Goal: Task Accomplishment & Management: Manage account settings

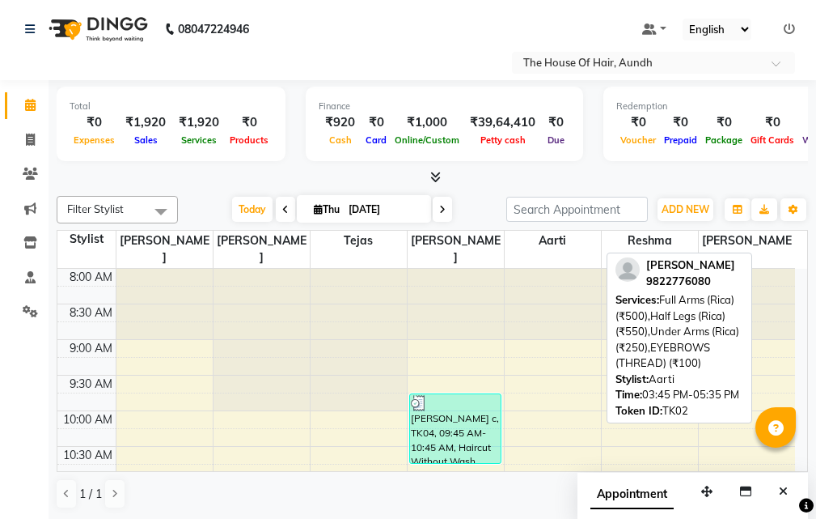
scroll to position [357, 0]
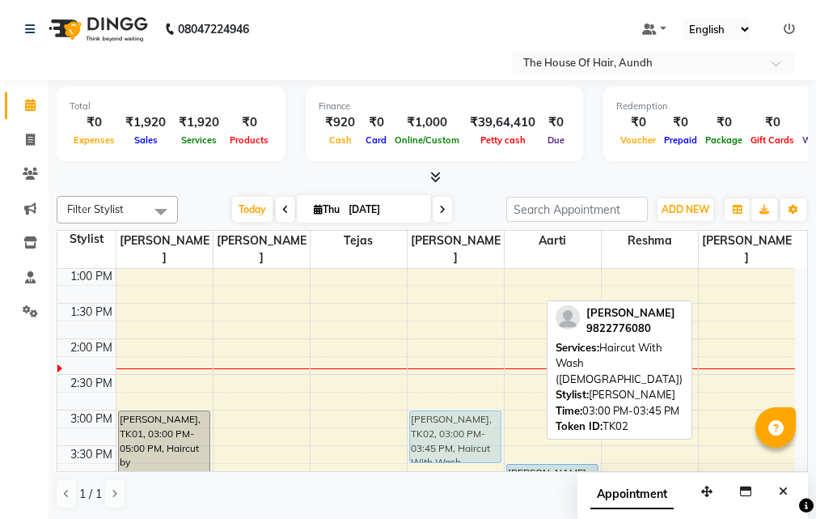
drag, startPoint x: 706, startPoint y: 403, endPoint x: 456, endPoint y: 403, distance: 250.8
click at [456, 403] on tr "[PERSON_NAME], TK01, 03:00 PM-05:00 PM, Haircut by [PERSON_NAME] ([DEMOGRAPHIC_…" at bounding box center [426, 410] width 738 height 996
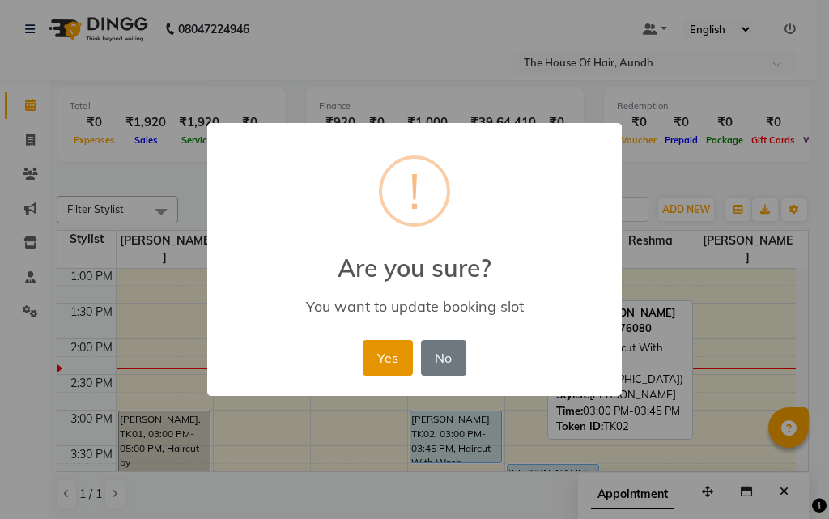
click at [385, 354] on button "Yes" at bounding box center [386, 358] width 49 height 36
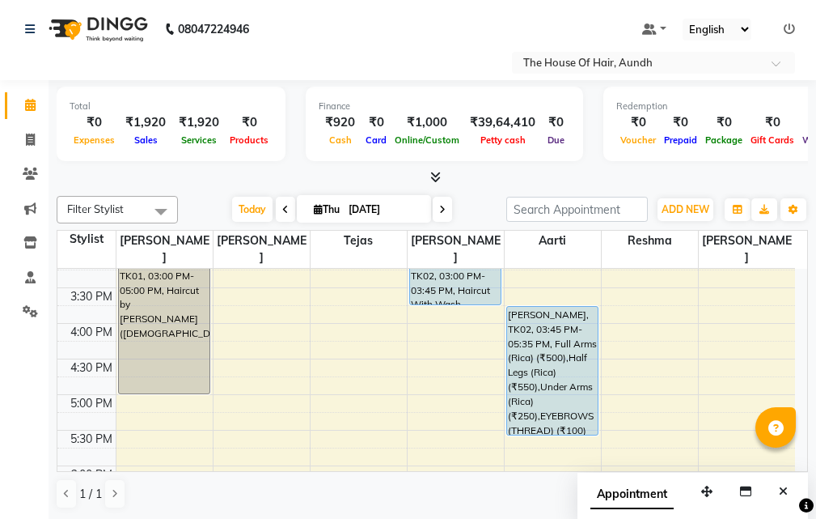
scroll to position [519, 0]
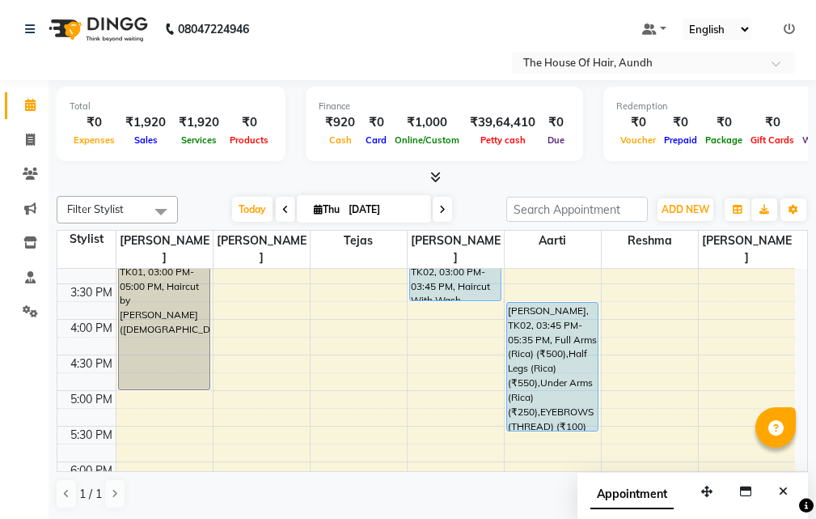
click at [419, 316] on div "8:00 AM 8:30 AM 9:00 AM 9:30 AM 10:00 AM 10:30 AM 11:00 AM 11:30 AM 12:00 PM 12…" at bounding box center [426, 248] width 738 height 996
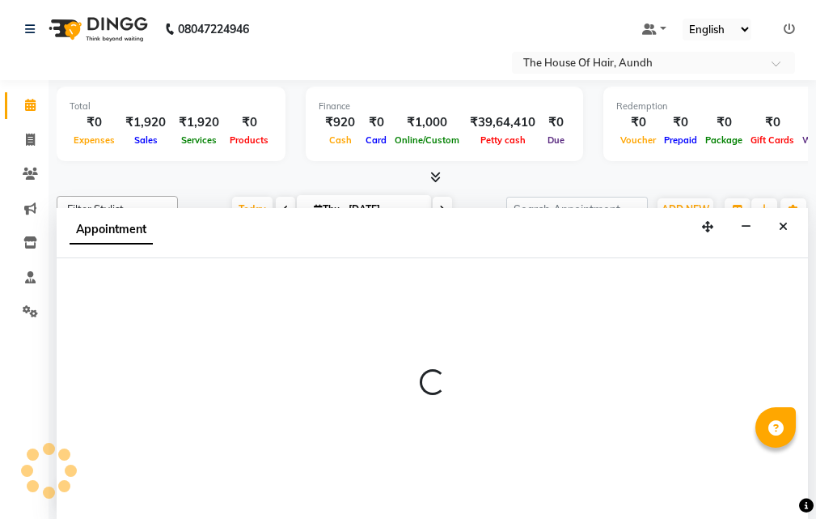
scroll to position [1, 0]
select select "32779"
select select "tentative"
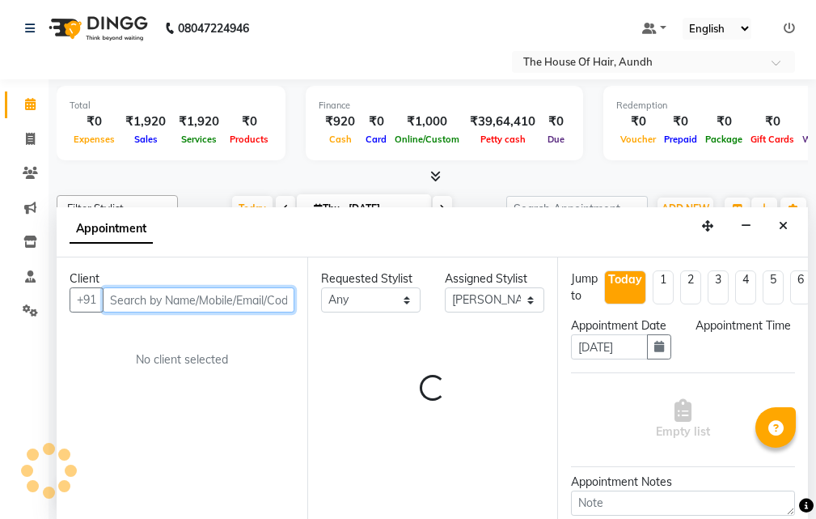
select select "960"
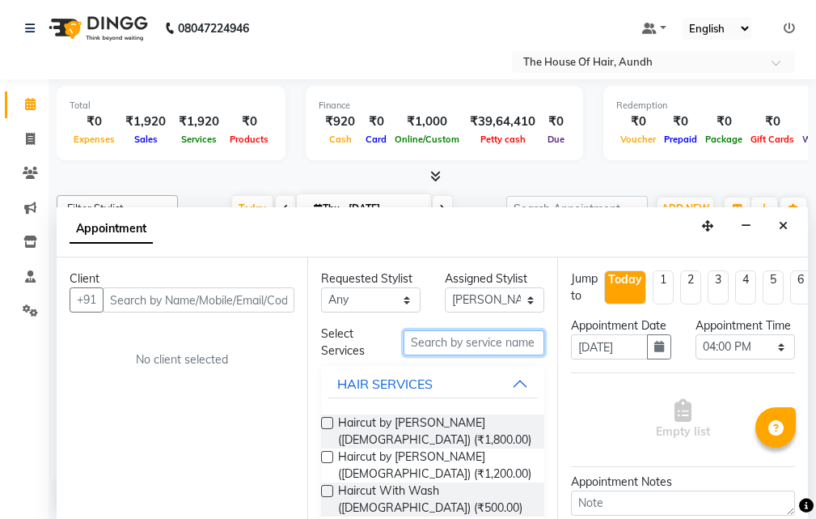
click at [420, 343] on input "text" at bounding box center [474, 342] width 141 height 25
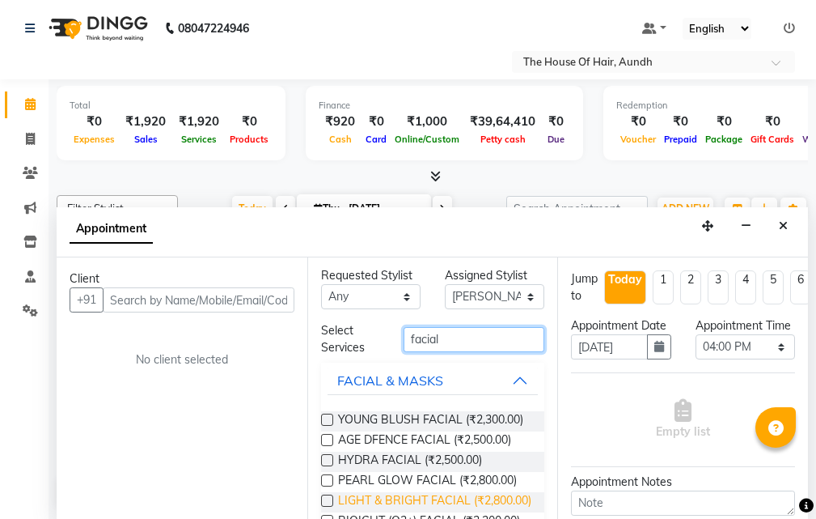
scroll to position [0, 0]
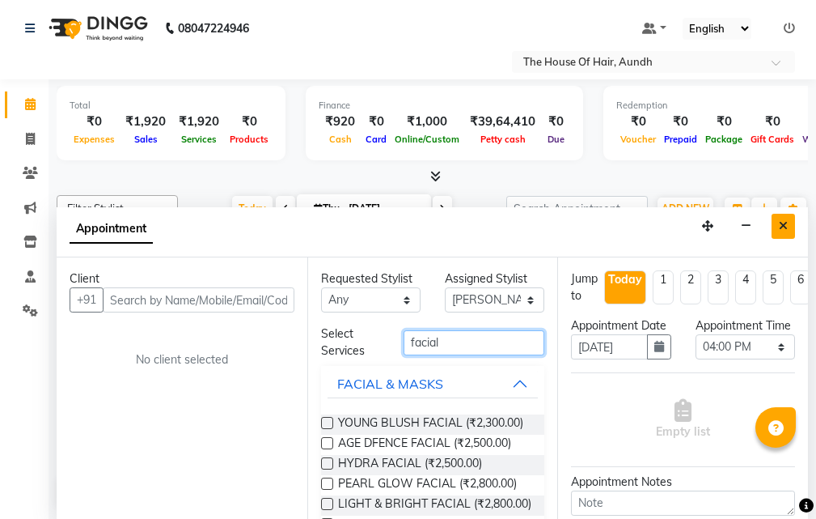
type input "facial"
click at [781, 222] on icon "Close" at bounding box center [783, 225] width 9 height 11
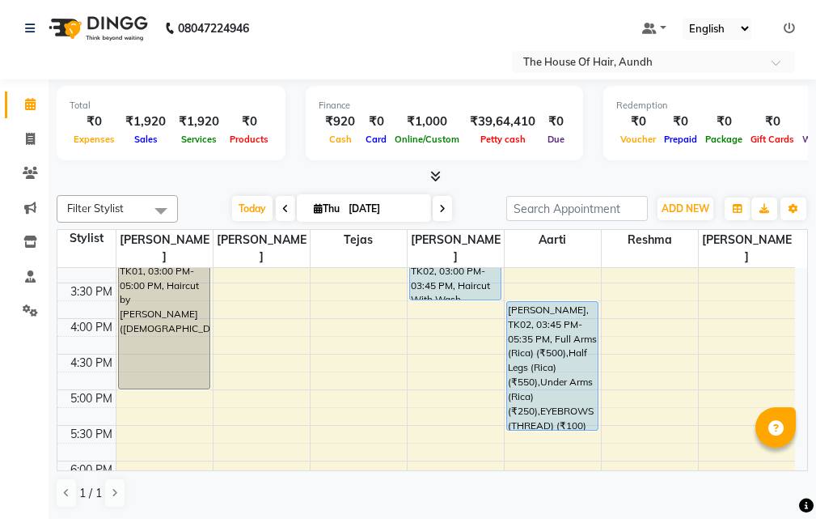
click at [653, 295] on div "8:00 AM 8:30 AM 9:00 AM 9:30 AM 10:00 AM 10:30 AM 11:00 AM 11:30 AM 12:00 PM 12…" at bounding box center [426, 247] width 738 height 996
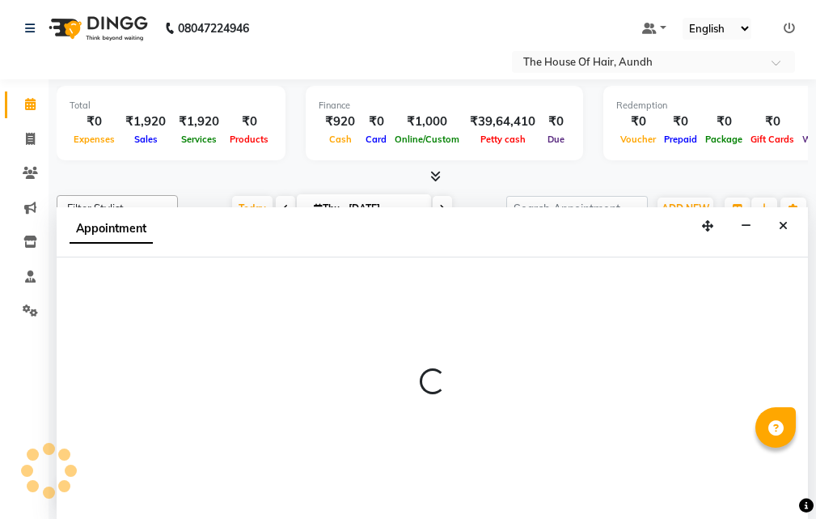
select select "26196"
select select "945"
select select "tentative"
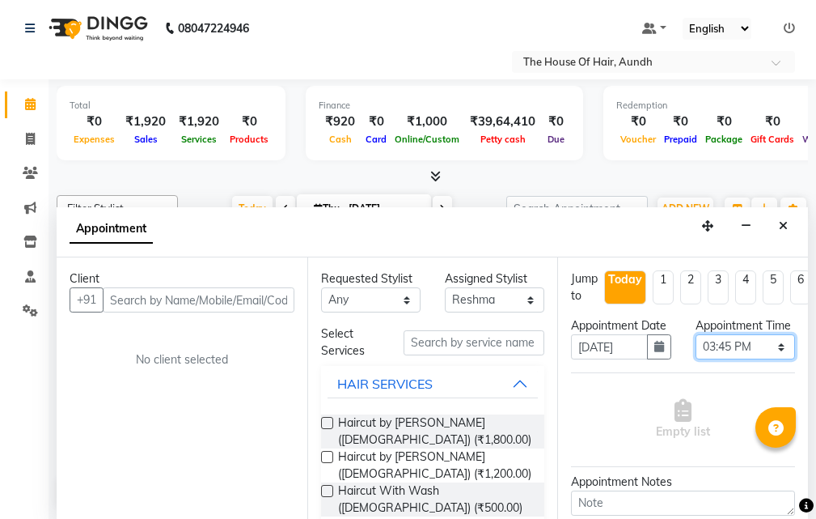
click at [721, 358] on select "Select 09:00 AM 09:15 AM 09:30 AM 09:45 AM 10:00 AM 10:15 AM 10:30 AM 10:45 AM …" at bounding box center [746, 346] width 100 height 25
select select "900"
click at [696, 351] on select "Select 09:00 AM 09:15 AM 09:30 AM 09:45 AM 10:00 AM 10:15 AM 10:30 AM 10:45 AM …" at bounding box center [746, 346] width 100 height 25
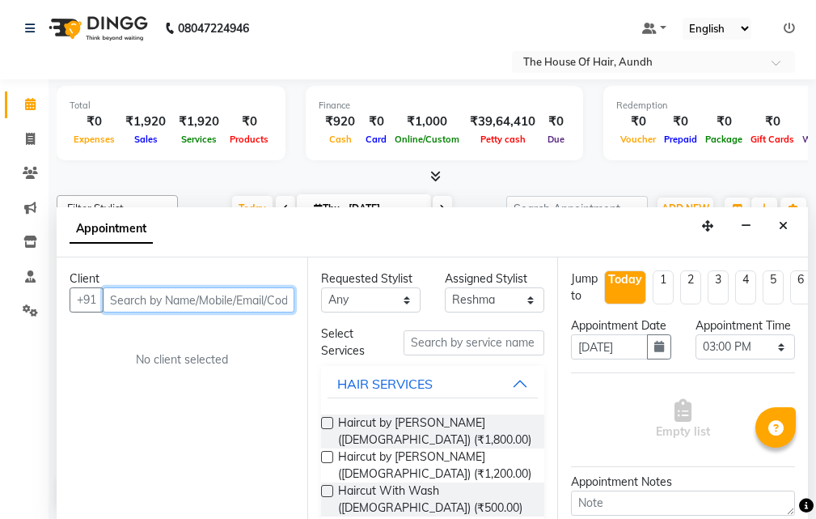
click at [159, 297] on input "text" at bounding box center [199, 299] width 192 height 25
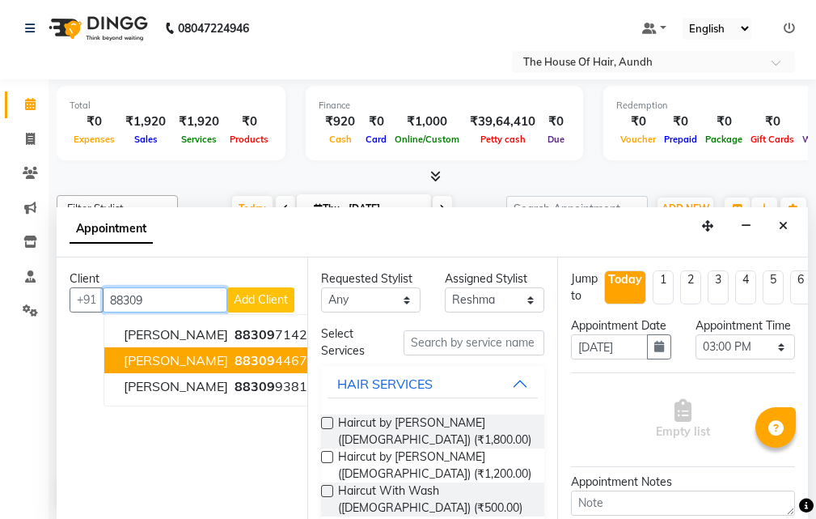
click at [214, 362] on span "[PERSON_NAME]" at bounding box center [176, 360] width 104 height 16
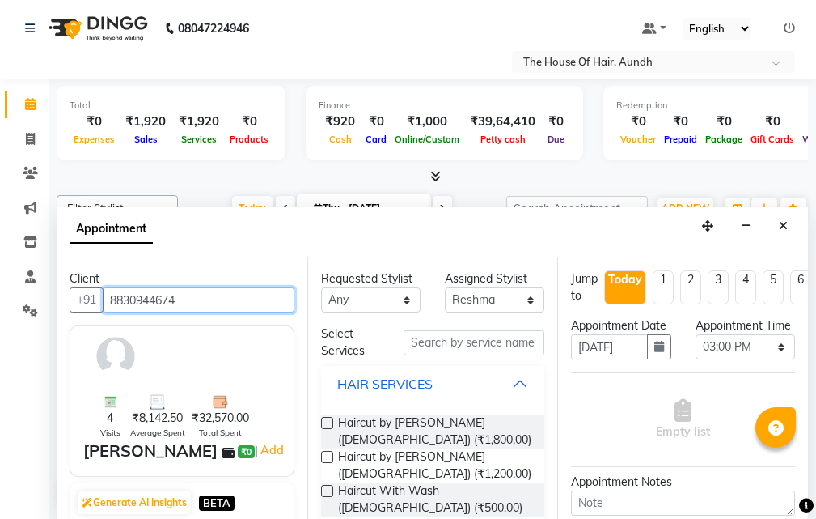
type input "8830944674"
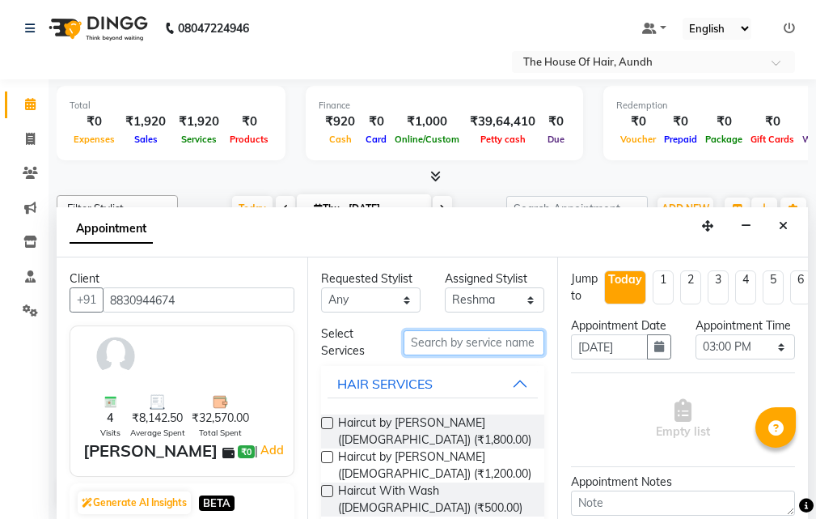
click at [467, 345] on input "text" at bounding box center [474, 342] width 141 height 25
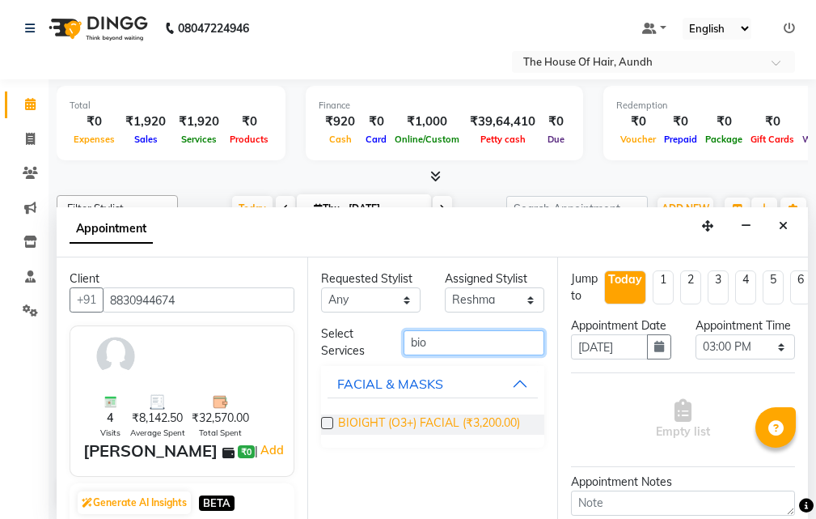
type input "bio"
click at [447, 430] on span "BIOIGHT (O3+) FACIAL (₹3,200.00)" at bounding box center [429, 424] width 182 height 20
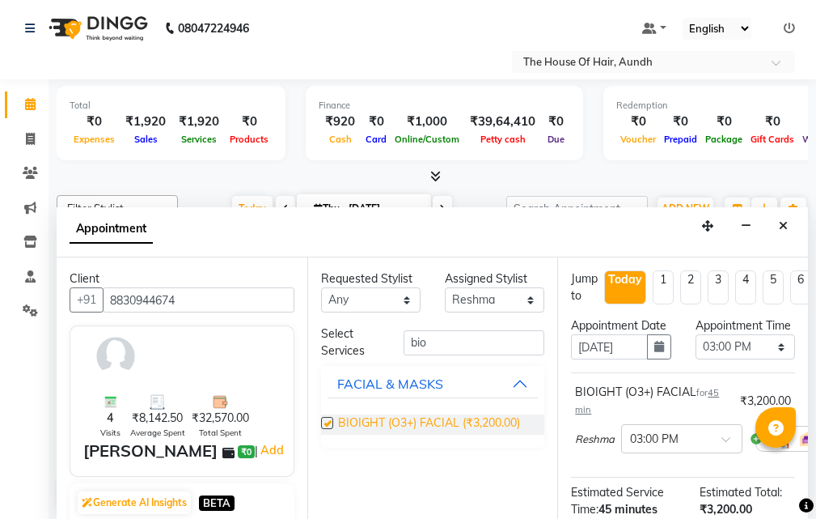
checkbox input "false"
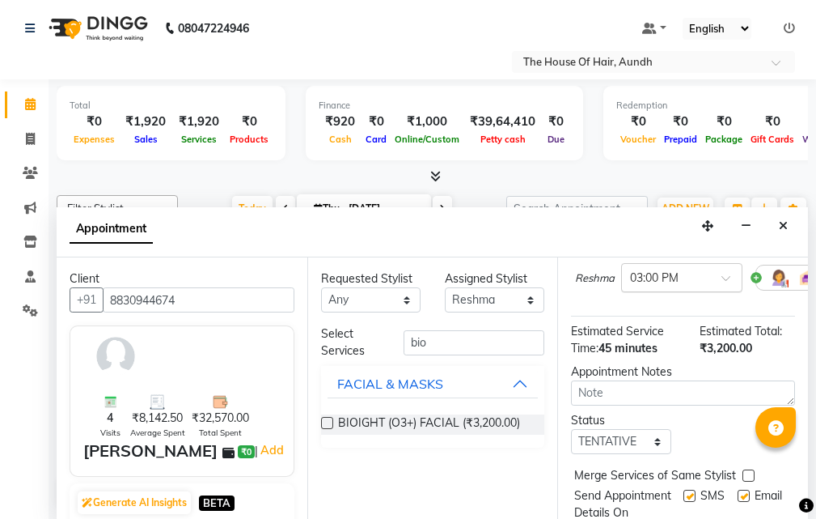
scroll to position [162, 0]
click at [628, 453] on select "Select TENTATIVE CONFIRM CHECK-IN UPCOMING" at bounding box center [621, 440] width 100 height 25
select select "upcoming"
click at [571, 445] on select "Select TENTATIVE CONFIRM CHECK-IN UPCOMING" at bounding box center [621, 440] width 100 height 25
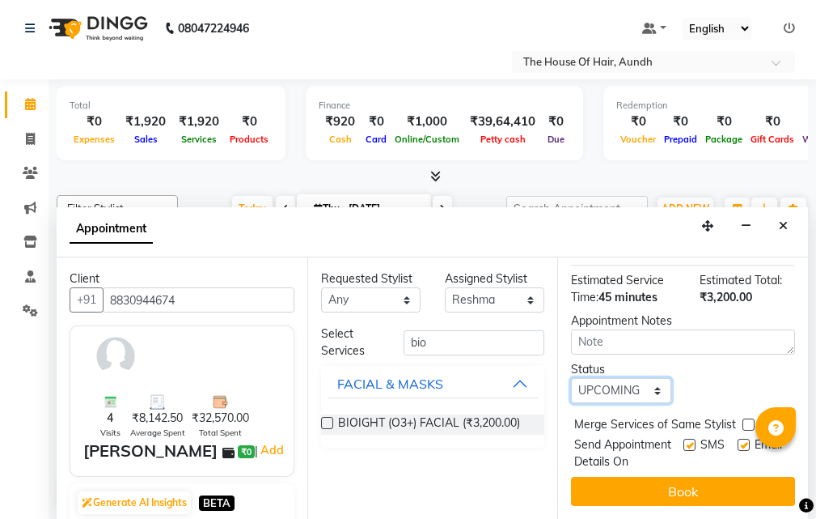
scroll to position [258, 0]
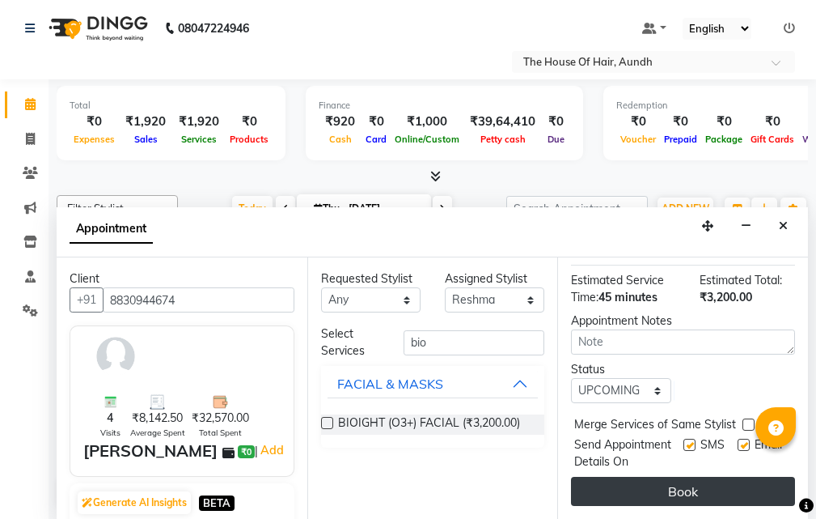
click at [674, 479] on button "Book" at bounding box center [683, 491] width 224 height 29
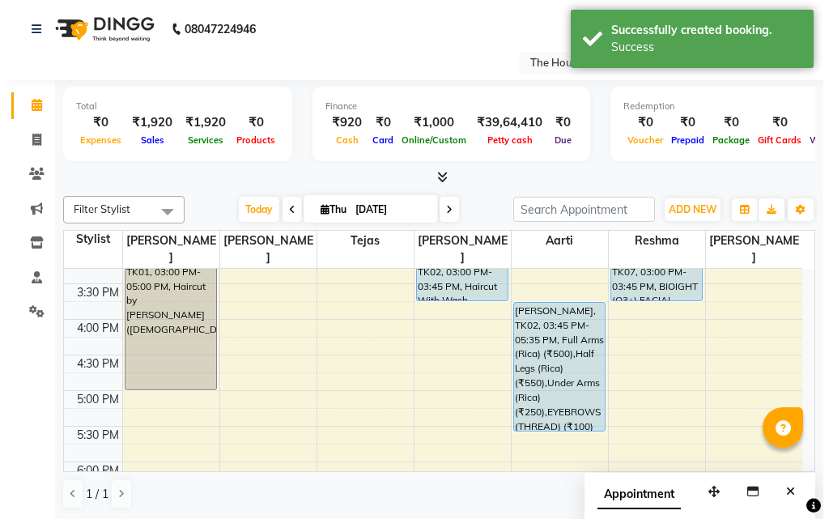
scroll to position [438, 0]
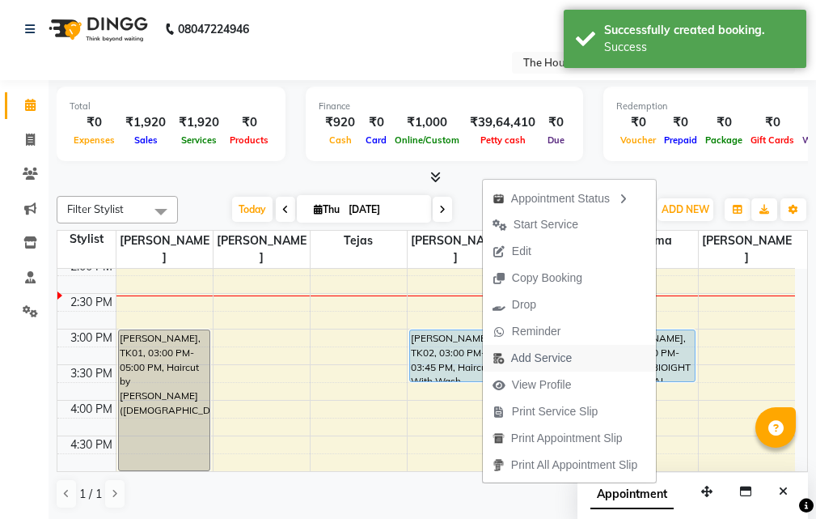
click at [536, 354] on span "Add Service" at bounding box center [541, 358] width 61 height 17
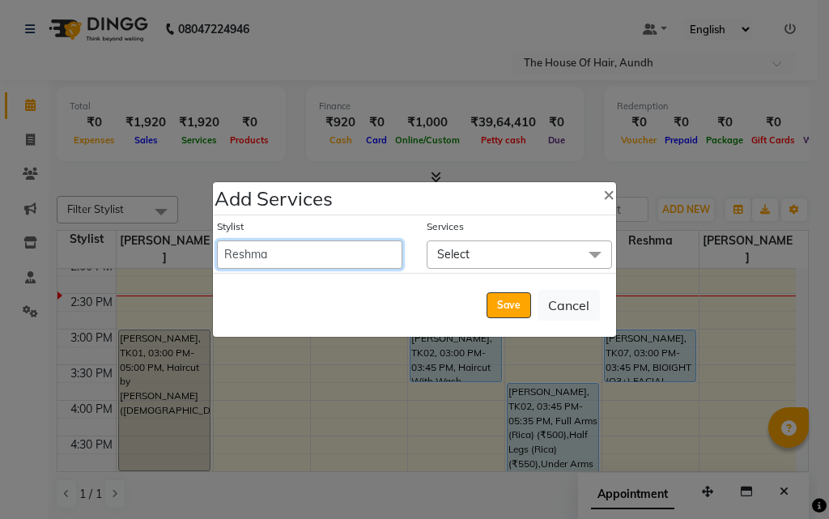
click at [299, 245] on select "Aarti [PERSON_NAME] [PERSON_NAME] [PERSON_NAME] [PERSON_NAME]" at bounding box center [309, 254] width 185 height 28
select select "32779"
click at [217, 240] on select "Aarti [PERSON_NAME] [PERSON_NAME] [PERSON_NAME] [PERSON_NAME]" at bounding box center [309, 254] width 185 height 28
select select "945"
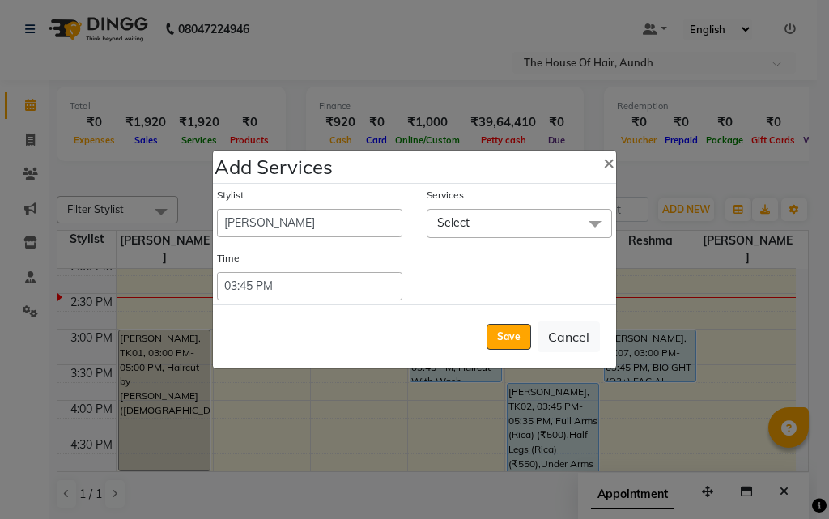
click at [489, 233] on span "Select" at bounding box center [518, 223] width 185 height 28
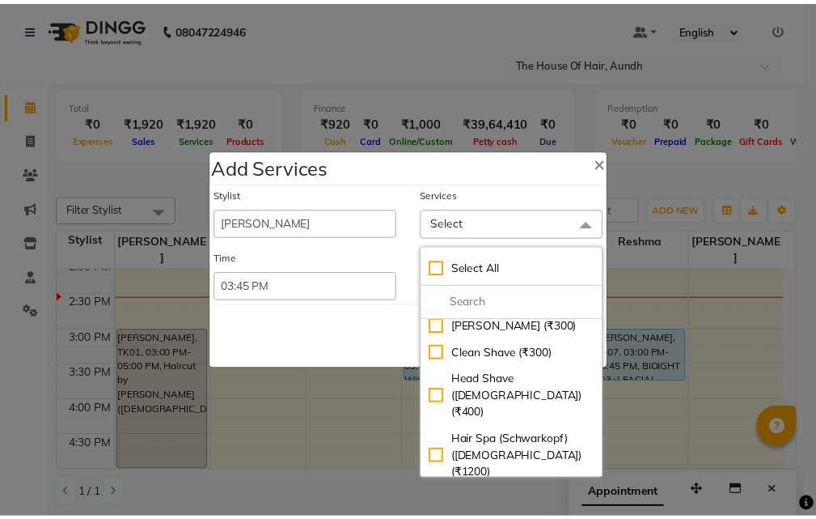
scroll to position [485, 0]
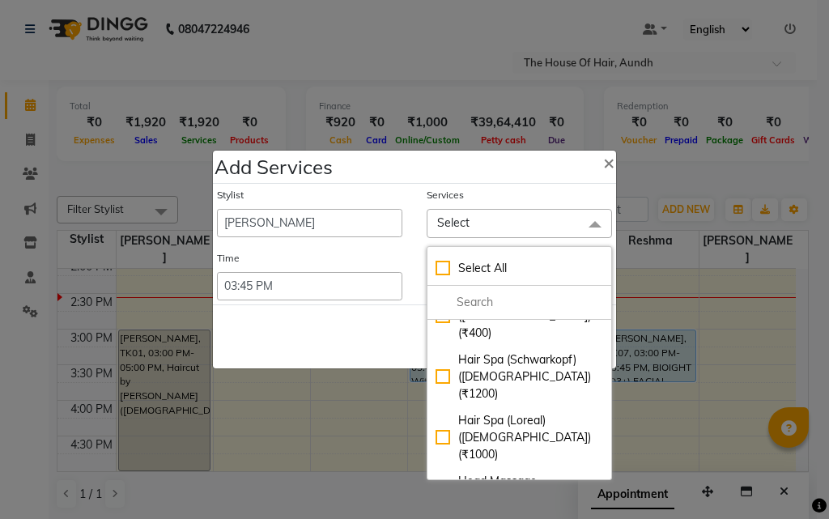
checkbox input "true"
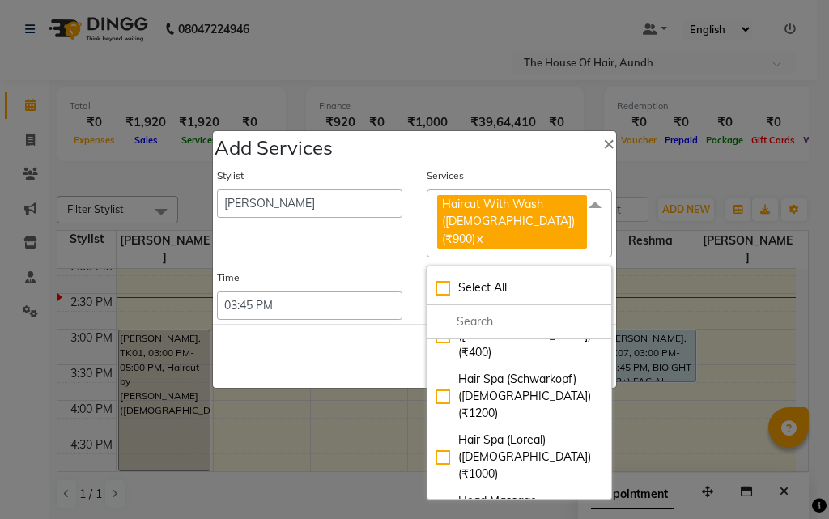
click at [299, 336] on div "Save Cancel" at bounding box center [414, 356] width 403 height 64
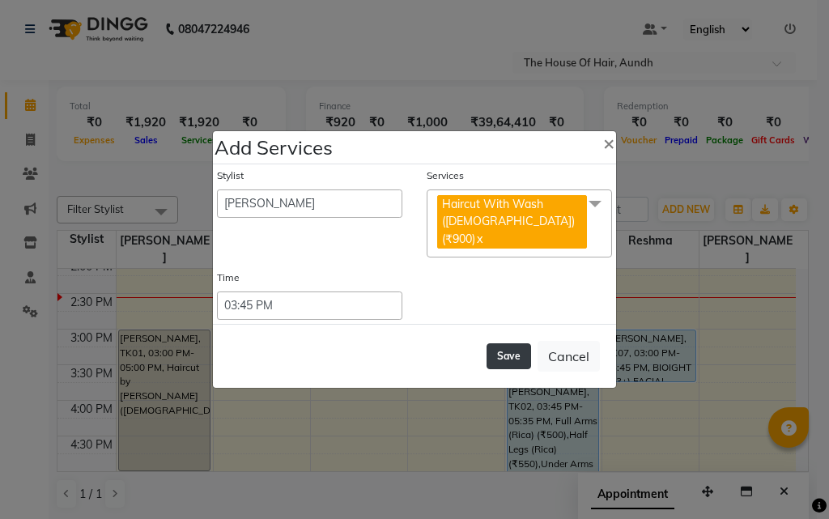
click at [497, 343] on button "Save" at bounding box center [508, 356] width 45 height 26
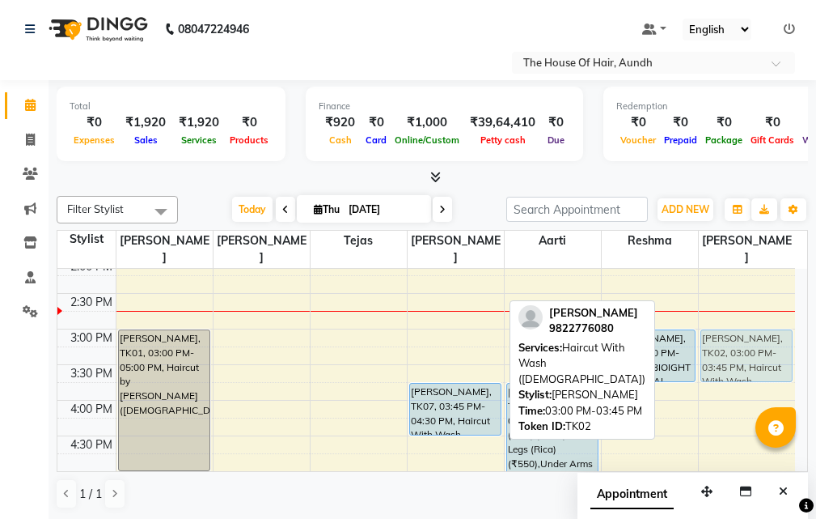
drag, startPoint x: 438, startPoint y: 318, endPoint x: 736, endPoint y: 318, distance: 298.6
click at [736, 318] on tr "[PERSON_NAME], TK01, 03:00 PM-05:00 PM, Haircut by [PERSON_NAME] ([DEMOGRAPHIC_…" at bounding box center [426, 329] width 738 height 996
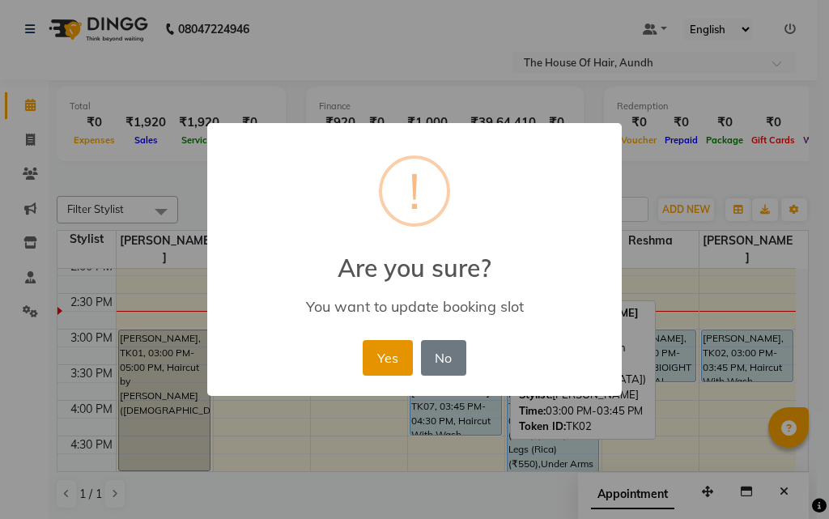
click at [381, 356] on button "Yes" at bounding box center [386, 358] width 49 height 36
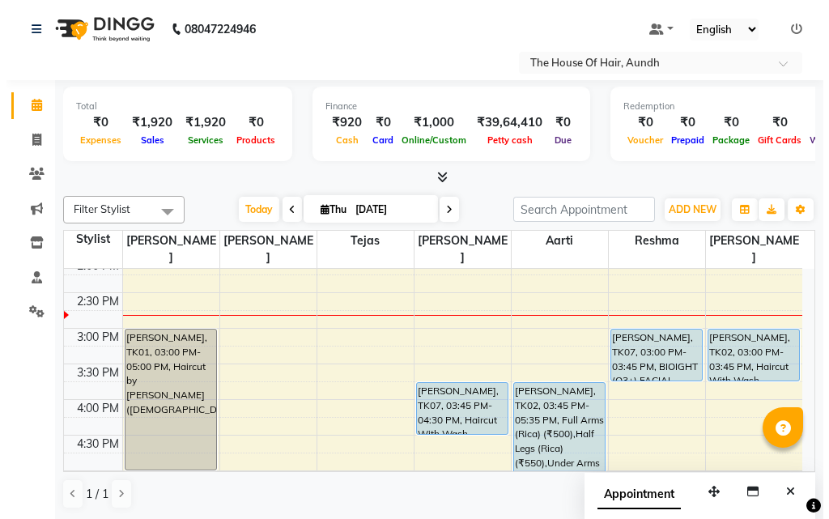
scroll to position [438, 0]
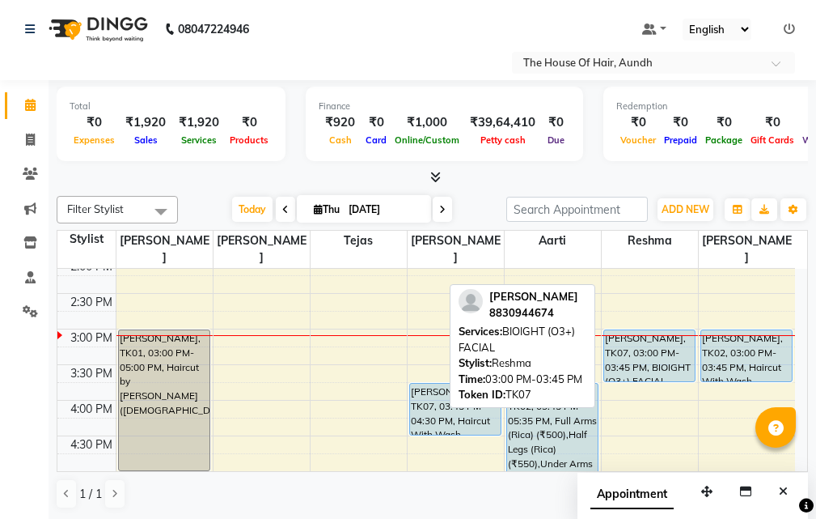
click at [640, 330] on div "[PERSON_NAME], TK07, 03:00 PM-03:45 PM, BIOIGHT (O3+) FACIAL" at bounding box center [649, 355] width 91 height 51
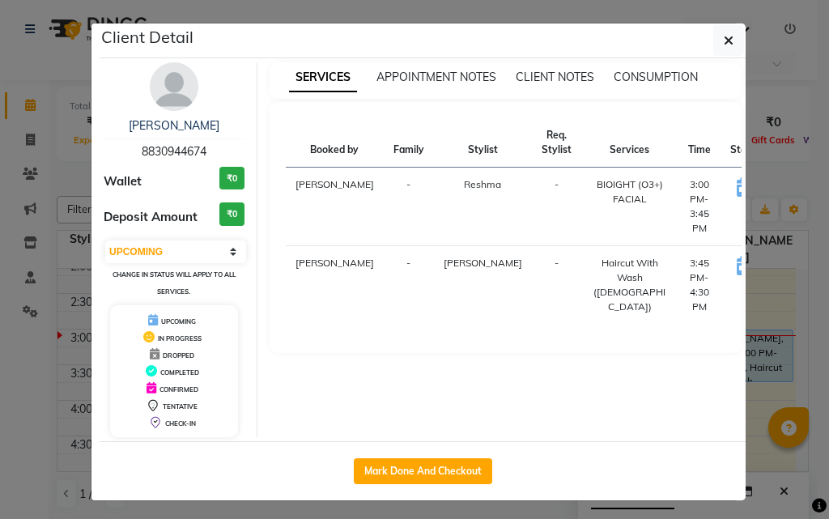
click at [782, 186] on button "START" at bounding box center [798, 189] width 33 height 20
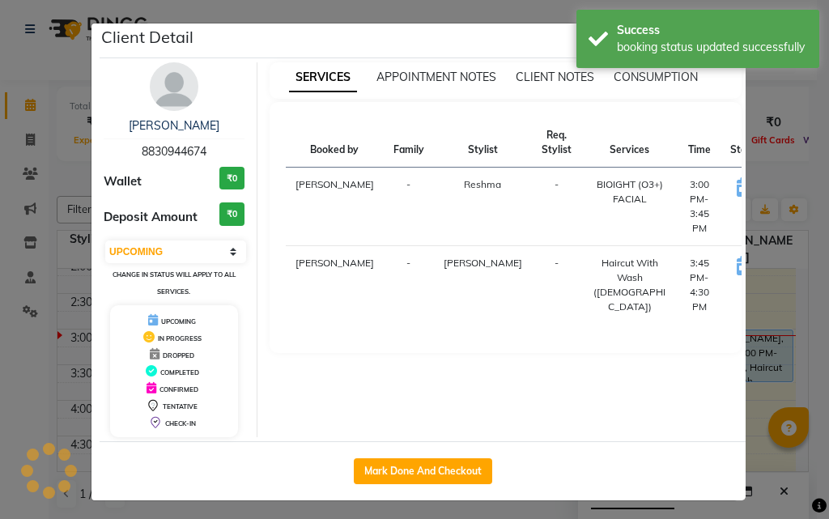
select select "select"
click at [774, 278] on ngb-modal-window "Client Detail [PERSON_NAME] 8830944674 Wallet ₹0 Deposit Amount ₹0 Select IN SE…" at bounding box center [414, 259] width 829 height 519
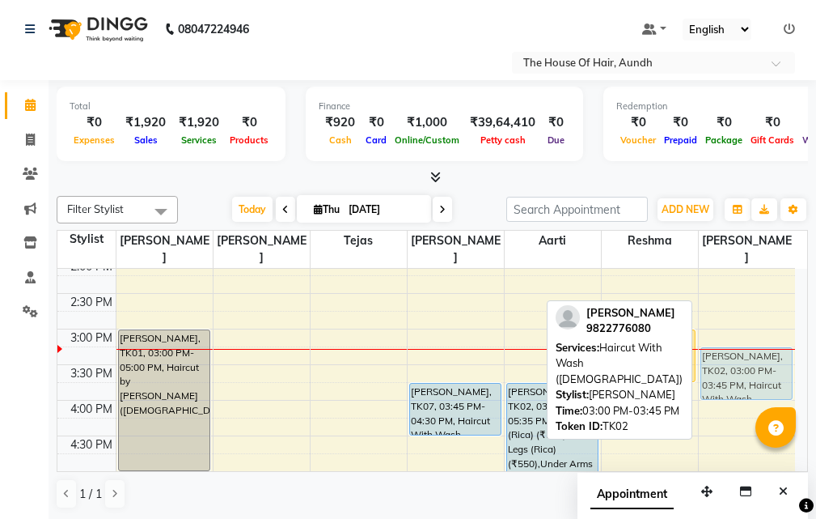
drag, startPoint x: 740, startPoint y: 315, endPoint x: 736, endPoint y: 339, distance: 24.6
click at [736, 339] on div "[PERSON_NAME], TK02, 03:00 PM-03:45 PM, Haircut With Wash ([DEMOGRAPHIC_DATA]) …" at bounding box center [747, 329] width 97 height 996
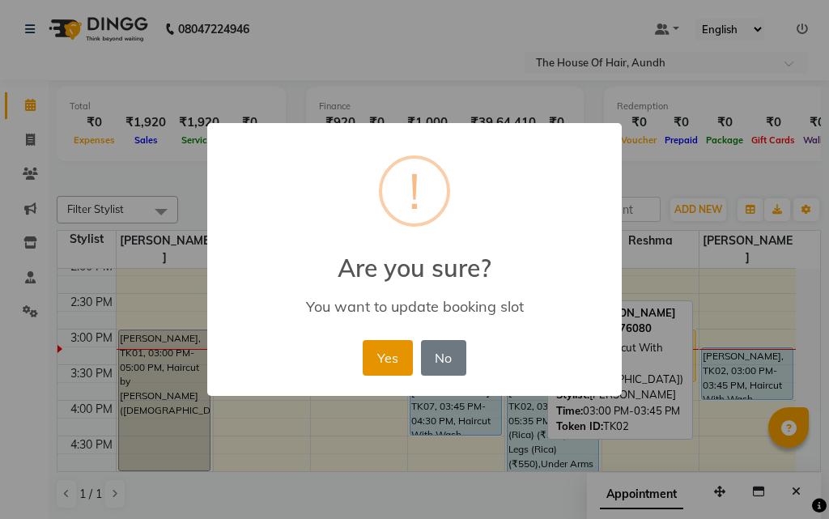
click at [391, 351] on button "Yes" at bounding box center [386, 358] width 49 height 36
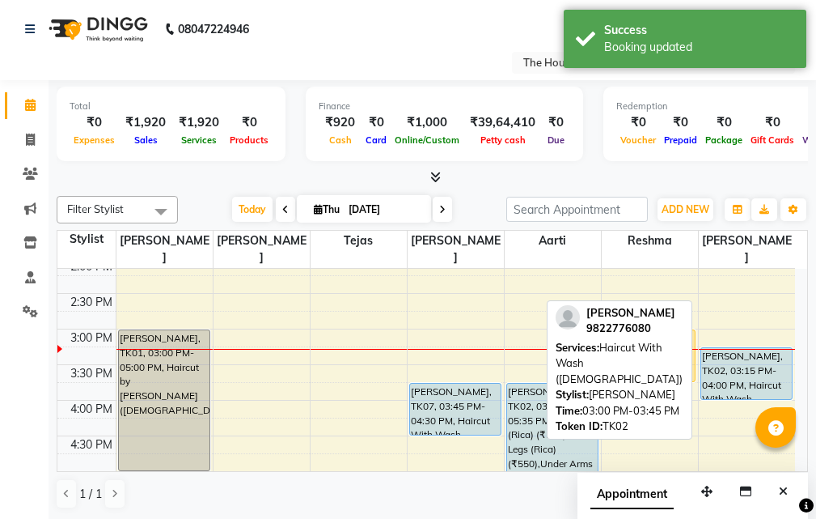
click at [744, 348] on div "[PERSON_NAME], TK02, 03:15 PM-04:00 PM, Haircut With Wash ([DEMOGRAPHIC_DATA])" at bounding box center [747, 373] width 91 height 51
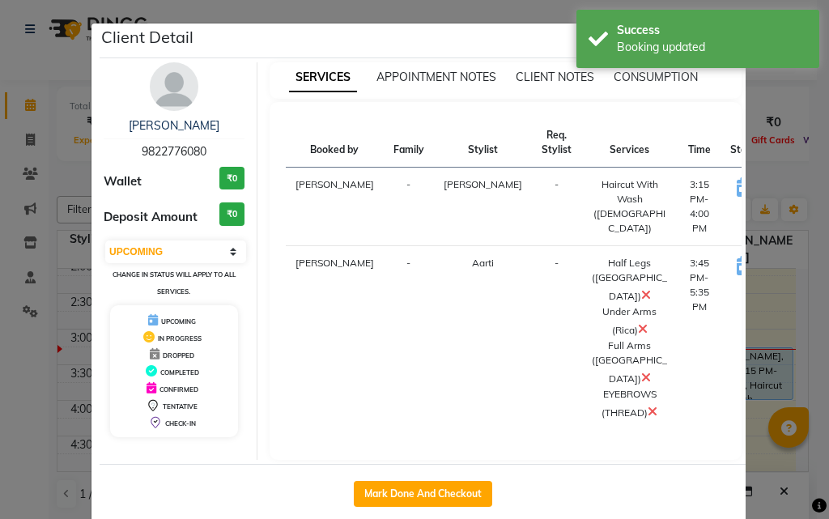
click at [782, 185] on button "START" at bounding box center [798, 189] width 33 height 20
select select "select"
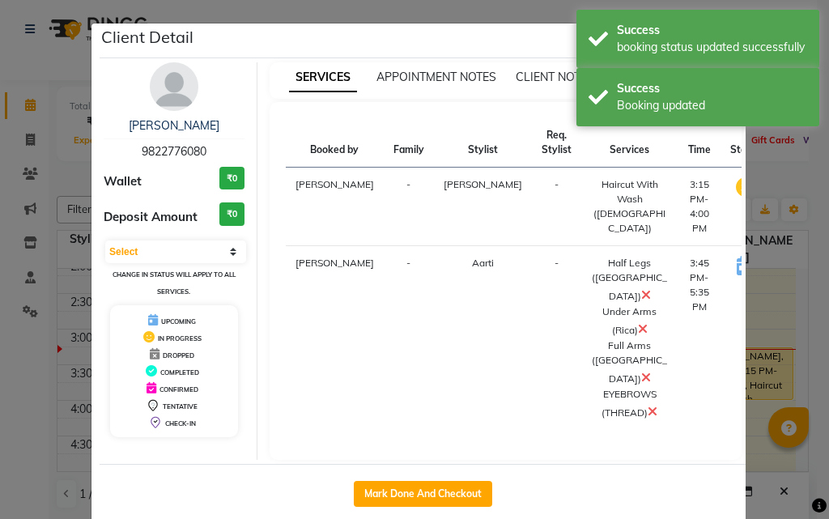
click at [775, 289] on ngb-modal-window "Client Detail [PERSON_NAME] 9822776080 Wallet ₹0 Deposit Amount ₹0 Select IN SE…" at bounding box center [414, 259] width 829 height 519
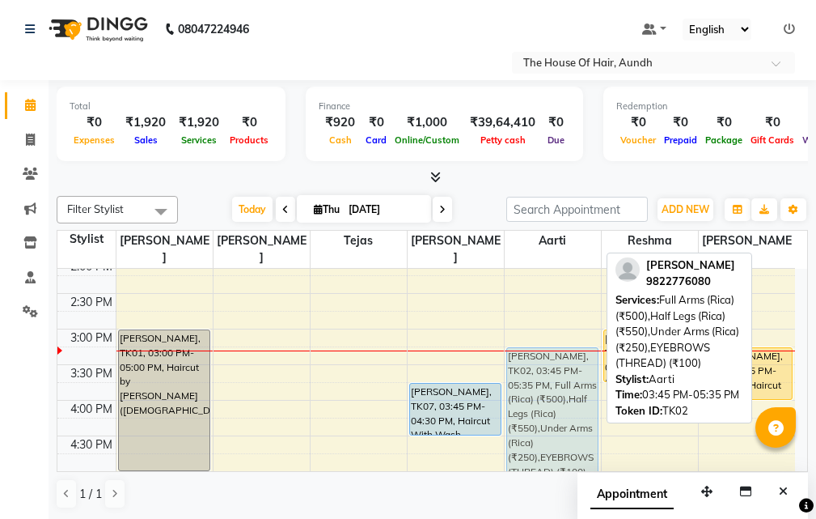
drag, startPoint x: 545, startPoint y: 375, endPoint x: 552, endPoint y: 344, distance: 32.4
click at [552, 344] on div "[PERSON_NAME], TK06, 12:15 PM-01:00 PM, REGULAR PEDICURE (₹850) [PERSON_NAME], …" at bounding box center [553, 329] width 96 height 996
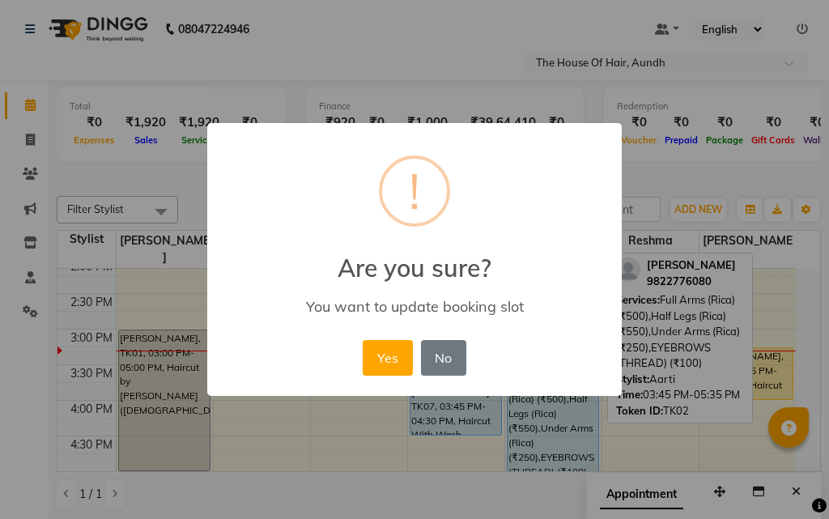
click at [371, 354] on button "Yes" at bounding box center [386, 358] width 49 height 36
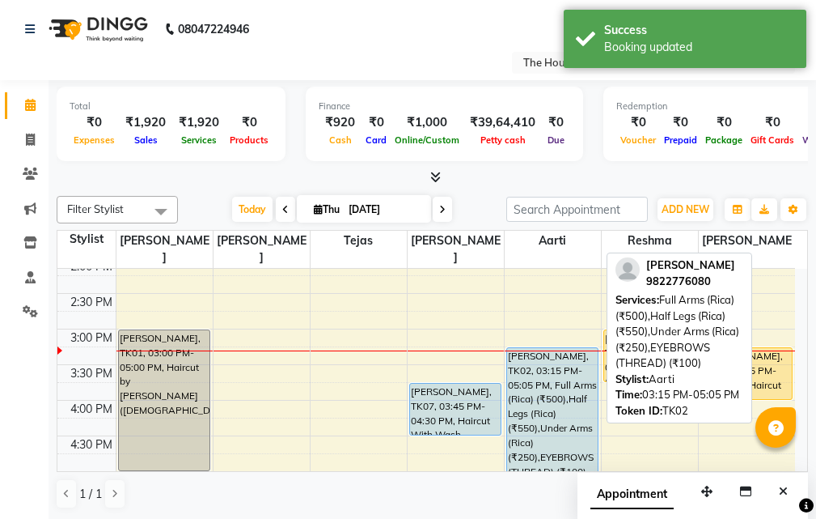
click at [560, 360] on div "[PERSON_NAME], TK02, 03:15 PM-05:05 PM, Full Arms (Rica) (₹500),Half Legs (Rica…" at bounding box center [552, 412] width 91 height 128
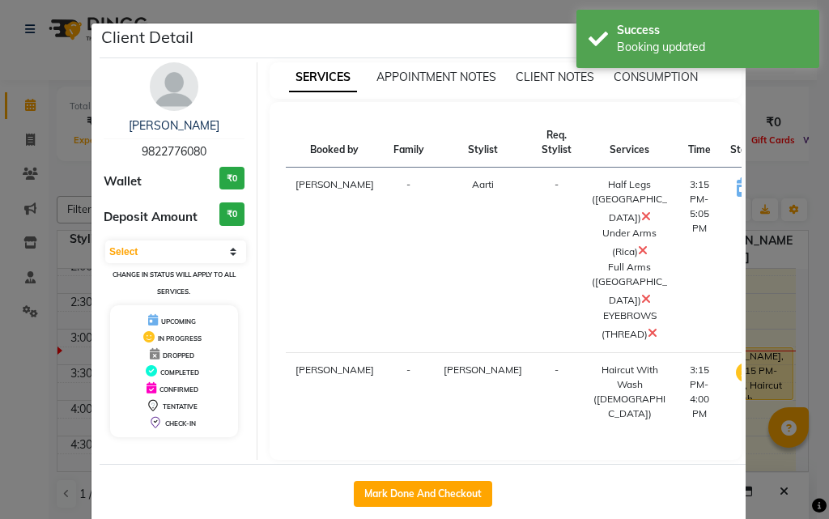
click at [795, 184] on button "START" at bounding box center [811, 189] width 33 height 20
select select "1"
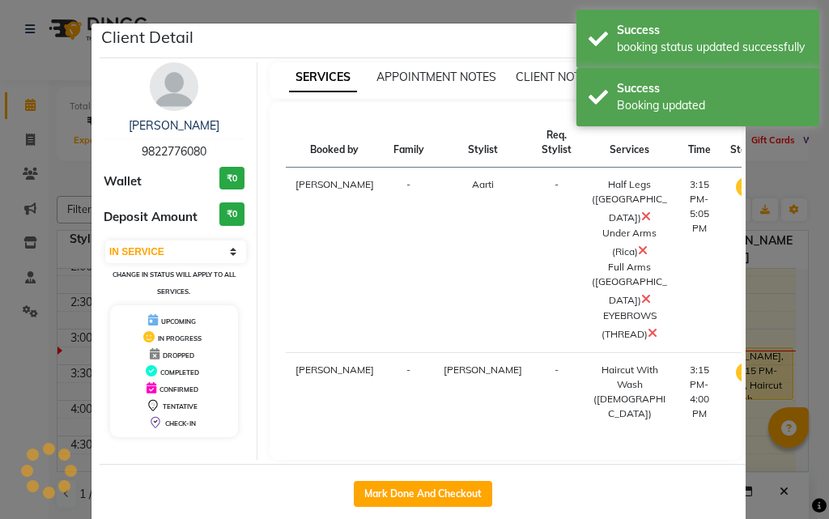
click at [763, 277] on ngb-modal-window "Client Detail [PERSON_NAME] 9822776080 Wallet ₹0 Deposit Amount ₹0 Select IN SE…" at bounding box center [414, 259] width 829 height 519
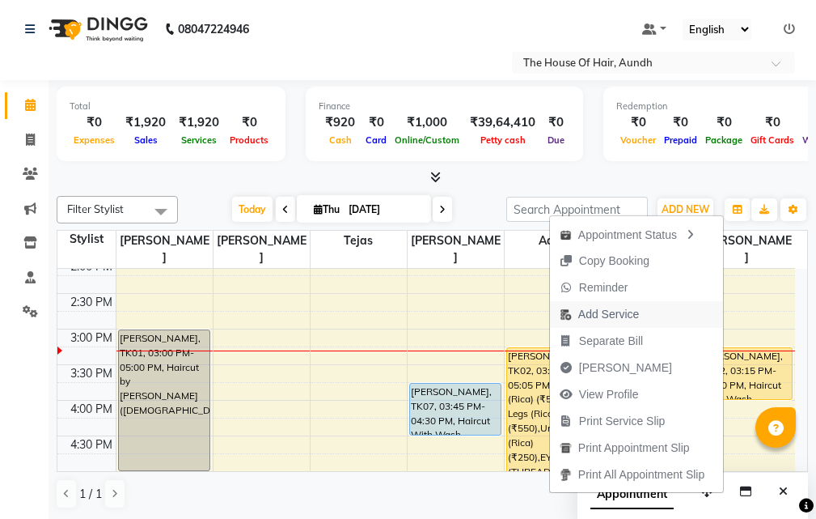
click at [613, 312] on span "Add Service" at bounding box center [609, 314] width 61 height 17
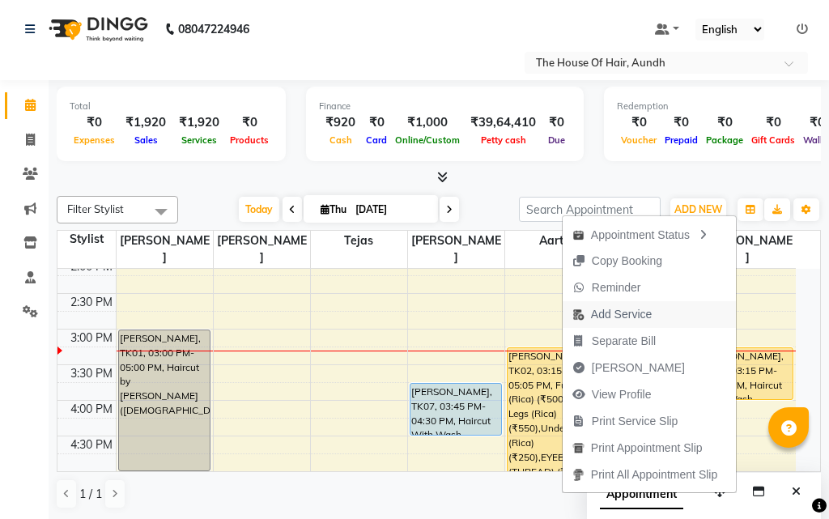
select select "57809"
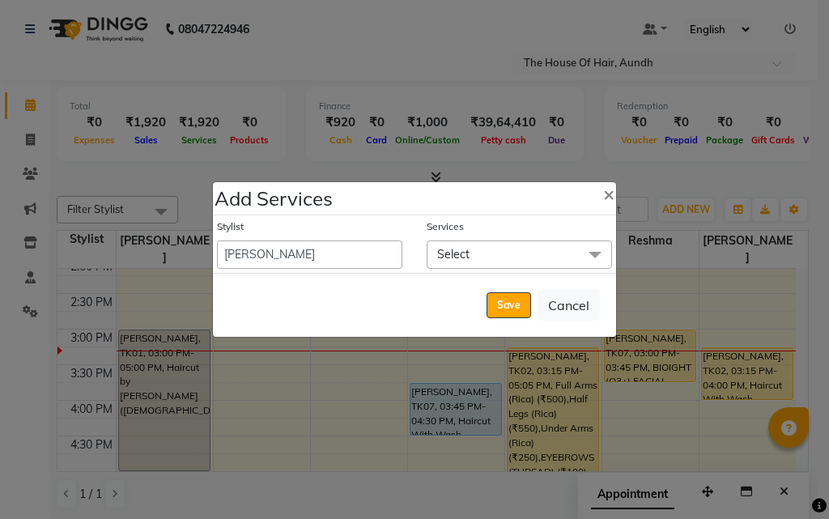
click at [451, 253] on span "Select" at bounding box center [453, 254] width 32 height 15
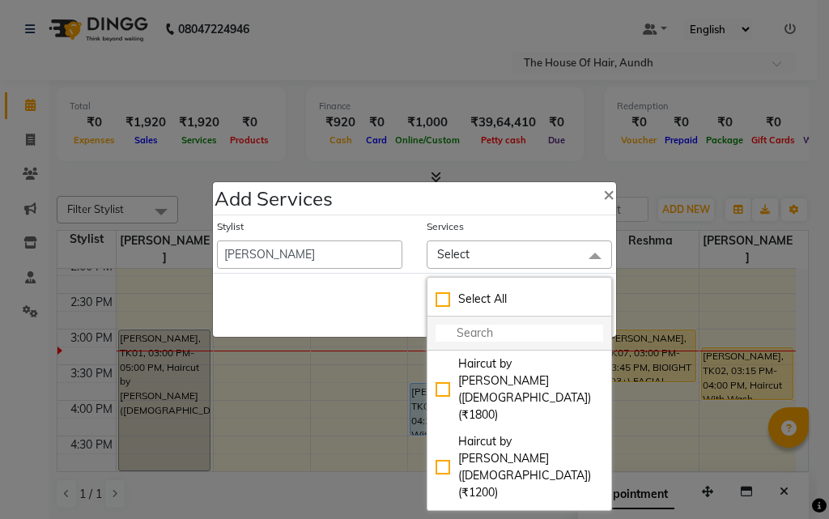
click at [465, 332] on input "multiselect-search" at bounding box center [518, 332] width 167 height 17
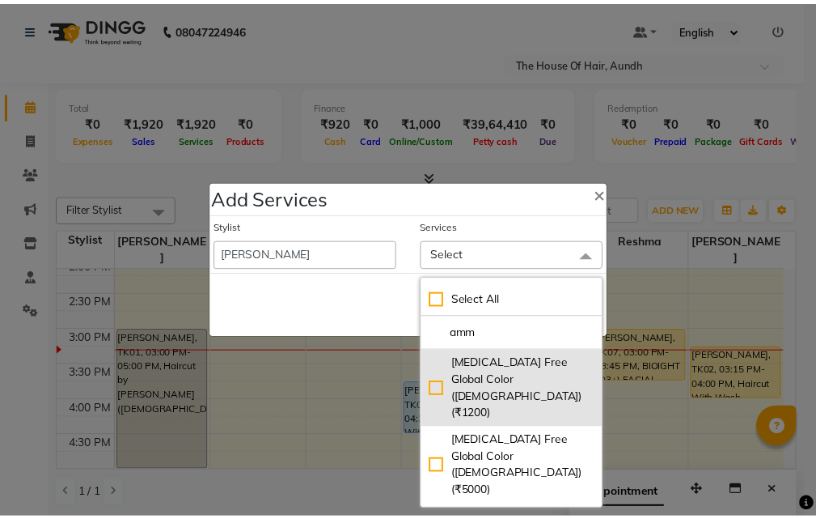
scroll to position [81, 0]
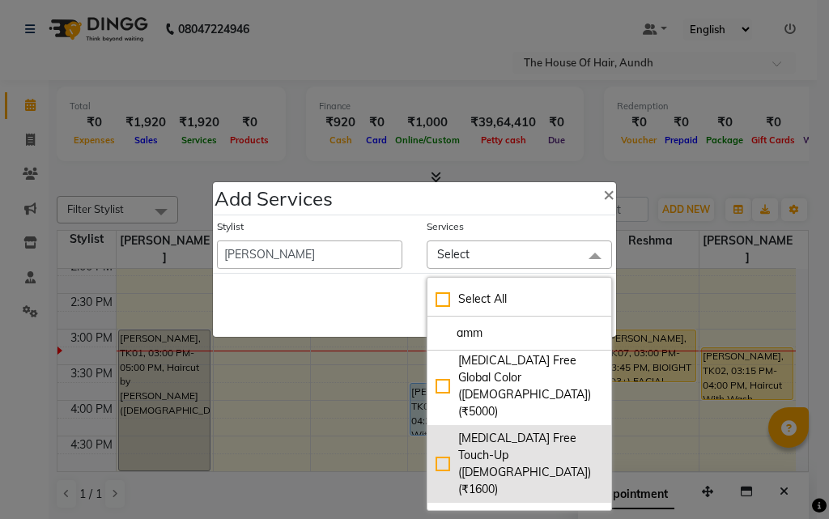
type input "amm"
click at [511, 430] on div "[MEDICAL_DATA] Free Touch-Up ([DEMOGRAPHIC_DATA]) (₹1600)" at bounding box center [518, 464] width 167 height 68
checkbox input "true"
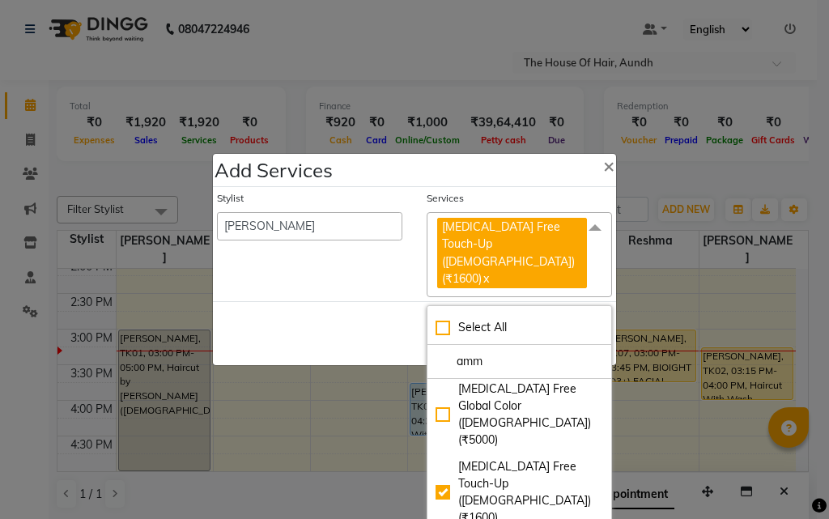
click at [276, 304] on div "Save Cancel" at bounding box center [414, 333] width 403 height 64
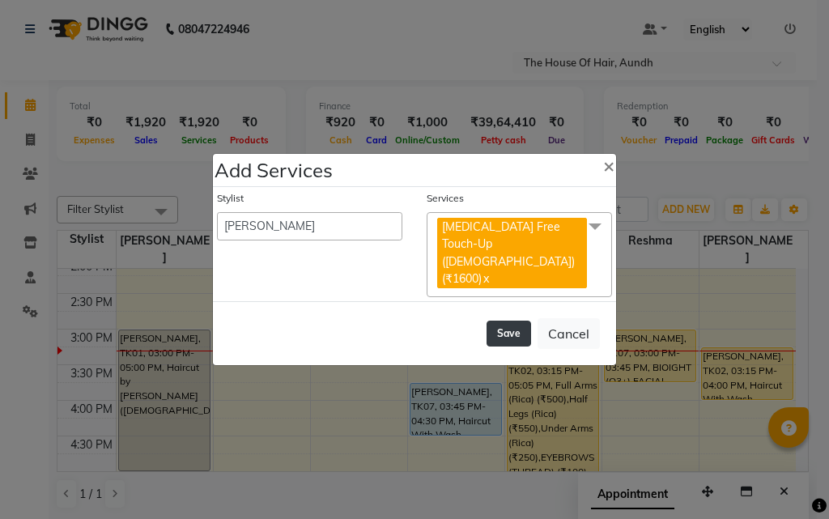
click at [507, 320] on button "Save" at bounding box center [508, 333] width 45 height 26
select select "26084"
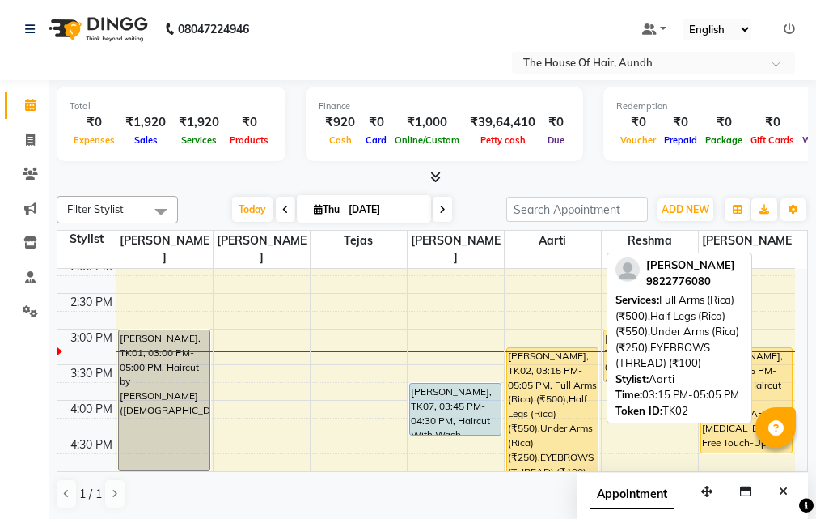
click at [534, 362] on div "[PERSON_NAME], TK02, 03:15 PM-05:05 PM, Full Arms (Rica) (₹500),Half Legs (Rica…" at bounding box center [552, 412] width 91 height 128
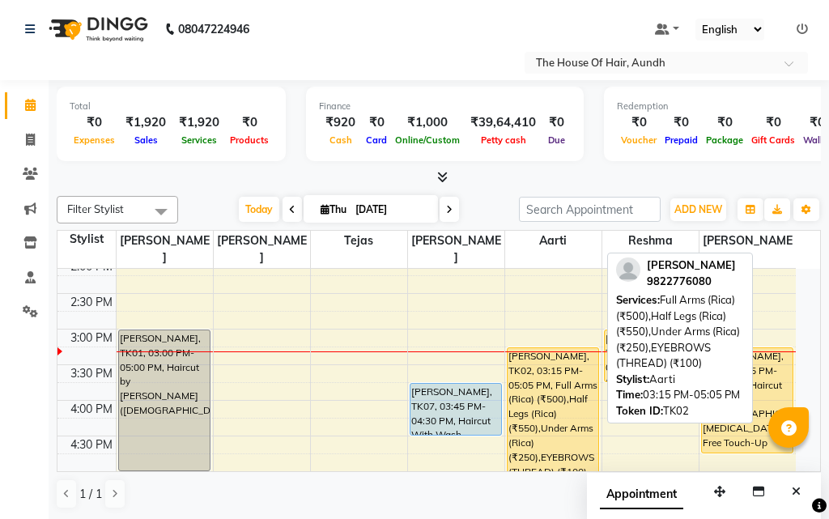
select select "1"
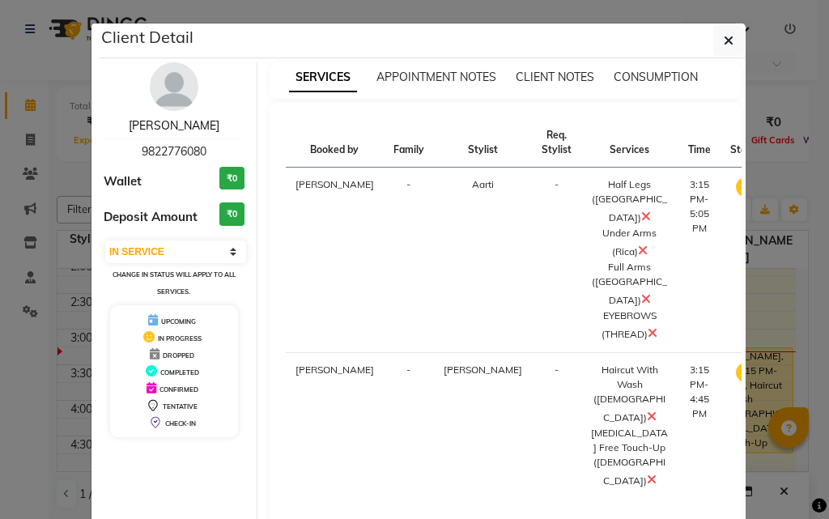
click at [169, 122] on link "[PERSON_NAME]" at bounding box center [174, 125] width 91 height 15
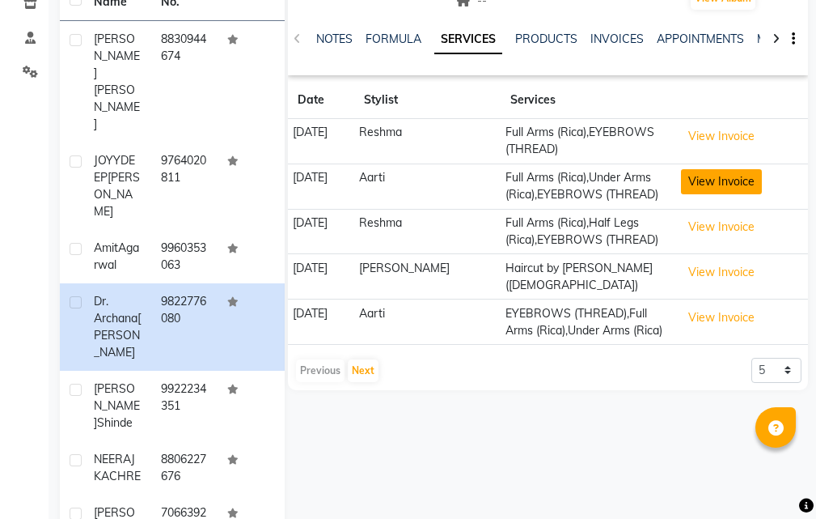
scroll to position [243, 0]
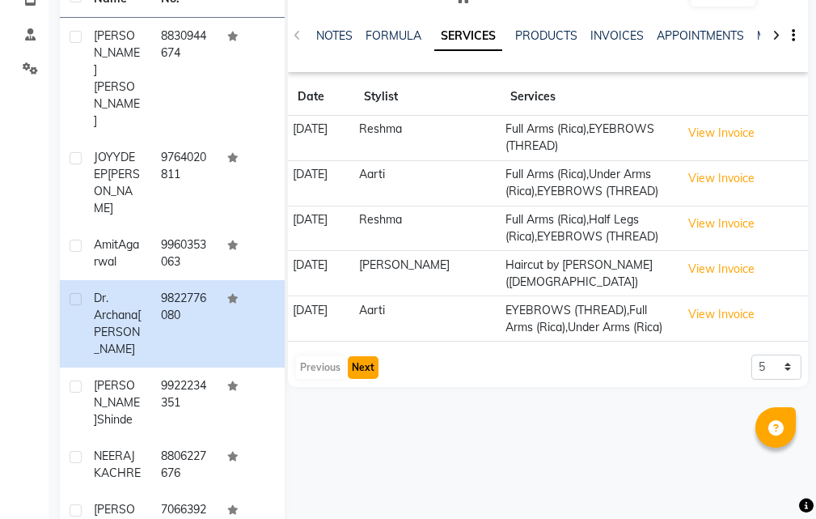
click at [358, 358] on button "Next" at bounding box center [363, 367] width 31 height 23
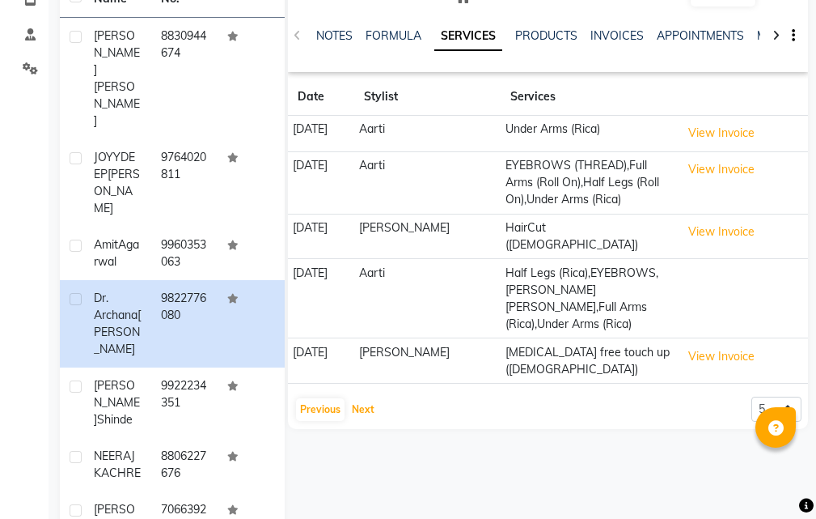
scroll to position [0, 0]
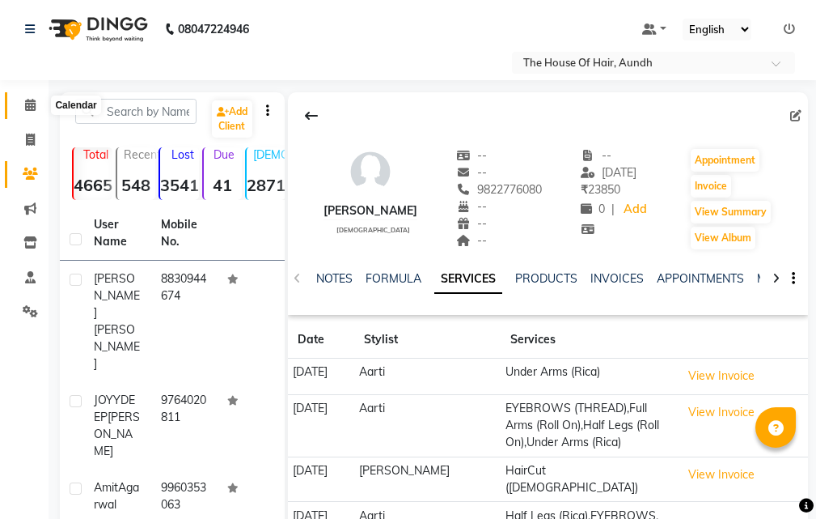
click at [27, 101] on icon at bounding box center [30, 105] width 11 height 12
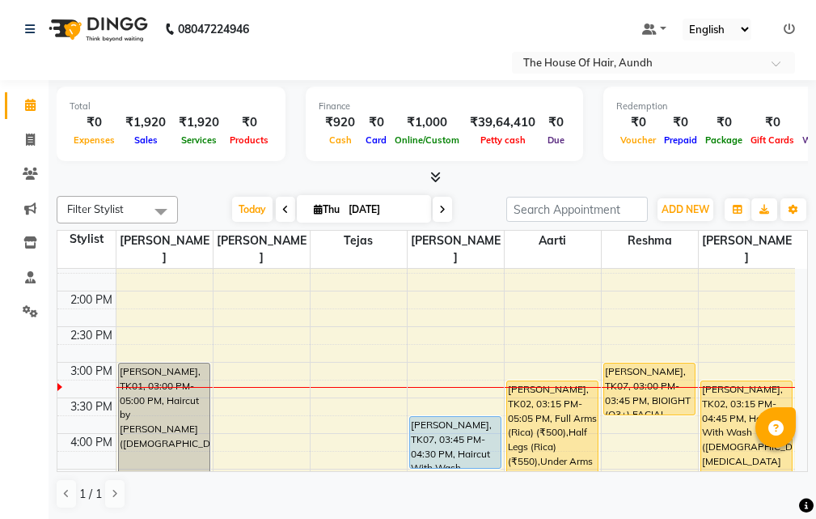
scroll to position [485, 0]
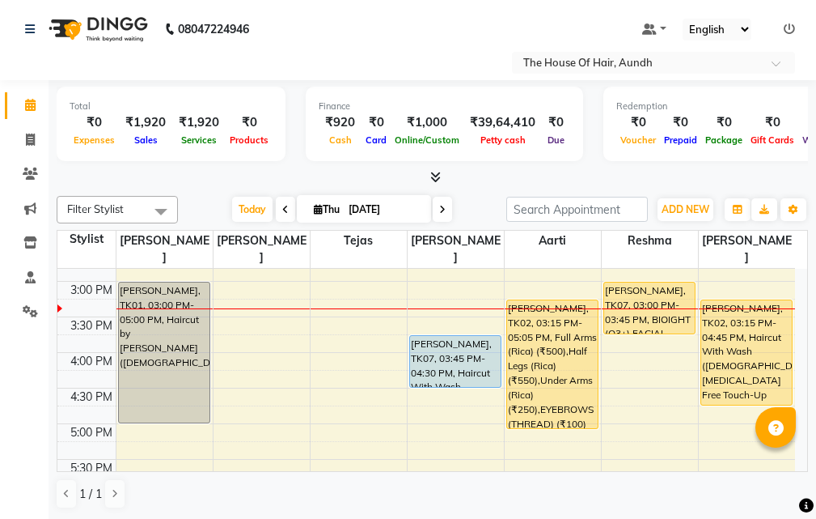
click at [441, 206] on icon at bounding box center [442, 210] width 6 height 10
type input "[DATE]"
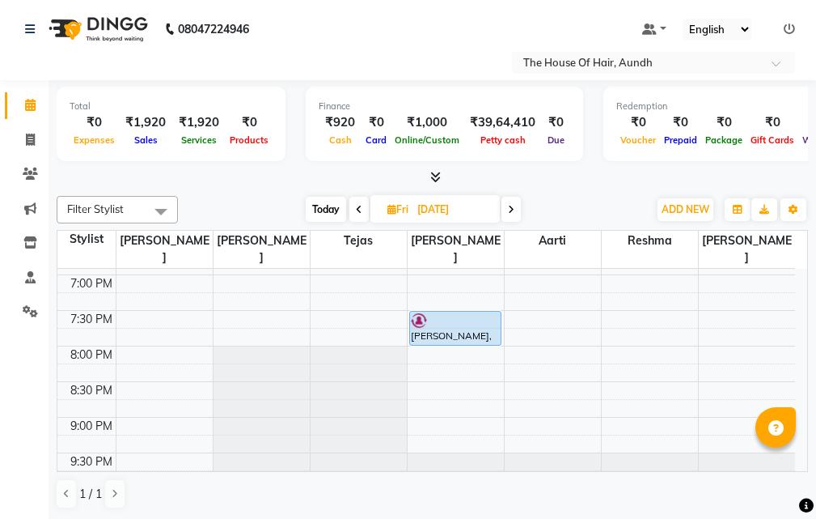
scroll to position [1, 0]
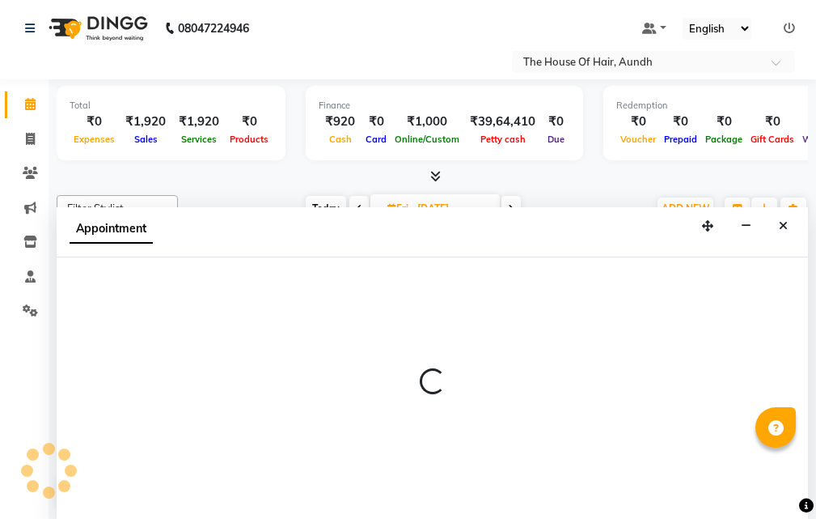
select select "6864"
select select "1140"
select select "tentative"
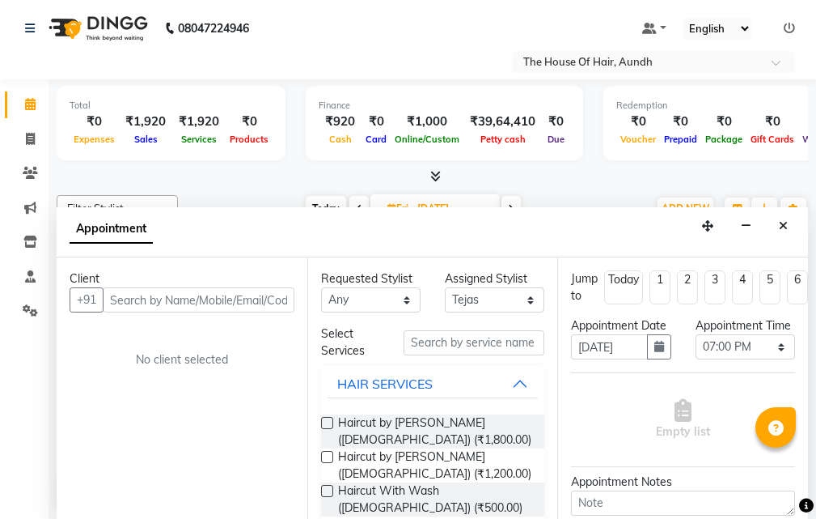
scroll to position [81, 0]
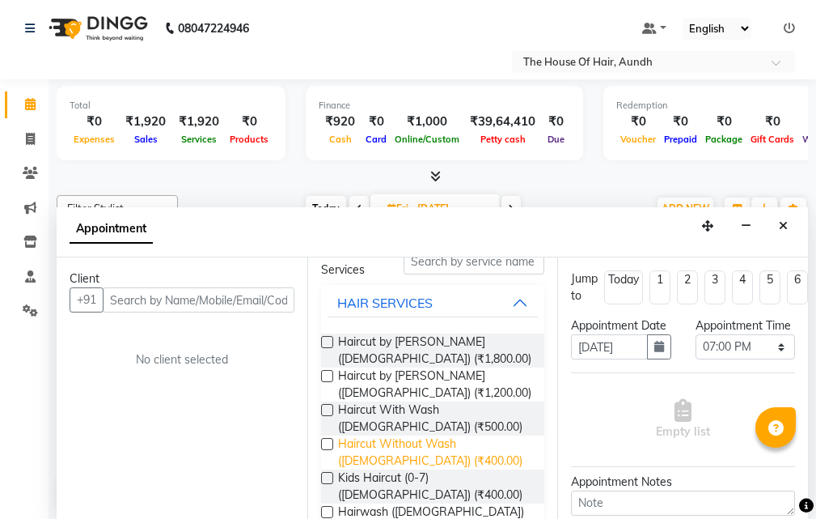
click at [363, 449] on span "Haircut Without Wash ([DEMOGRAPHIC_DATA]) (₹400.00)" at bounding box center [435, 452] width 194 height 34
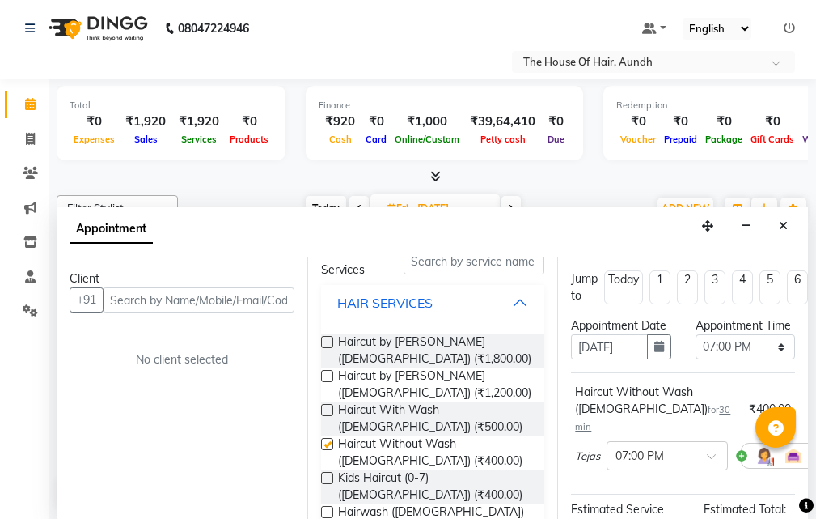
checkbox input "false"
click at [182, 303] on input "text" at bounding box center [199, 299] width 192 height 25
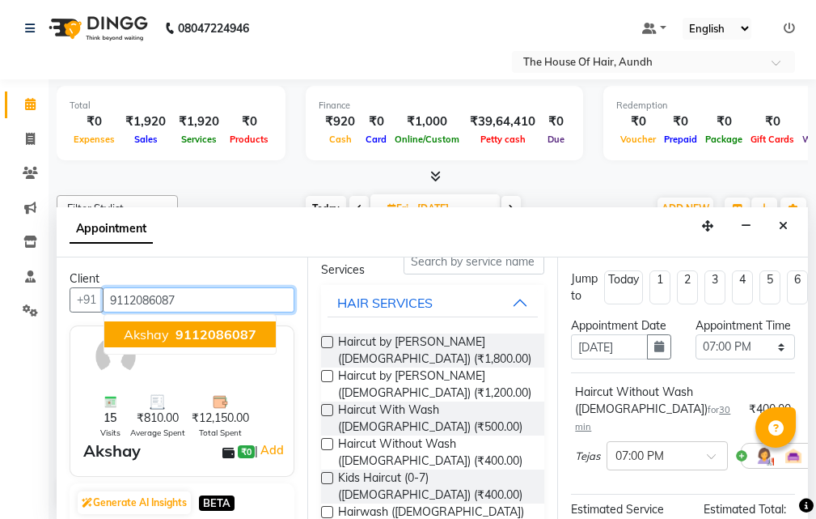
click at [189, 333] on span "9112086087" at bounding box center [216, 334] width 81 height 16
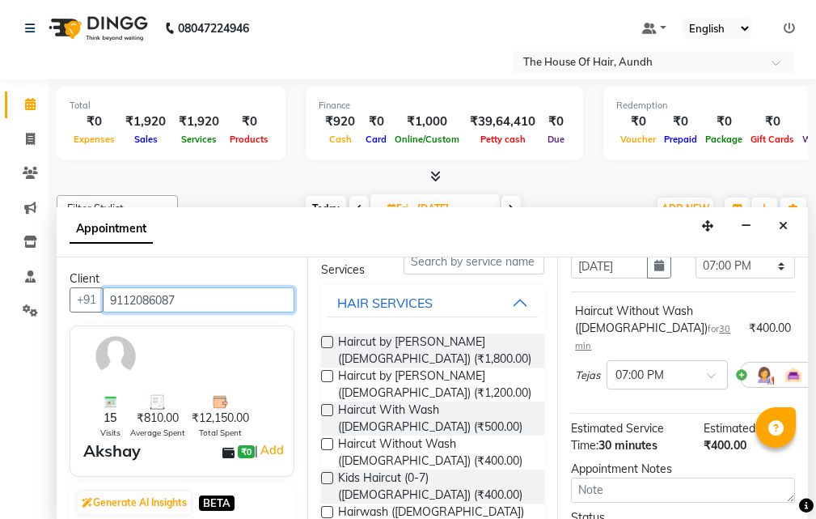
scroll to position [162, 0]
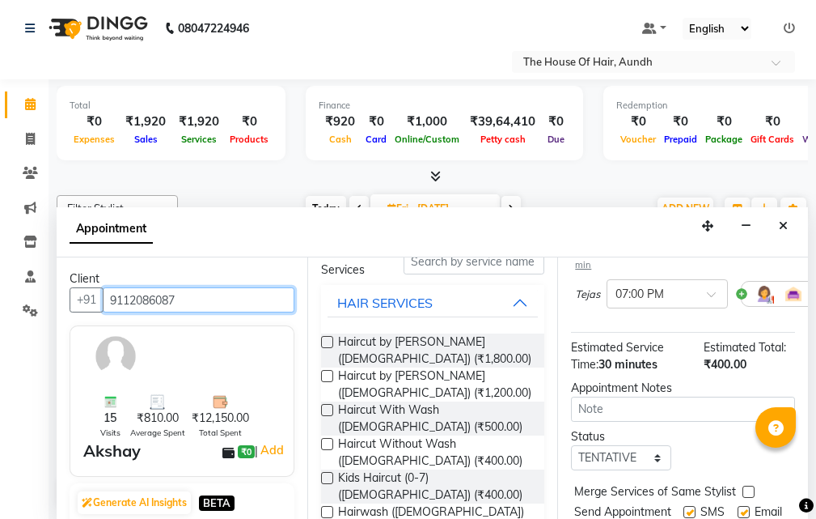
type input "9112086087"
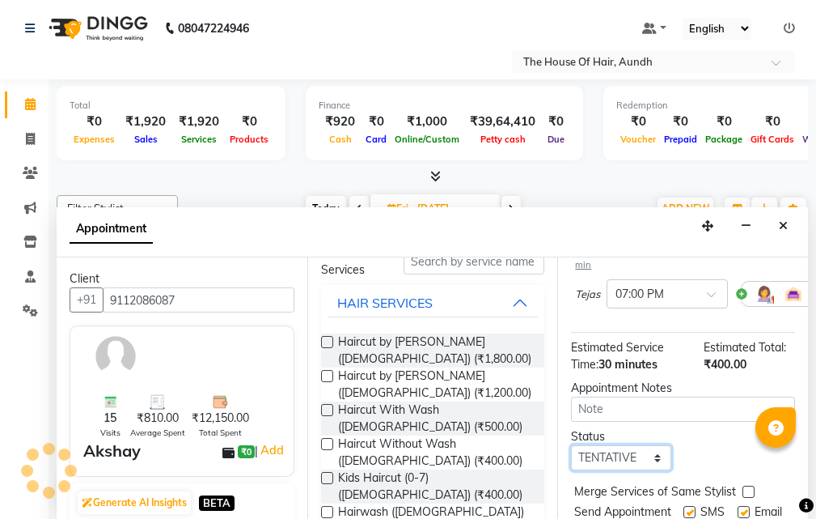
click at [642, 456] on select "Select TENTATIVE CONFIRM UPCOMING" at bounding box center [621, 457] width 100 height 25
select select "upcoming"
click at [571, 445] on select "Select TENTATIVE CONFIRM UPCOMING" at bounding box center [621, 457] width 100 height 25
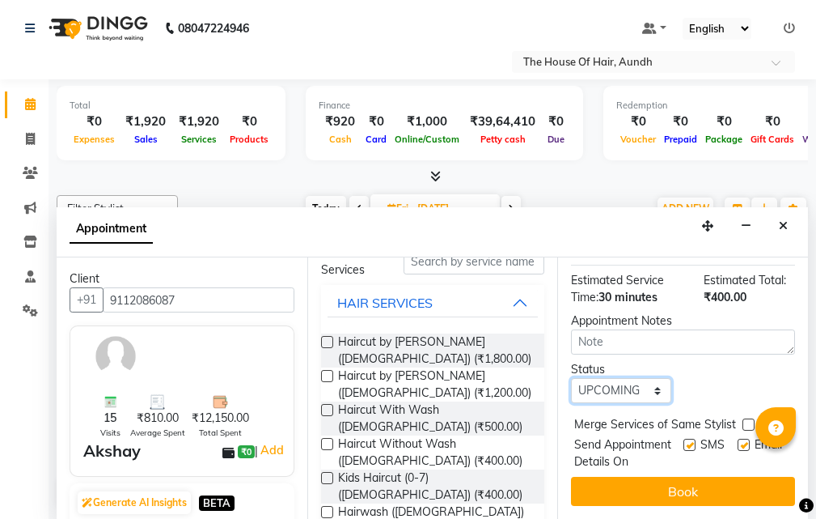
scroll to position [258, 0]
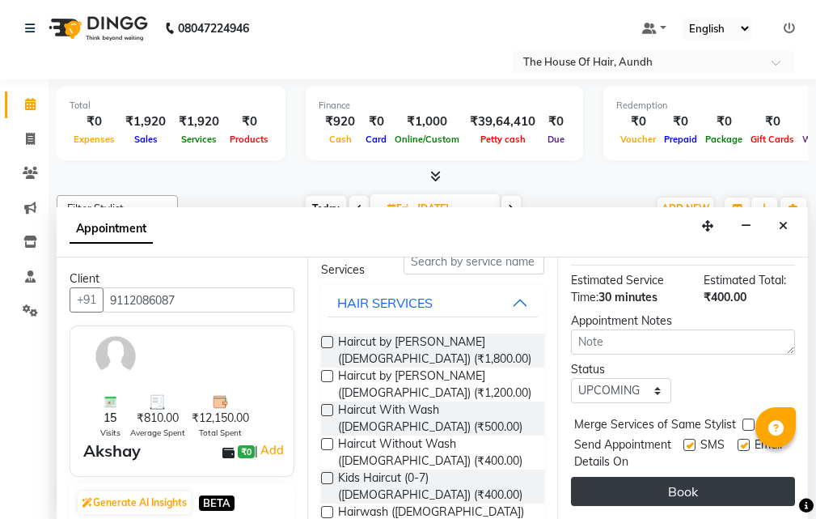
click at [657, 481] on button "Book" at bounding box center [683, 491] width 224 height 29
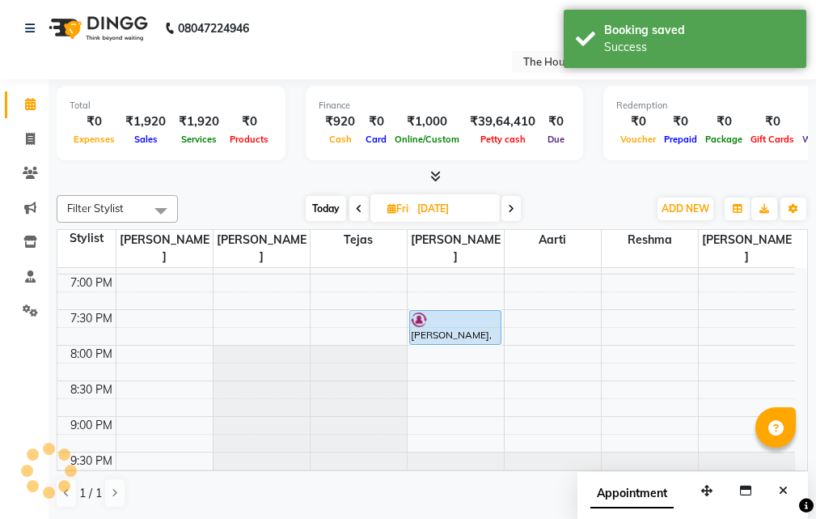
scroll to position [0, 0]
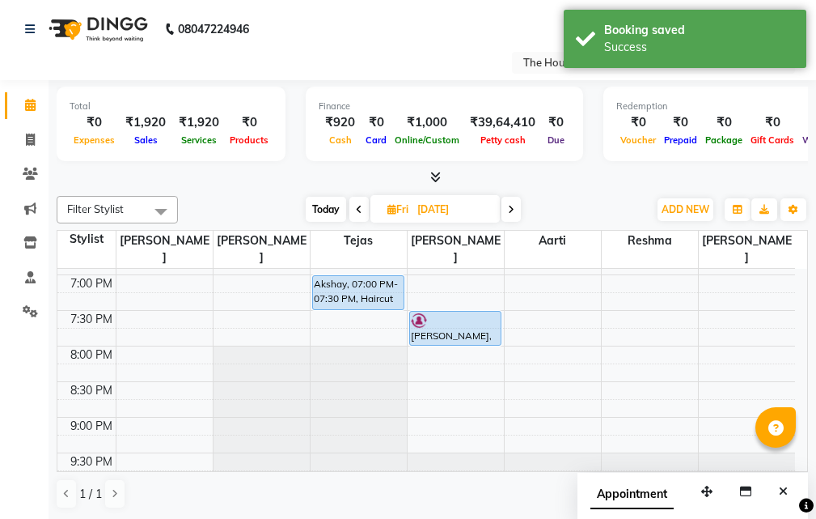
click at [333, 203] on span "Today" at bounding box center [326, 209] width 40 height 25
type input "[DATE]"
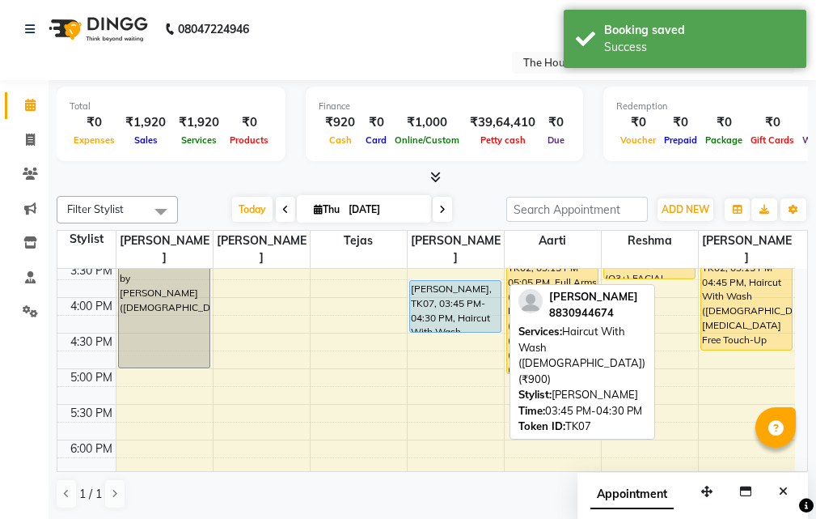
scroll to position [580, 0]
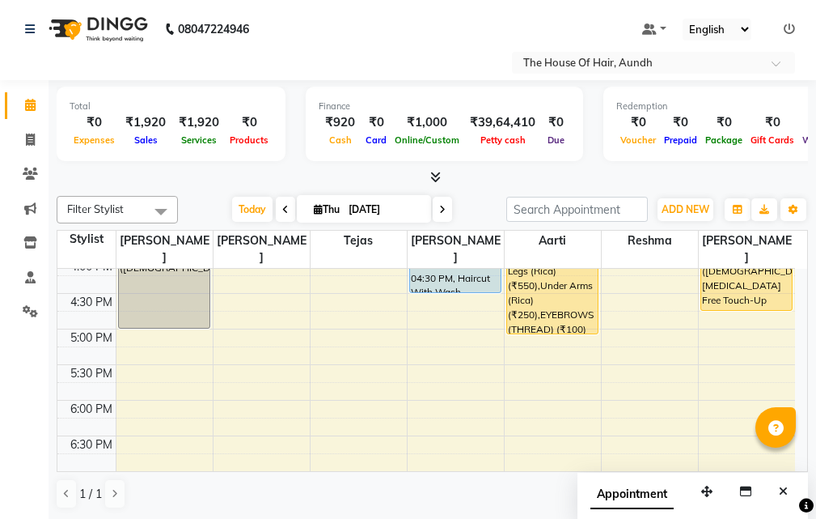
click at [420, 358] on div "8:00 AM 8:30 AM 9:00 AM 9:30 AM 10:00 AM 10:30 AM 11:00 AM 11:30 AM 12:00 PM 12…" at bounding box center [426, 186] width 738 height 996
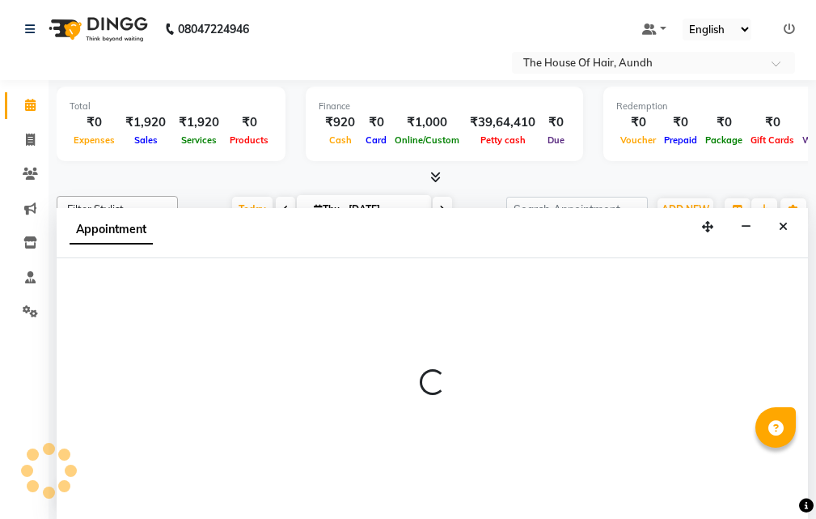
scroll to position [1, 0]
select select "32779"
select select "1050"
select select "tentative"
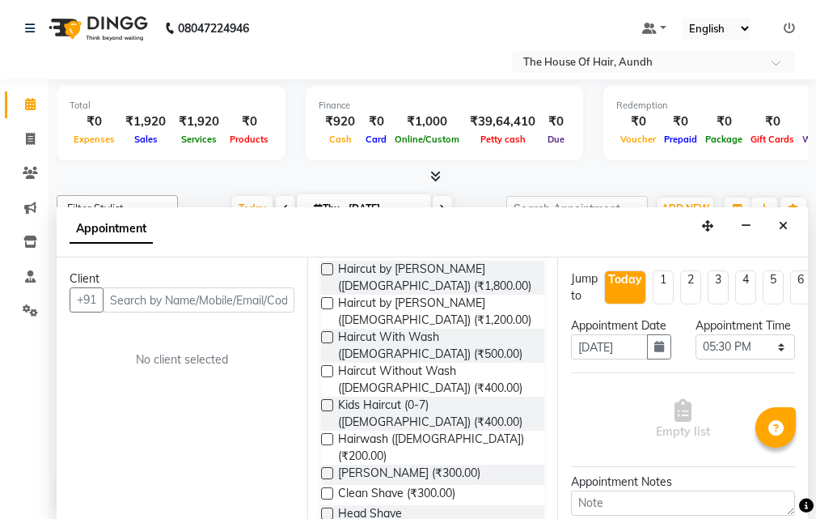
scroll to position [162, 0]
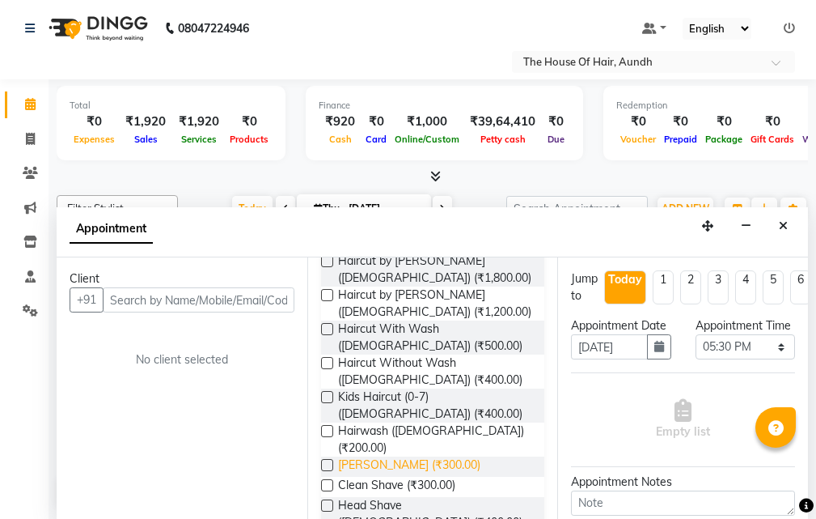
click at [373, 456] on span "[PERSON_NAME] (₹300.00)" at bounding box center [409, 466] width 142 height 20
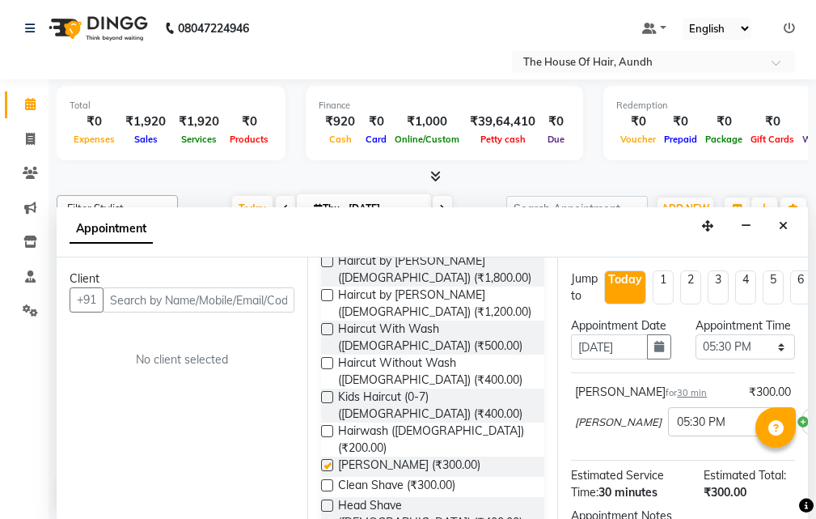
checkbox input "false"
click at [177, 295] on input "text" at bounding box center [199, 299] width 192 height 25
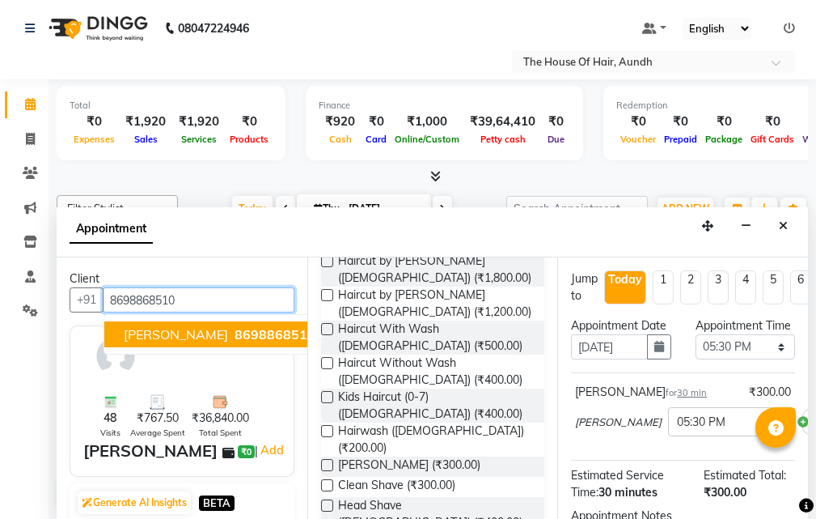
click at [188, 344] on button "[PERSON_NAME] 8698868510" at bounding box center [219, 334] width 231 height 26
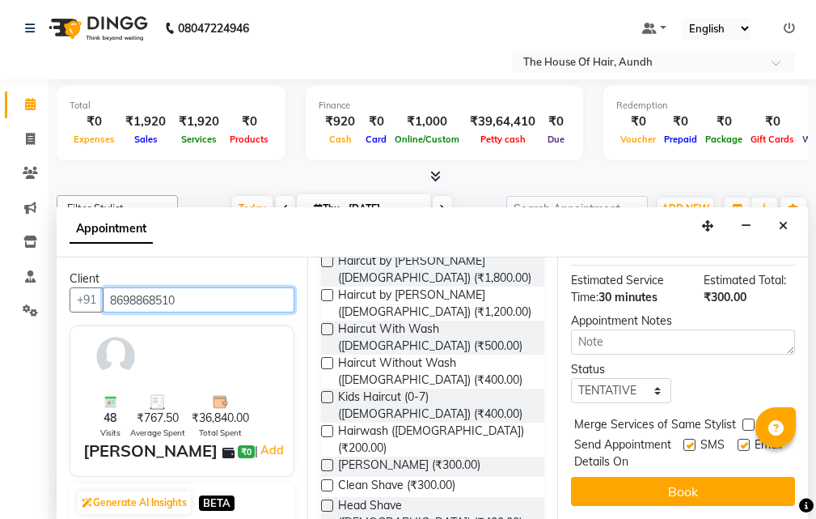
scroll to position [241, 0]
type input "8698868510"
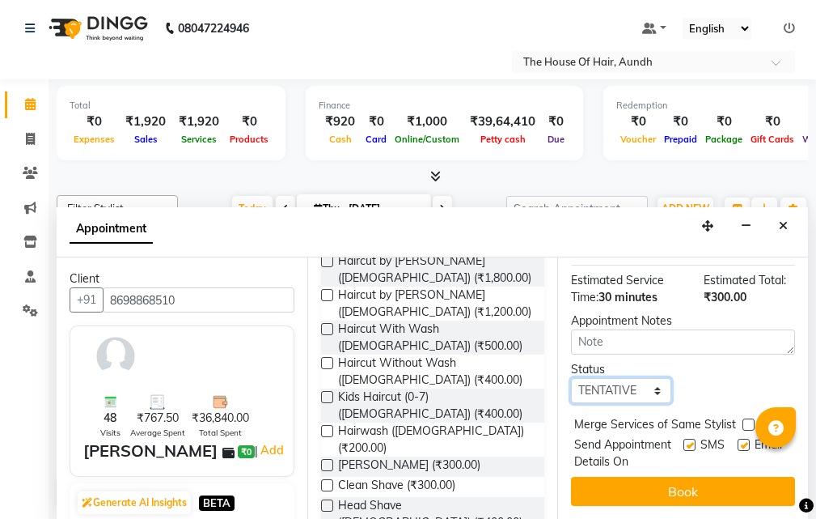
click at [633, 378] on select "Select TENTATIVE CONFIRM CHECK-IN UPCOMING" at bounding box center [621, 390] width 100 height 25
select select "upcoming"
click at [571, 378] on select "Select TENTATIVE CONFIRM CHECK-IN UPCOMING" at bounding box center [621, 390] width 100 height 25
click at [744, 418] on label at bounding box center [749, 424] width 12 height 12
click at [744, 421] on input "checkbox" at bounding box center [748, 426] width 11 height 11
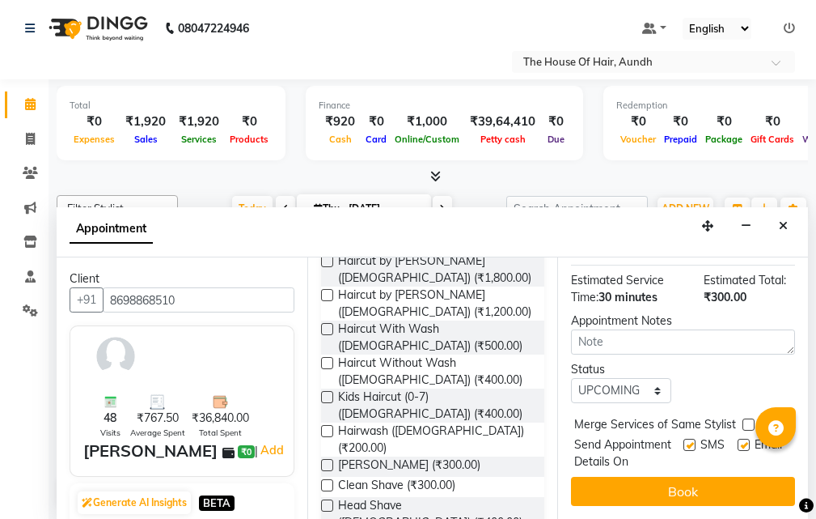
checkbox input "true"
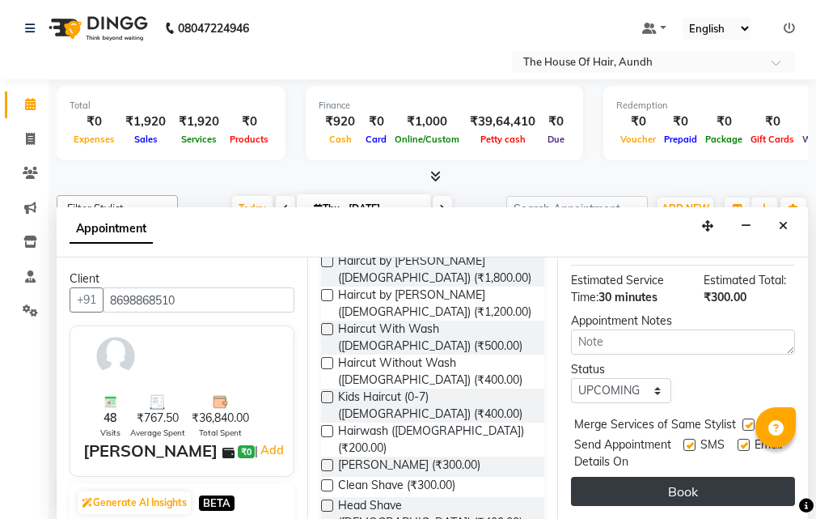
click at [713, 477] on button "Book" at bounding box center [683, 491] width 224 height 29
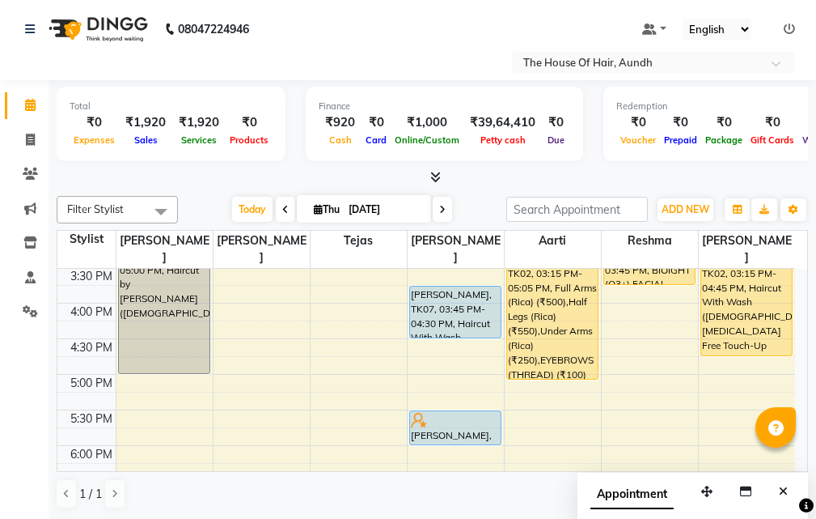
scroll to position [499, 0]
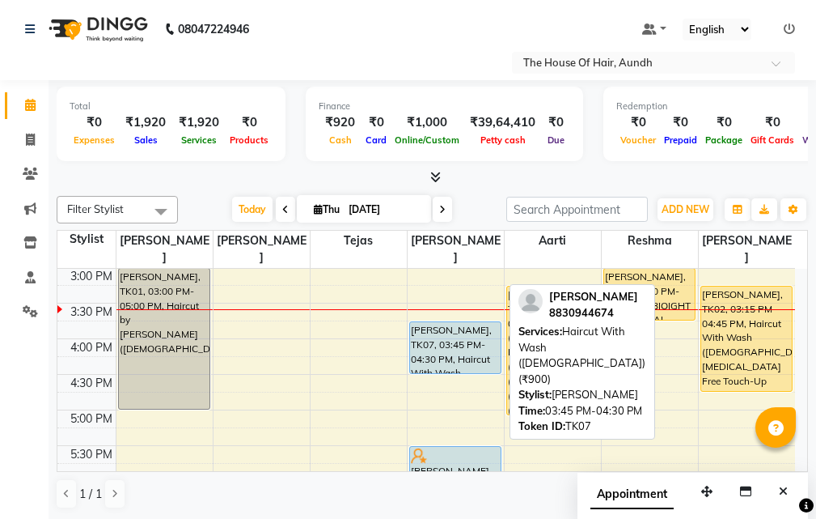
click at [426, 322] on div "[PERSON_NAME], TK07, 03:45 PM-04:30 PM, Haircut With Wash ([DEMOGRAPHIC_DATA]) …" at bounding box center [455, 347] width 91 height 51
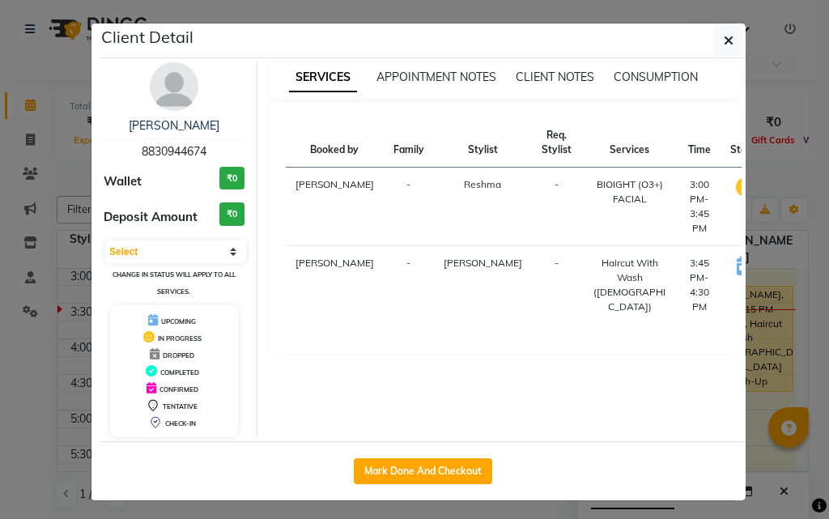
click at [816, 272] on icon at bounding box center [842, 265] width 10 height 13
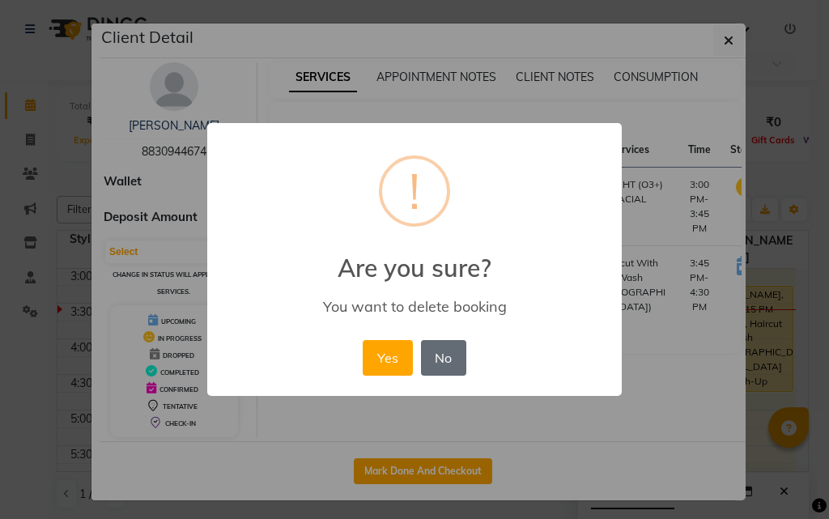
click at [443, 358] on button "No" at bounding box center [443, 358] width 45 height 36
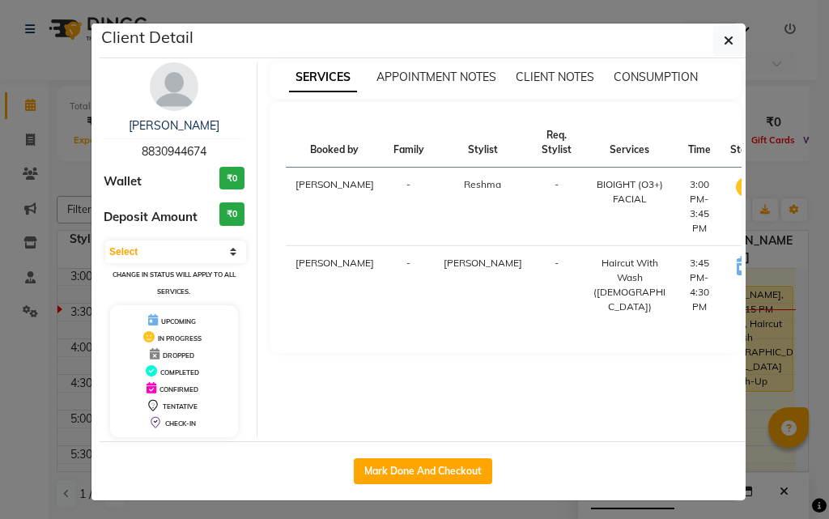
click at [751, 430] on ngb-modal-window "Client Detail [PERSON_NAME] 8830944674 Wallet ₹0 Deposit Amount ₹0 Select IN SE…" at bounding box center [414, 259] width 829 height 519
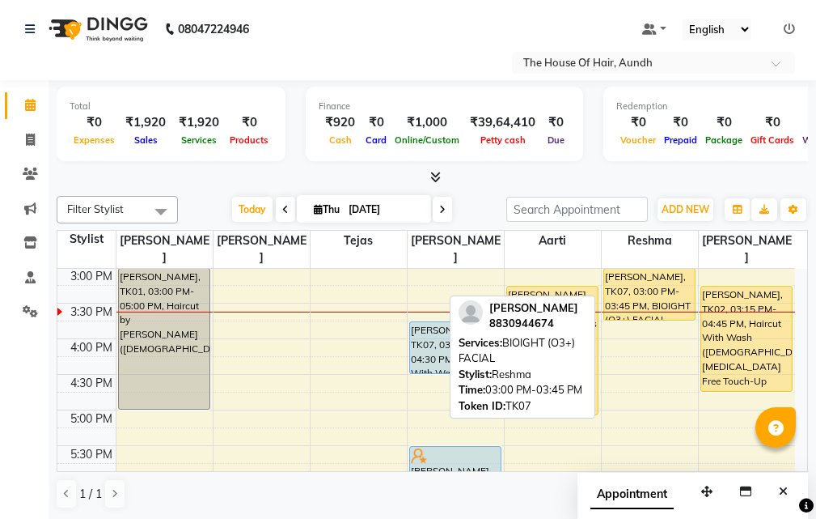
click at [636, 269] on div "[PERSON_NAME], TK07, 03:00 PM-03:45 PM, BIOIGHT (O3+) FACIAL" at bounding box center [649, 294] width 91 height 51
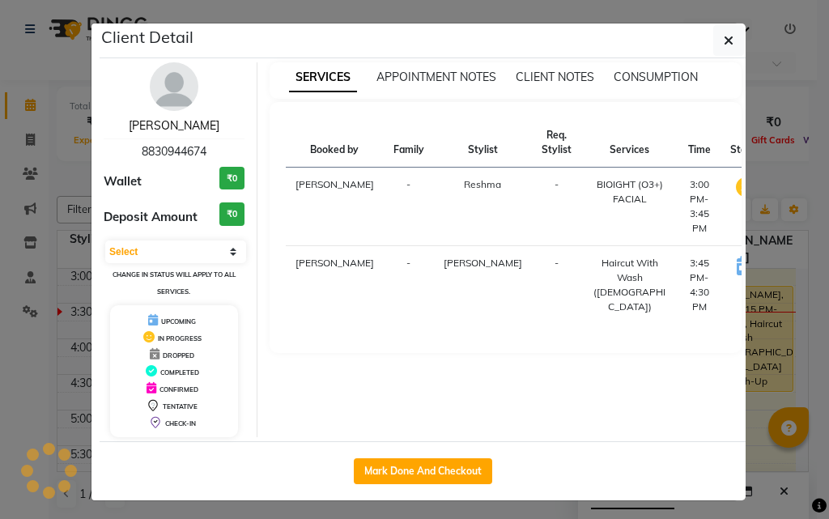
click at [208, 125] on link "[PERSON_NAME]" at bounding box center [174, 125] width 91 height 15
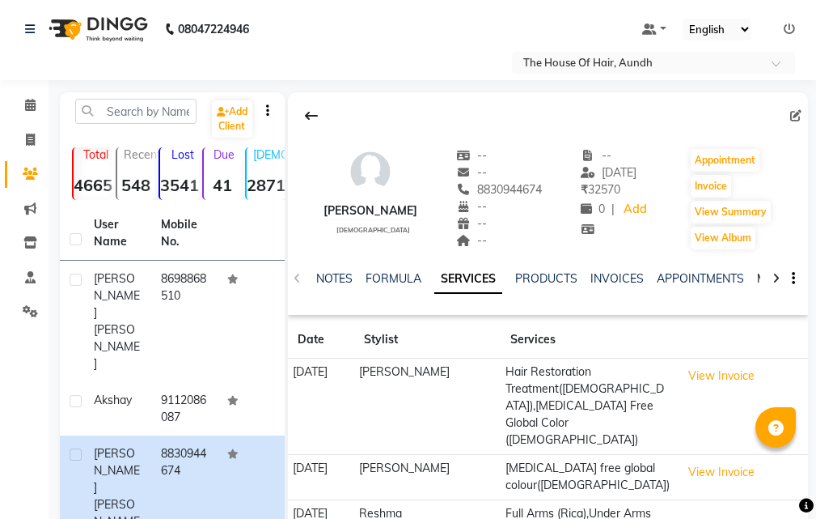
click at [759, 276] on link "MEMBERSHIP" at bounding box center [794, 278] width 75 height 15
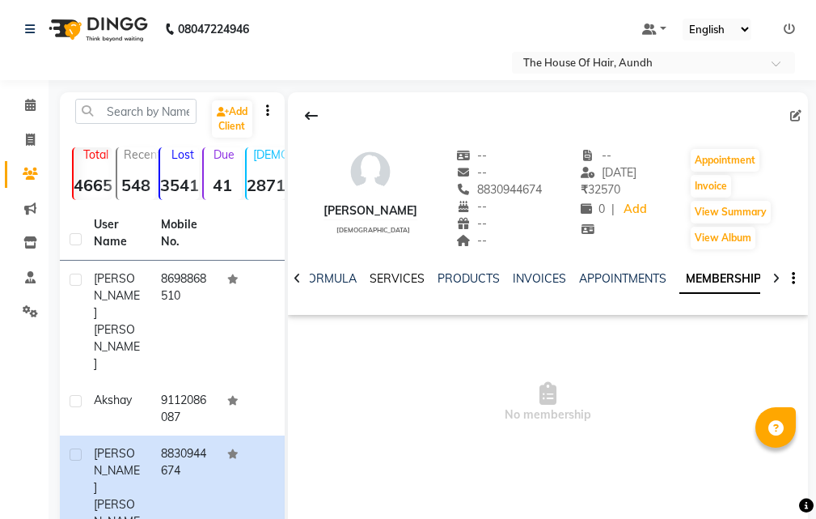
click at [399, 280] on link "SERVICES" at bounding box center [397, 278] width 55 height 15
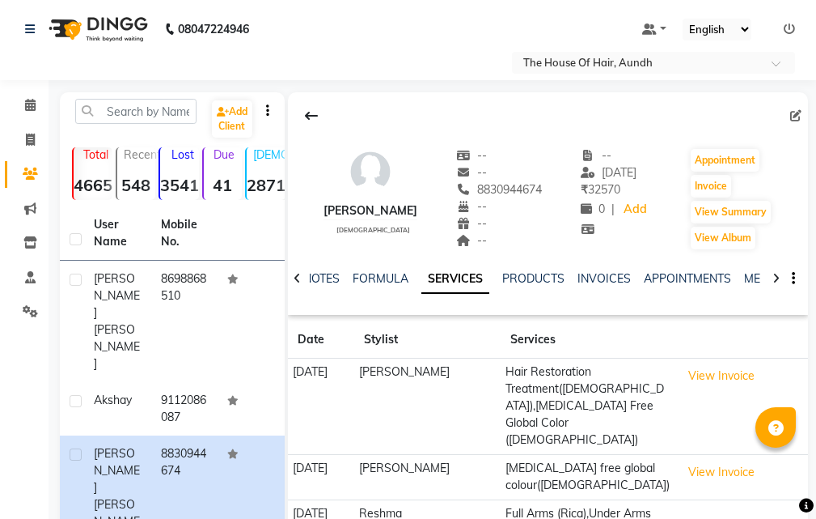
scroll to position [81, 0]
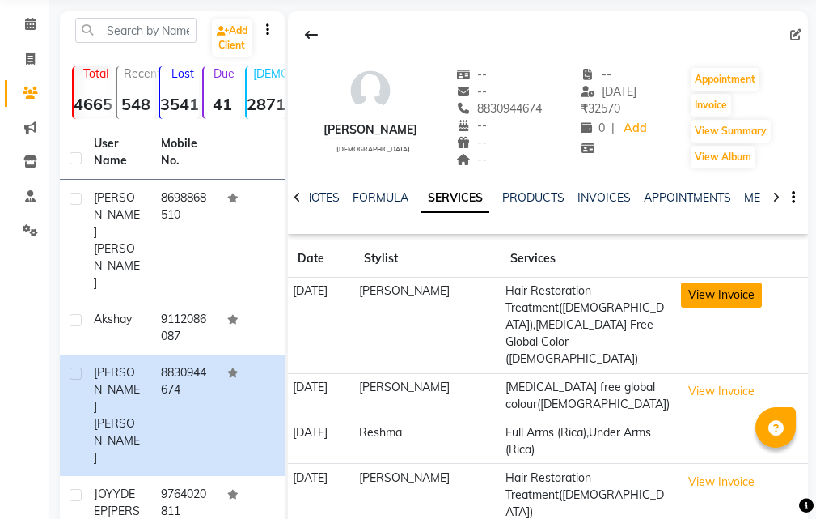
click at [714, 296] on button "View Invoice" at bounding box center [721, 294] width 81 height 25
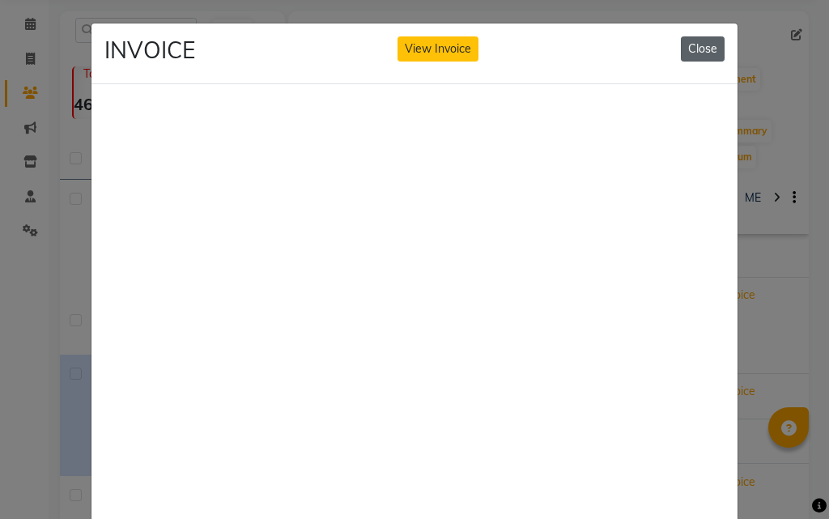
click at [687, 47] on button "Close" at bounding box center [702, 48] width 44 height 25
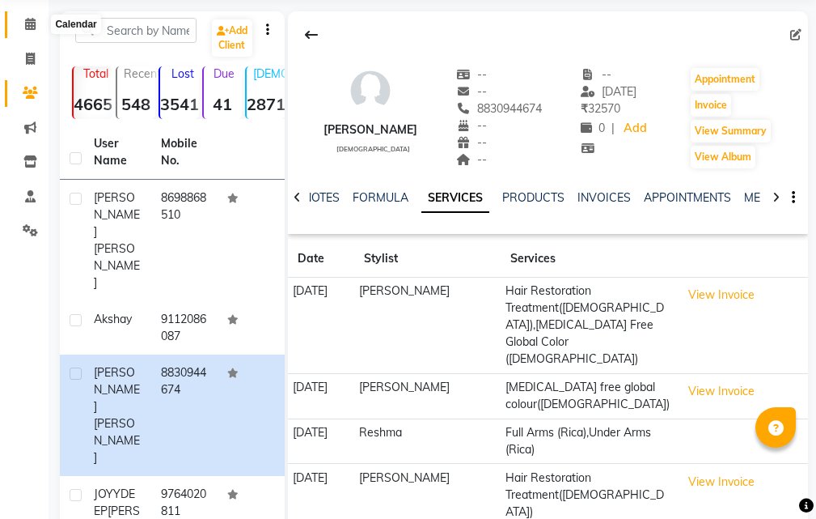
click at [28, 25] on icon at bounding box center [30, 24] width 11 height 12
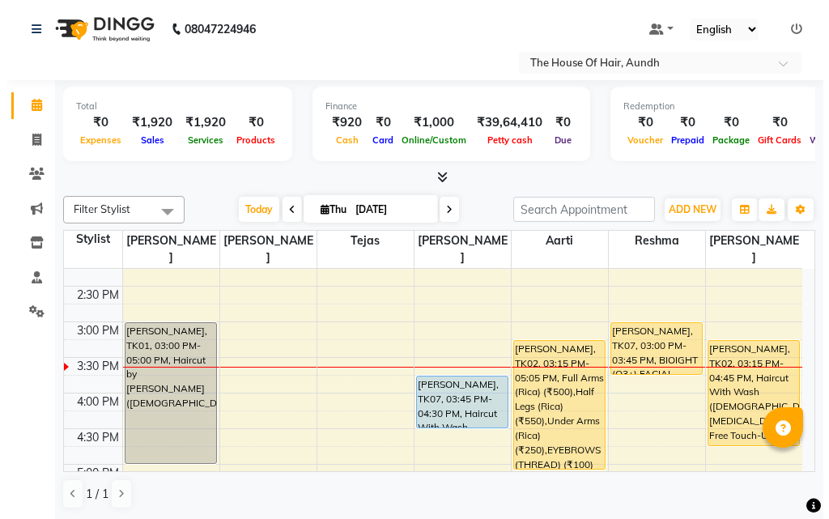
scroll to position [485, 0]
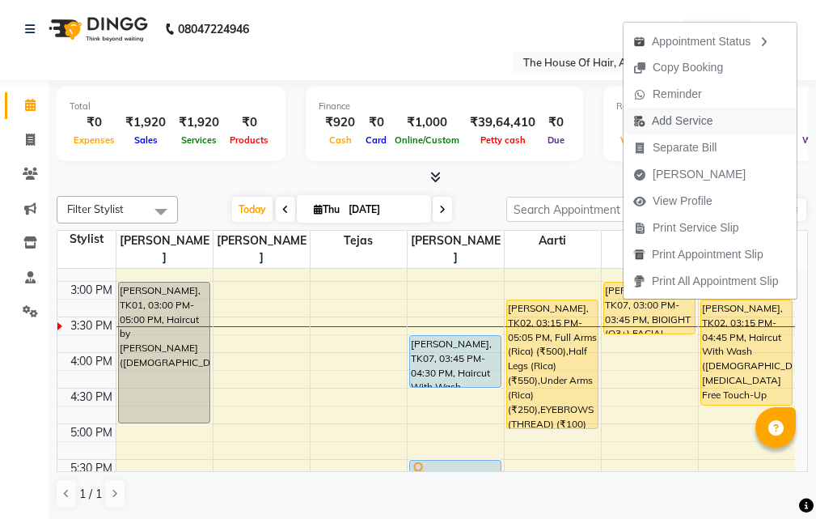
click at [658, 119] on span "Add Service" at bounding box center [682, 120] width 61 height 17
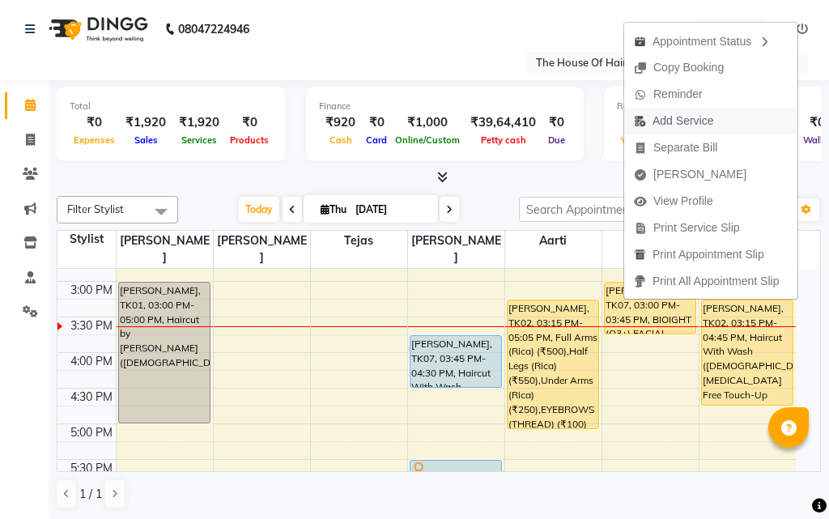
select select "26196"
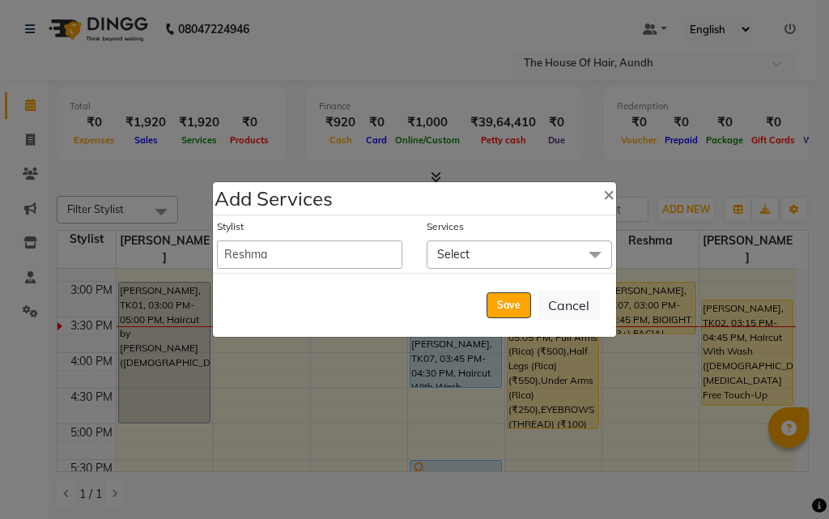
click at [467, 250] on span "Select" at bounding box center [453, 254] width 32 height 15
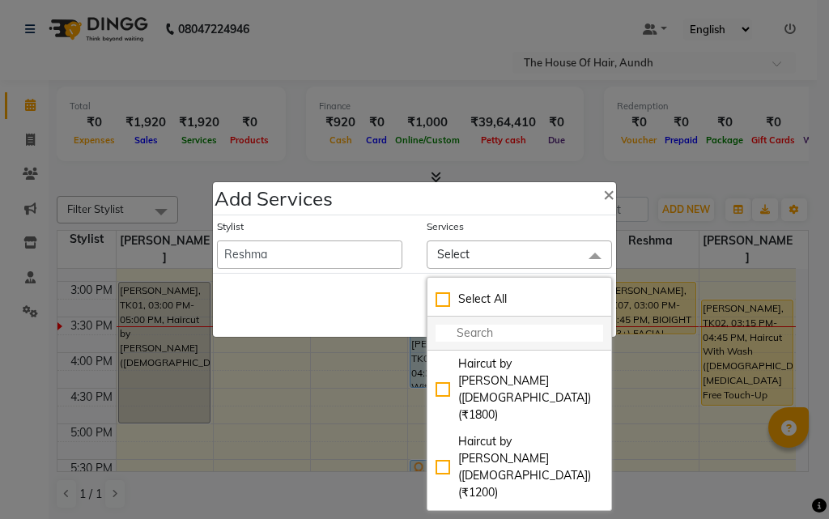
click at [481, 333] on input "multiselect-search" at bounding box center [518, 332] width 167 height 17
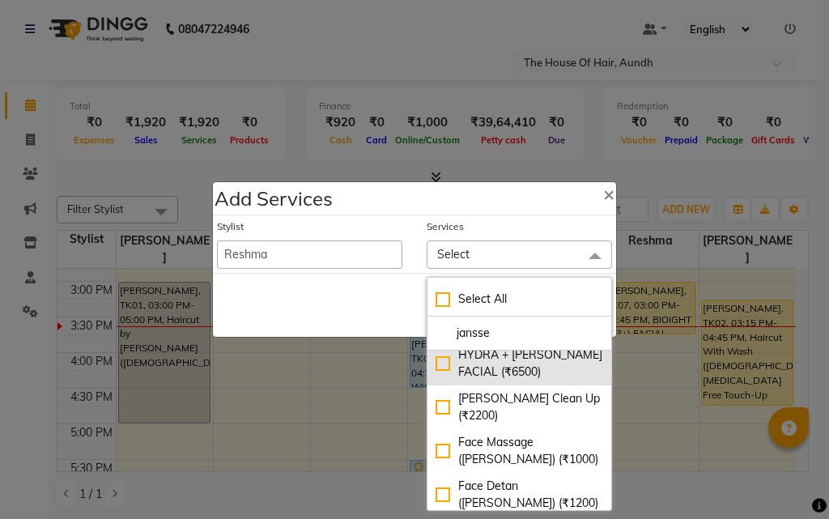
scroll to position [81, 0]
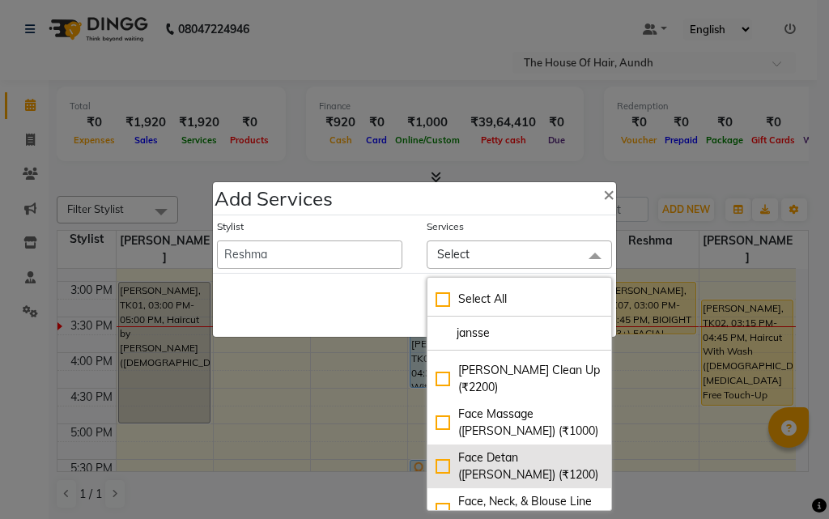
type input "jansse"
click at [485, 464] on div "Face Detan ([PERSON_NAME]) (₹1200)" at bounding box center [518, 466] width 167 height 34
checkbox input "true"
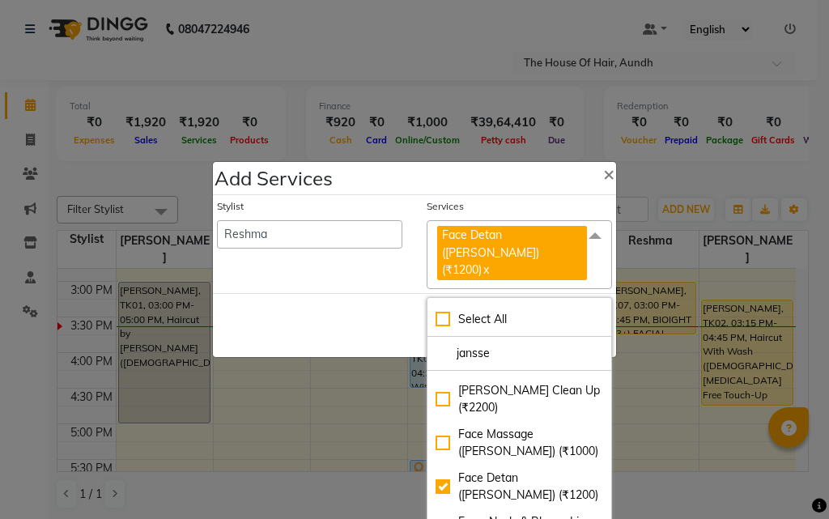
click at [341, 307] on div "Save Cancel" at bounding box center [414, 325] width 403 height 64
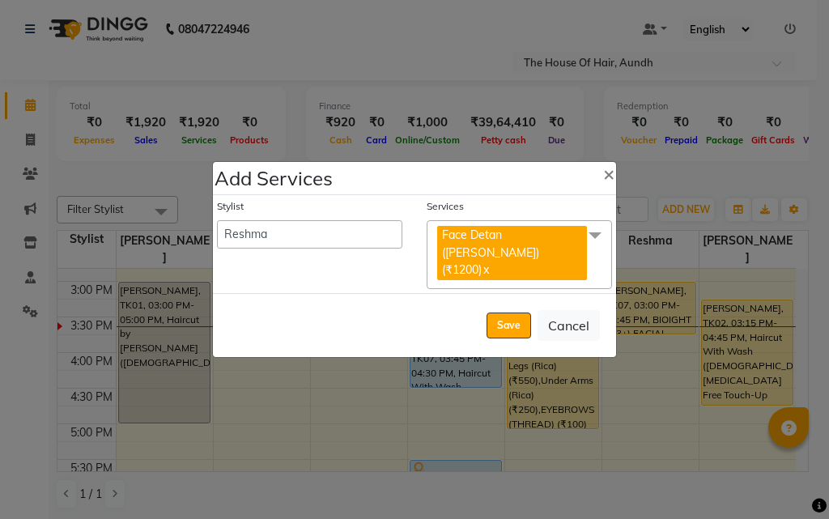
click at [599, 251] on span at bounding box center [595, 235] width 32 height 31
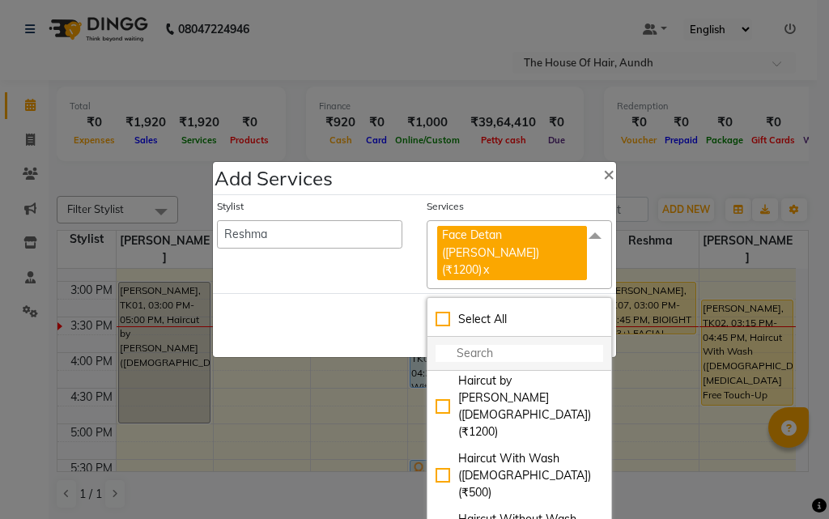
click at [519, 350] on input "multiselect-search" at bounding box center [518, 353] width 167 height 17
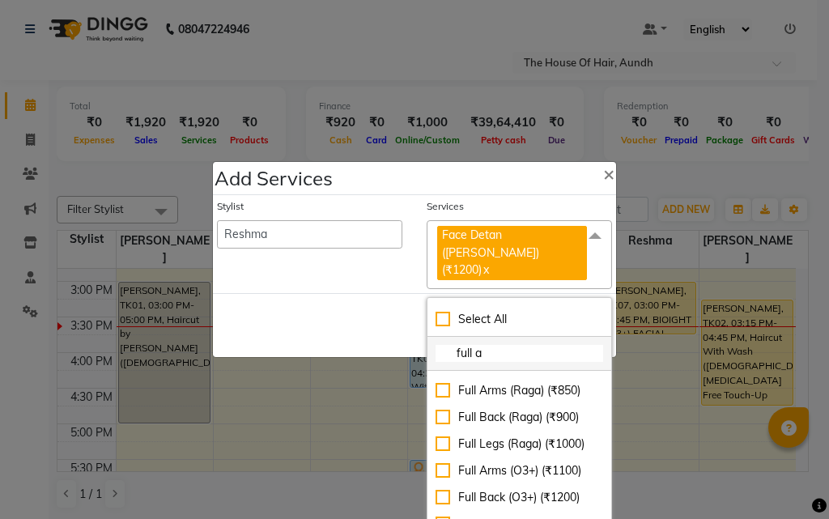
scroll to position [37, 0]
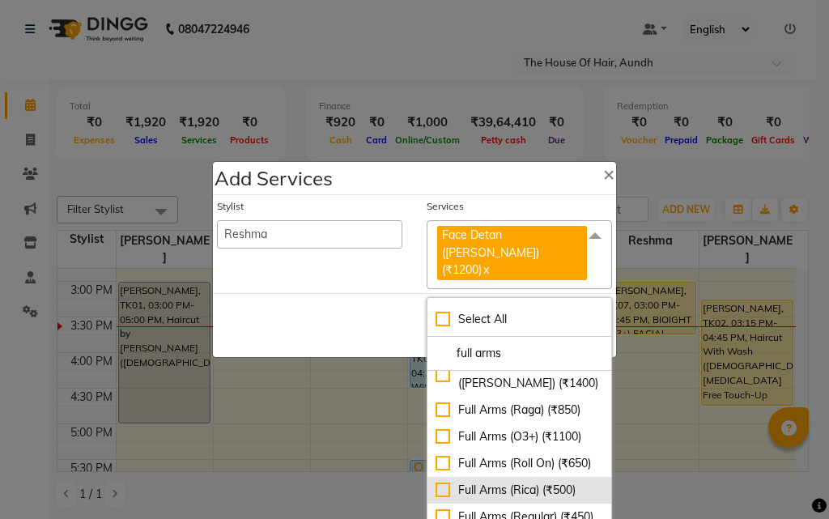
type input "full arms"
click at [495, 484] on div "Full Arms (Rica) (₹500)" at bounding box center [518, 489] width 167 height 17
checkbox input "true"
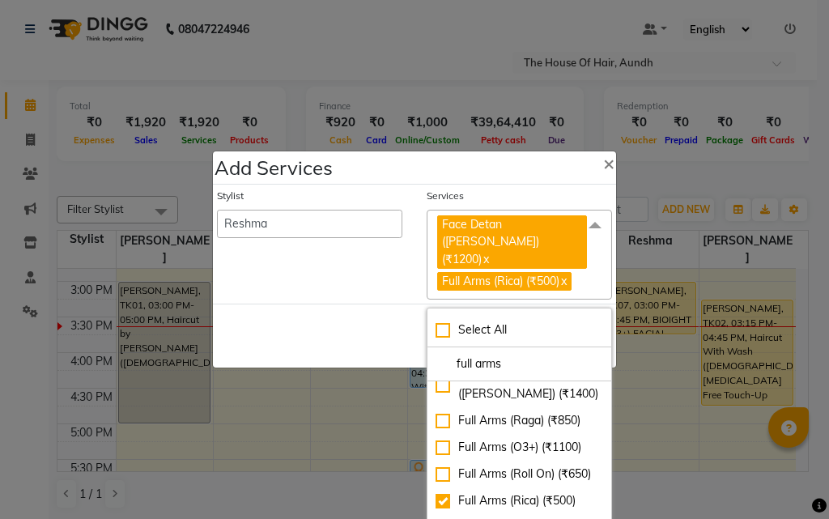
click at [307, 313] on div "Save Cancel" at bounding box center [414, 335] width 403 height 64
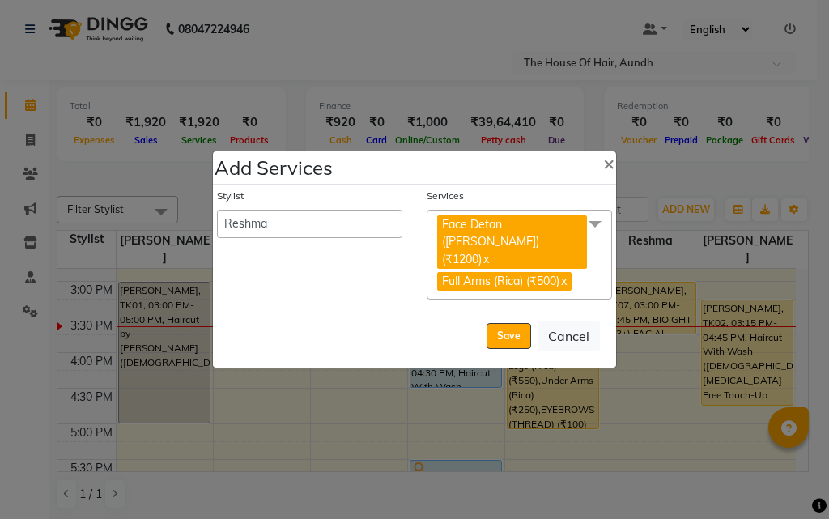
click at [596, 255] on span "Face Detan ([PERSON_NAME]) (₹1200) x Full Arms (Rica) (₹500) x" at bounding box center [518, 255] width 185 height 91
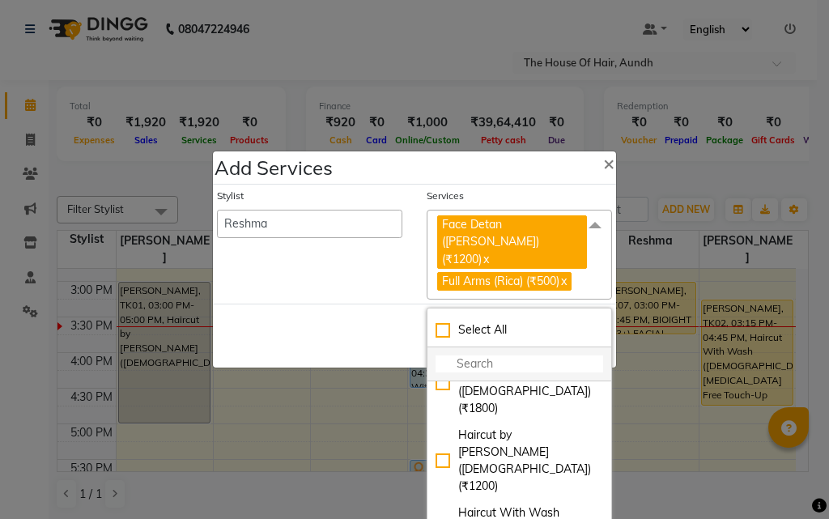
click at [502, 355] on input "multiselect-search" at bounding box center [518, 363] width 167 height 17
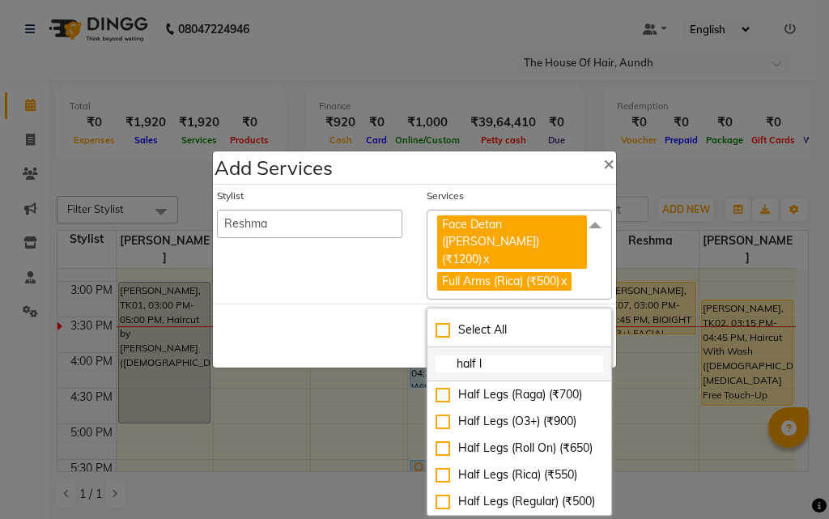
scroll to position [0, 0]
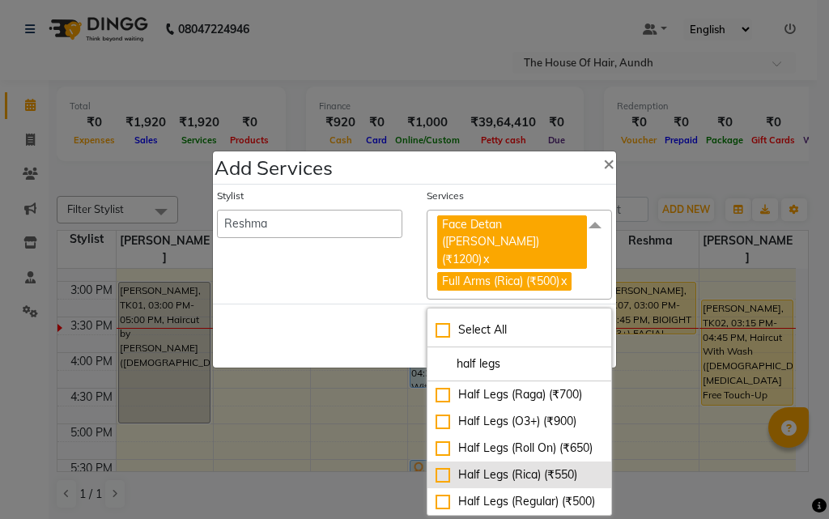
type input "half legs"
click at [485, 478] on div "Half Legs (Rica) (₹550)" at bounding box center [518, 474] width 167 height 17
checkbox input "true"
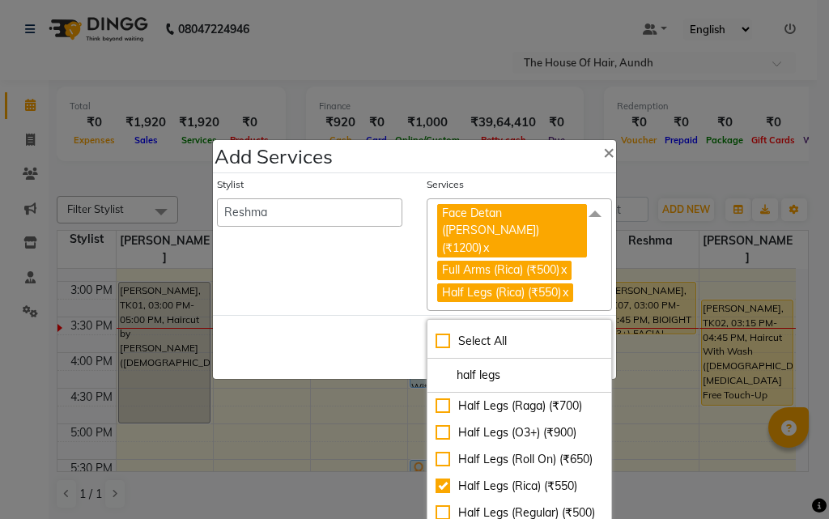
click at [305, 324] on div "Save Cancel" at bounding box center [414, 347] width 403 height 64
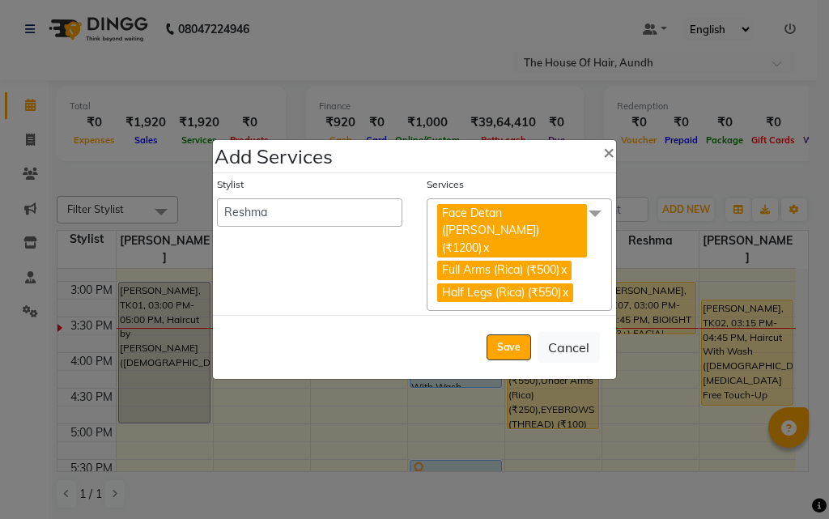
click at [591, 252] on span "Face Detan ([PERSON_NAME]) (₹1200) x Full Arms (Rica) (₹500) x Half Legs (Rica)…" at bounding box center [518, 254] width 185 height 112
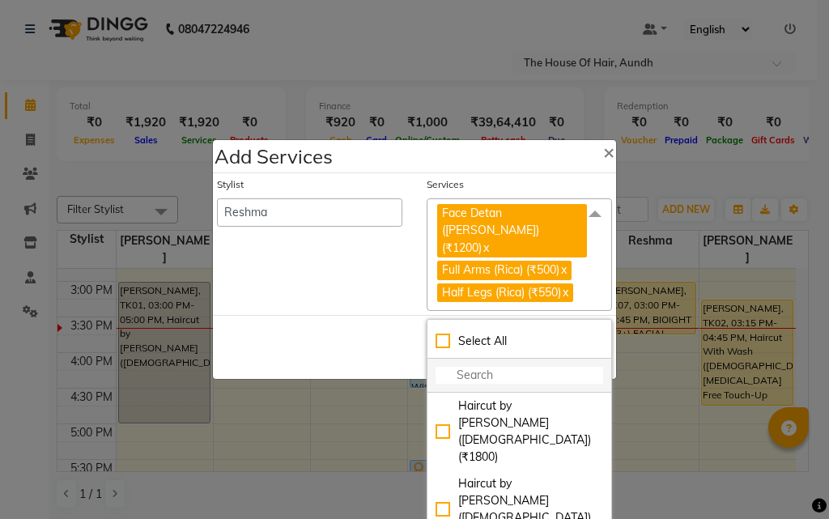
click at [502, 367] on input "multiselect-search" at bounding box center [518, 375] width 167 height 17
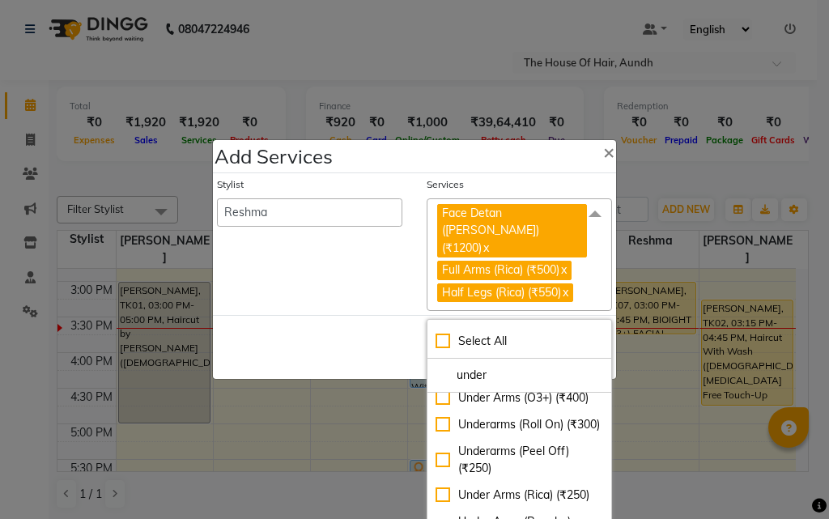
scroll to position [129, 0]
type input "under"
click at [459, 486] on div "Under Arms (Rica) (₹250)" at bounding box center [518, 494] width 167 height 17
checkbox input "true"
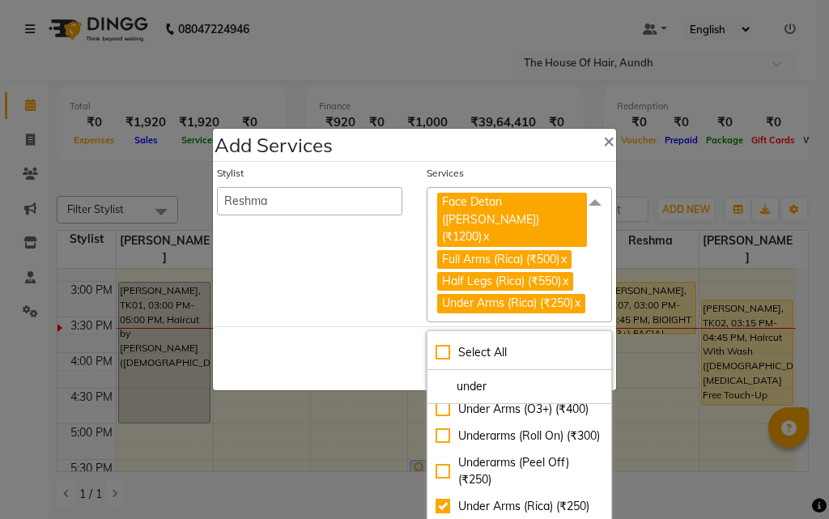
click at [334, 354] on div "Save Cancel" at bounding box center [414, 358] width 403 height 64
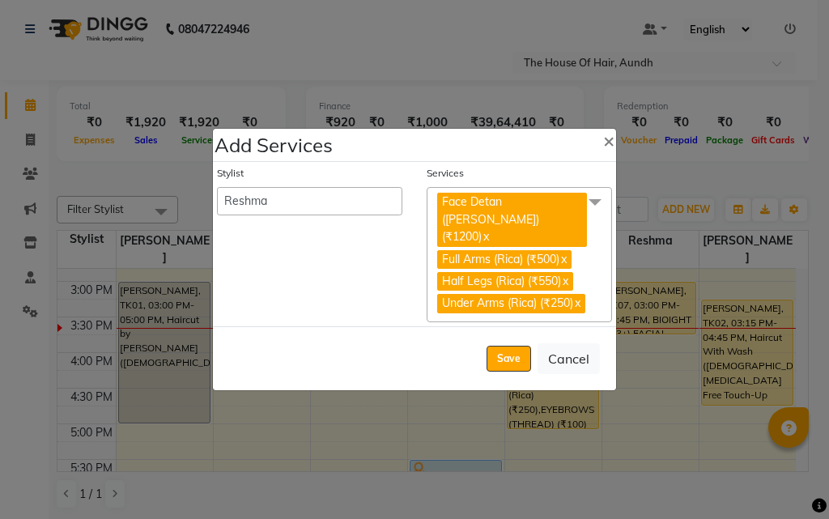
click at [604, 292] on span "Face Detan ([PERSON_NAME]) (₹1200) x Full Arms (Rica) (₹500) x Half Legs (Rica)…" at bounding box center [518, 254] width 185 height 134
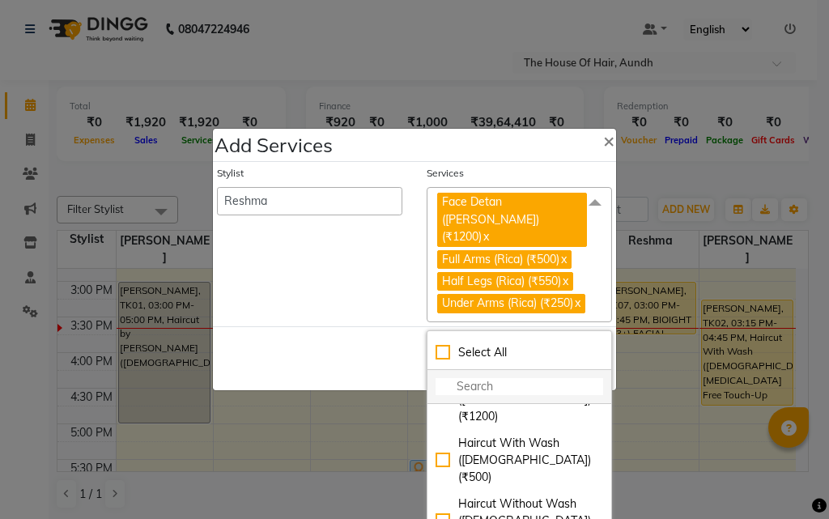
click at [494, 388] on input "multiselect-search" at bounding box center [518, 386] width 167 height 17
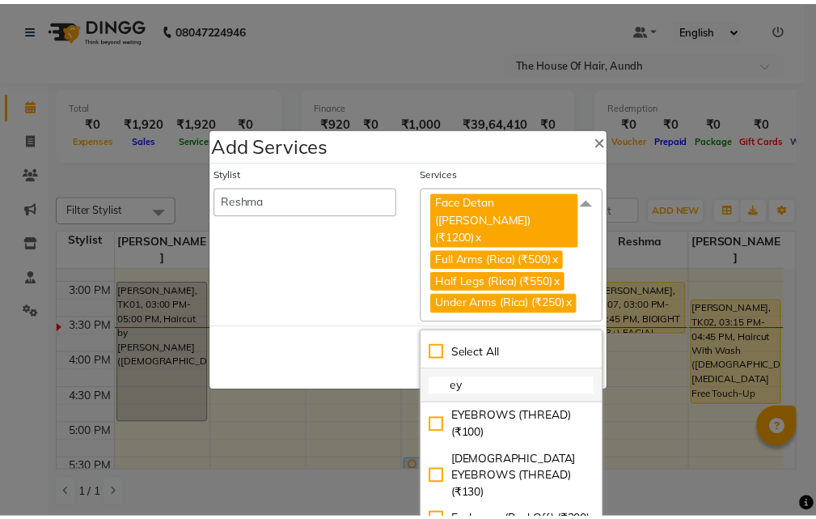
scroll to position [0, 0]
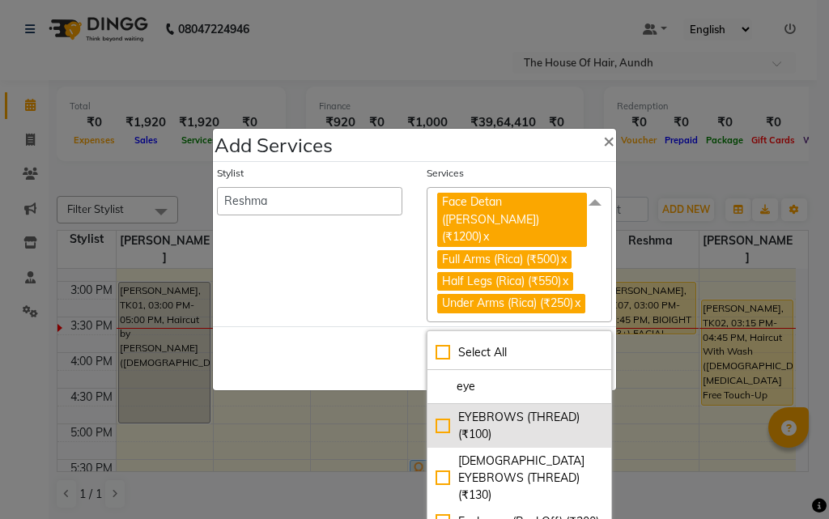
type input "eye"
click at [498, 434] on div "EYEBROWS (THREAD) (₹100)" at bounding box center [518, 426] width 167 height 34
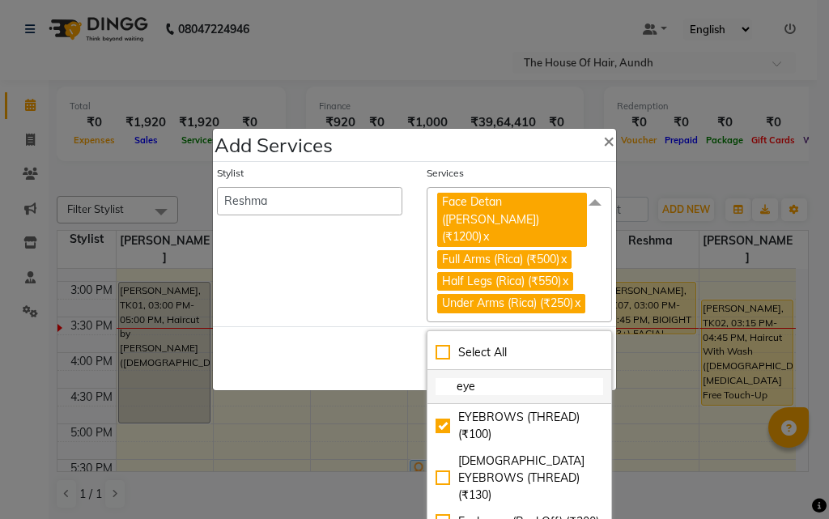
checkbox input "true"
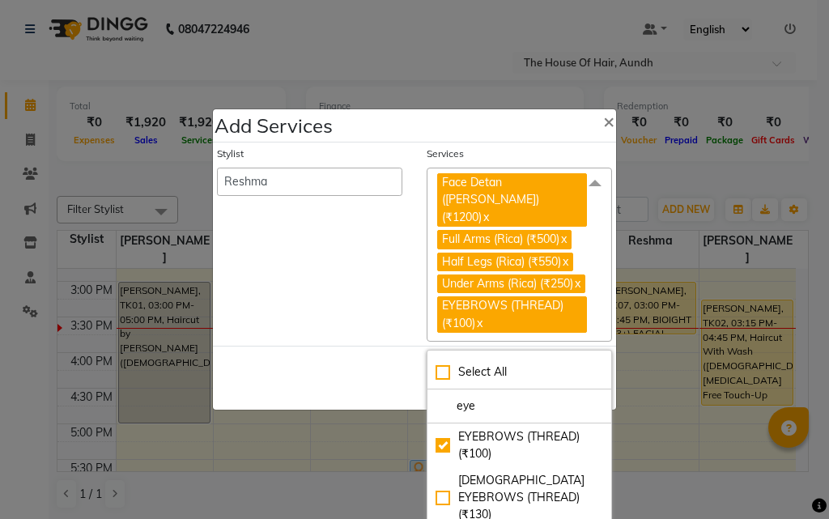
click at [312, 358] on div "Save Cancel" at bounding box center [414, 377] width 403 height 64
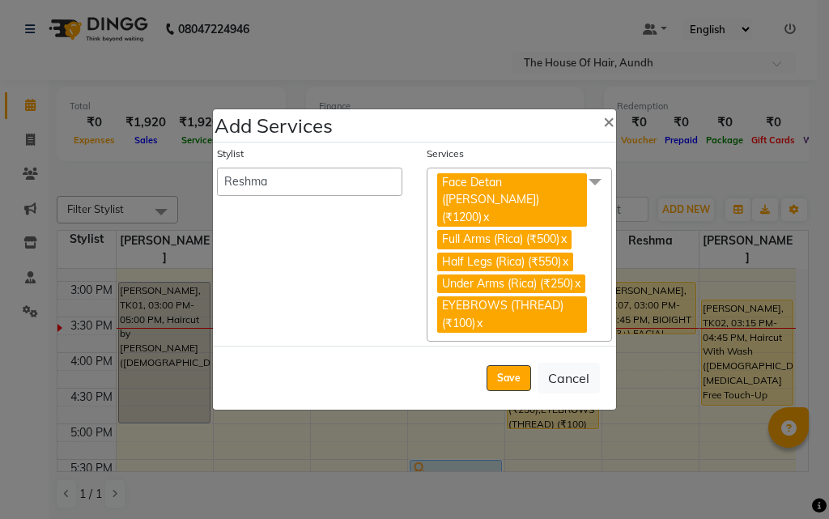
click at [596, 239] on span "Face Detan ([PERSON_NAME]) (₹1200) x Full Arms (Rica) (₹500) x Half Legs (Rica)…" at bounding box center [518, 254] width 185 height 174
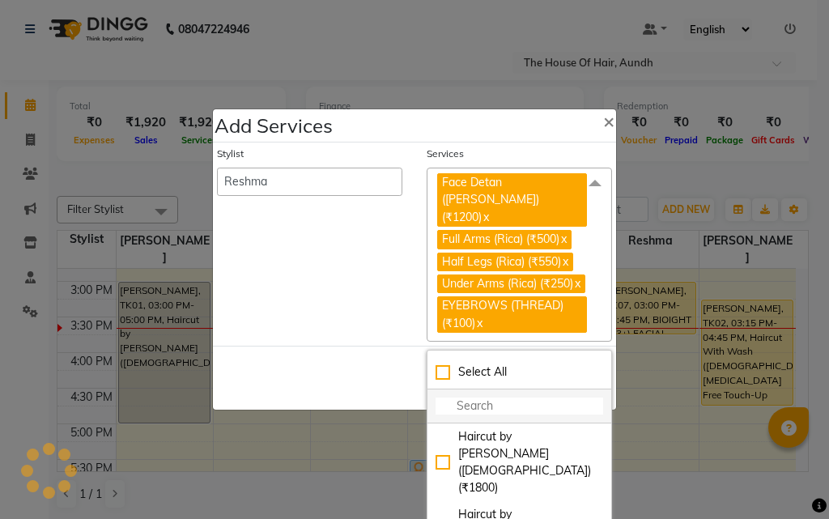
click at [486, 407] on input "multiselect-search" at bounding box center [518, 405] width 167 height 17
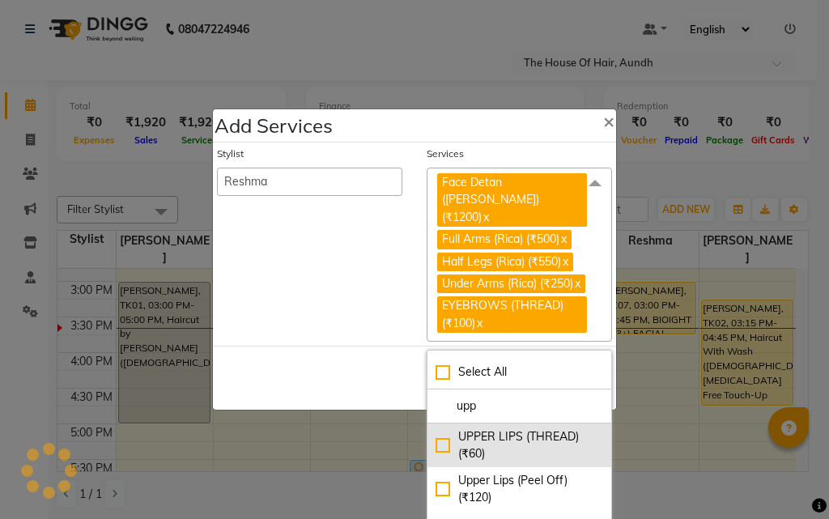
type input "upp"
click at [500, 453] on div "UPPER LIPS (THREAD) (₹60)" at bounding box center [518, 445] width 167 height 34
checkbox input "true"
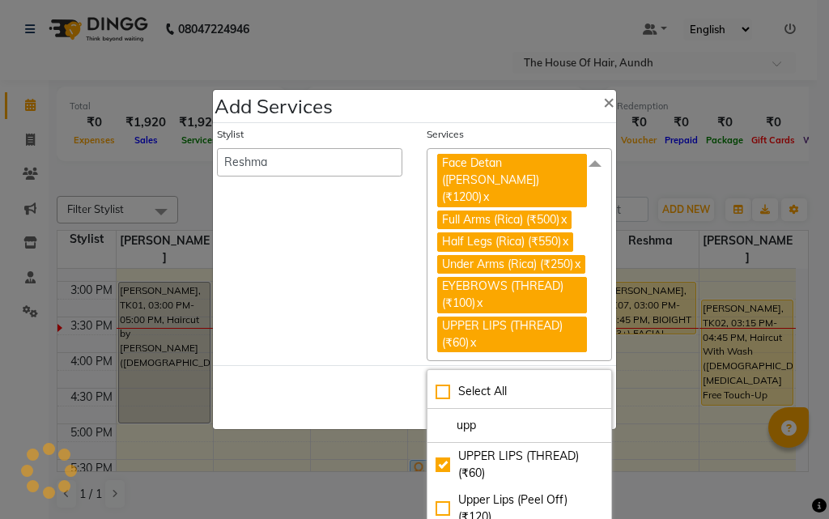
click at [283, 330] on div "Stylist Aarti [PERSON_NAME] [PERSON_NAME] [PERSON_NAME] [PERSON_NAME]" at bounding box center [310, 244] width 210 height 235
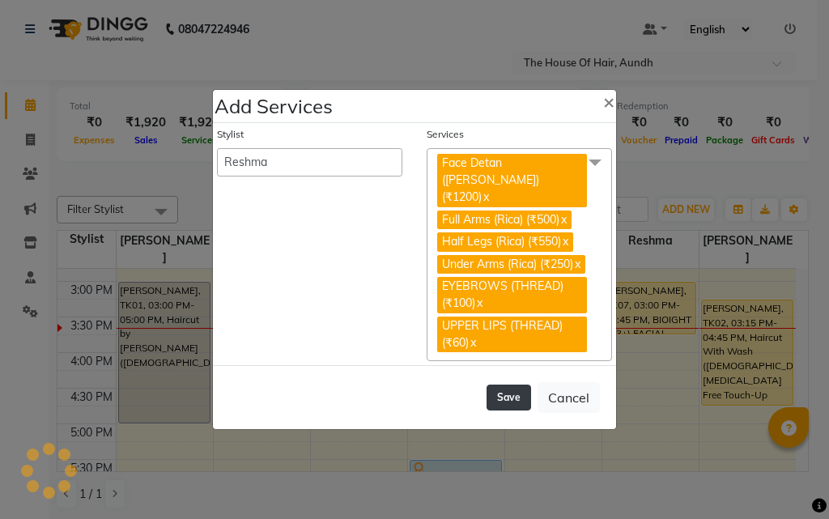
click at [503, 389] on button "Save" at bounding box center [508, 397] width 45 height 26
select select "26084"
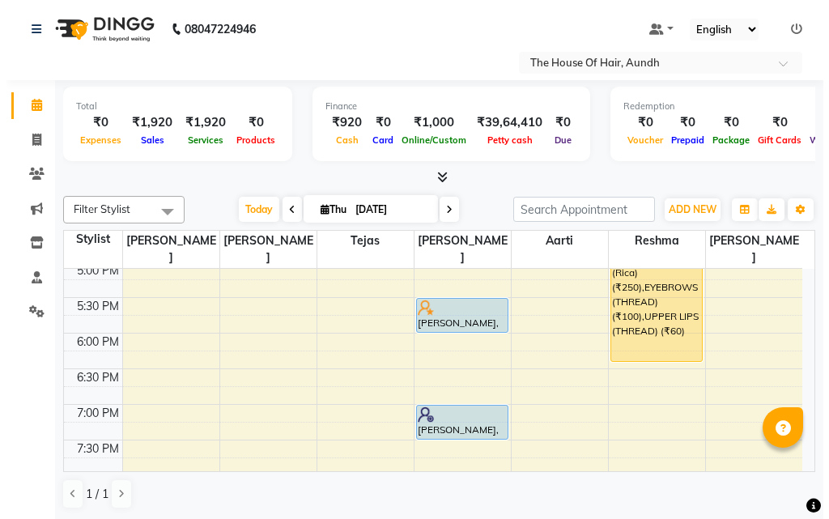
scroll to position [566, 0]
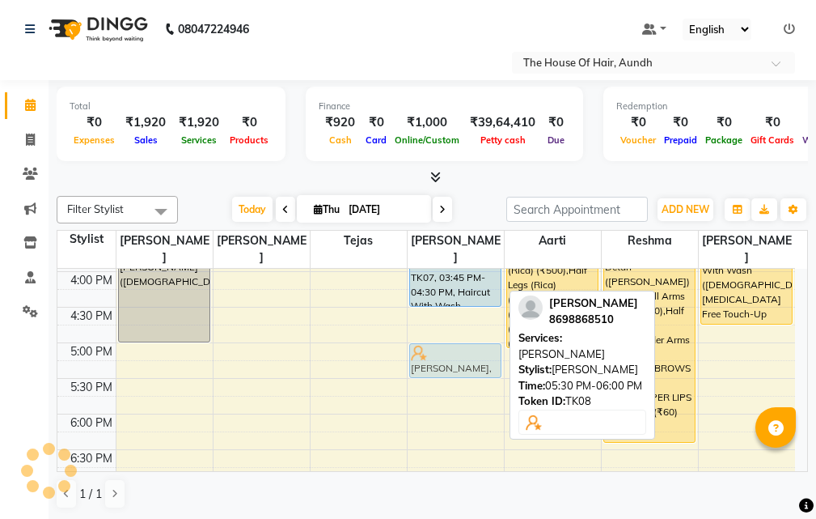
drag, startPoint x: 447, startPoint y: 382, endPoint x: 458, endPoint y: 344, distance: 39.5
click at [458, 344] on div "[PERSON_NAME] c, TK04, 09:45 AM-10:45 AM, Haircut Without Wash ([DEMOGRAPHIC_DA…" at bounding box center [456, 200] width 96 height 996
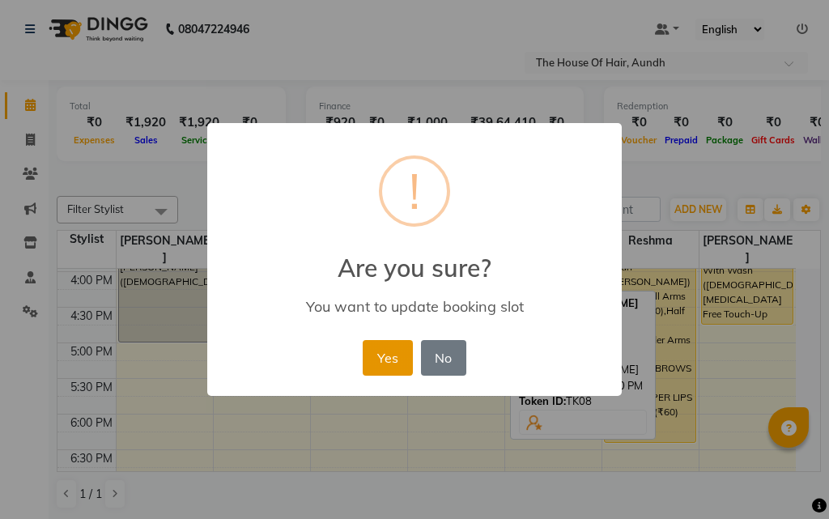
click at [392, 350] on button "Yes" at bounding box center [386, 358] width 49 height 36
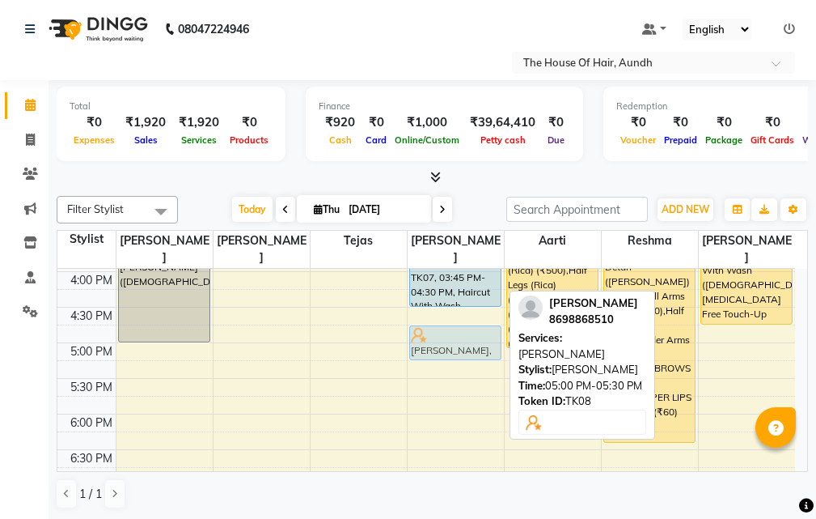
drag, startPoint x: 422, startPoint y: 335, endPoint x: 422, endPoint y: 324, distance: 10.5
click at [422, 314] on div "[PERSON_NAME] c, TK04, 09:45 AM-10:45 AM, Haircut Without Wash ([DEMOGRAPHIC_DA…" at bounding box center [456, 200] width 96 height 996
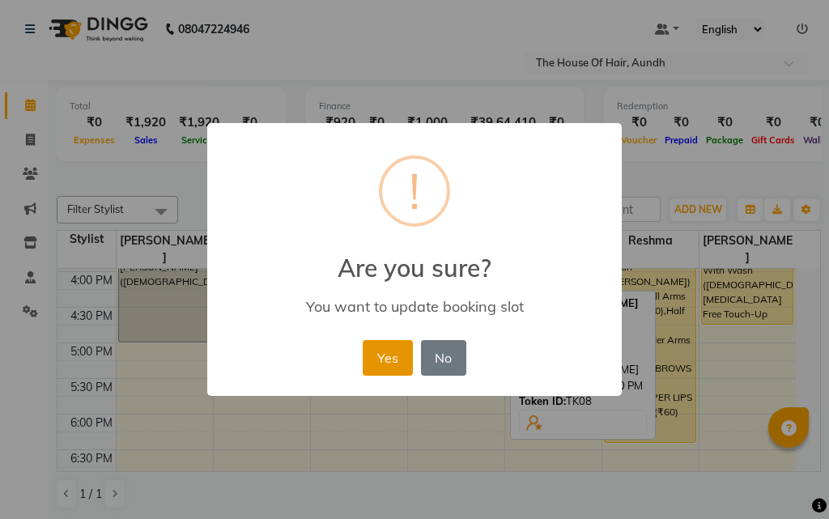
click at [375, 349] on button "Yes" at bounding box center [386, 358] width 49 height 36
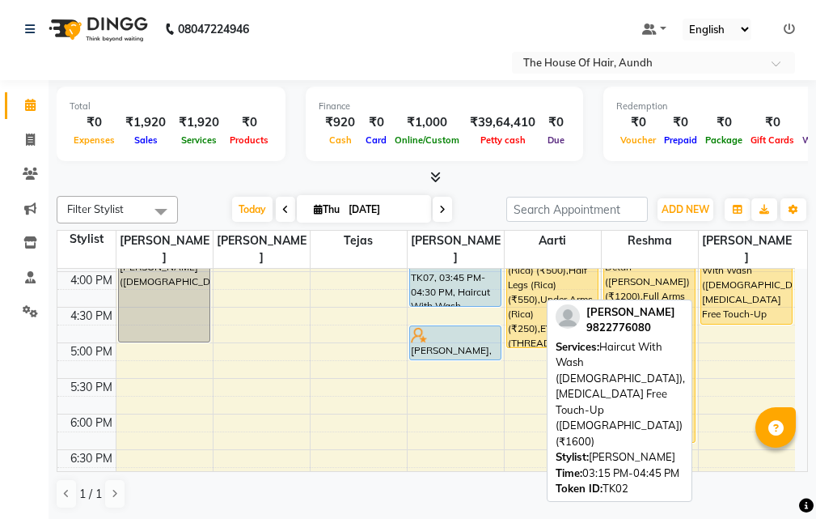
click at [744, 286] on div "[PERSON_NAME], TK02, 03:15 PM-04:45 PM, Haircut With Wash ([DEMOGRAPHIC_DATA]),…" at bounding box center [747, 271] width 91 height 104
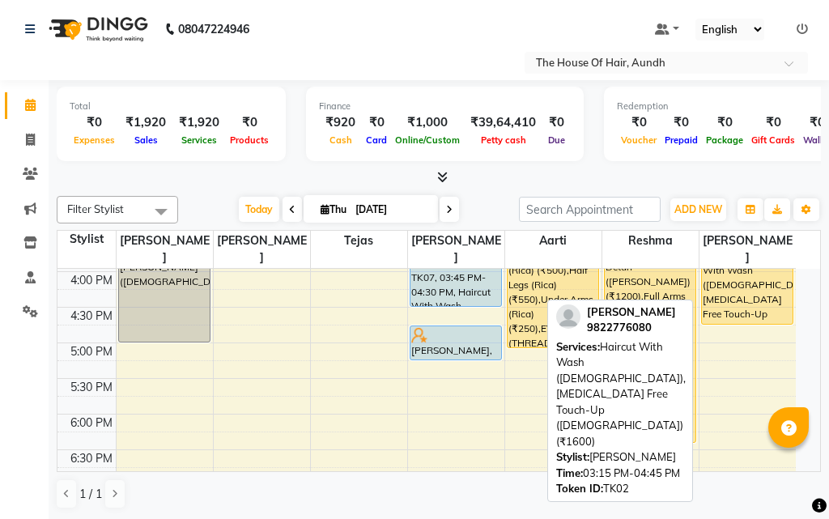
select select "1"
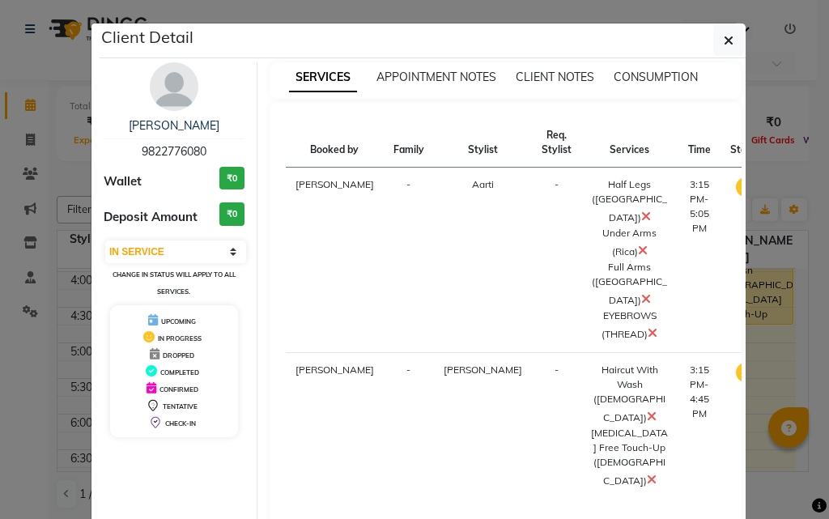
click at [641, 292] on icon at bounding box center [646, 298] width 10 height 13
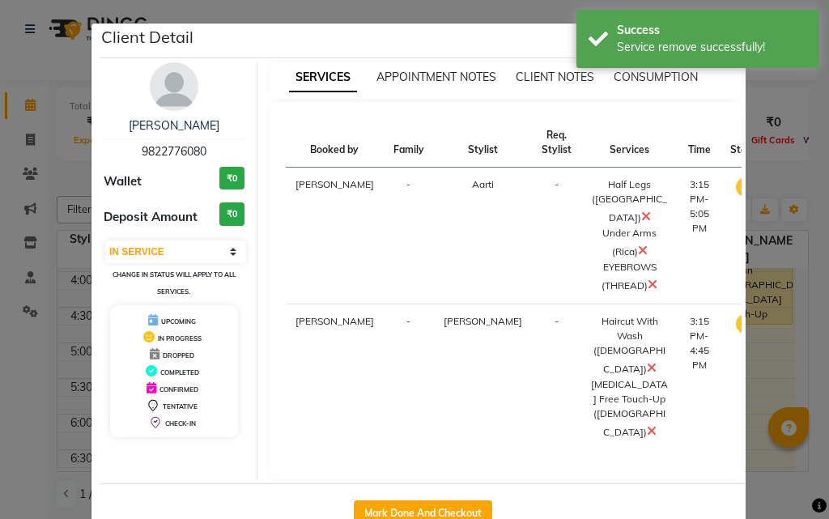
click at [641, 210] on icon at bounding box center [646, 216] width 10 height 13
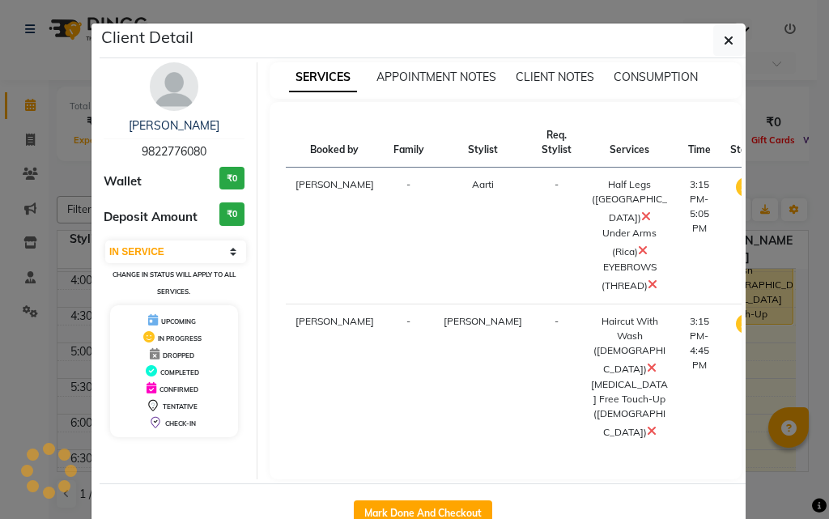
click at [641, 210] on icon at bounding box center [646, 216] width 10 height 13
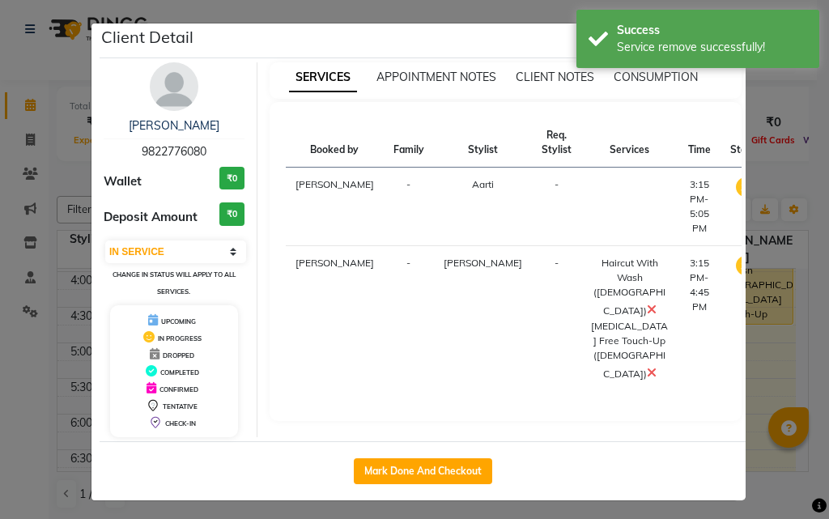
click at [762, 348] on ngb-modal-window "Client Detail [PERSON_NAME] 9822776080 Wallet ₹0 Deposit Amount ₹0 Select IN SE…" at bounding box center [414, 259] width 829 height 519
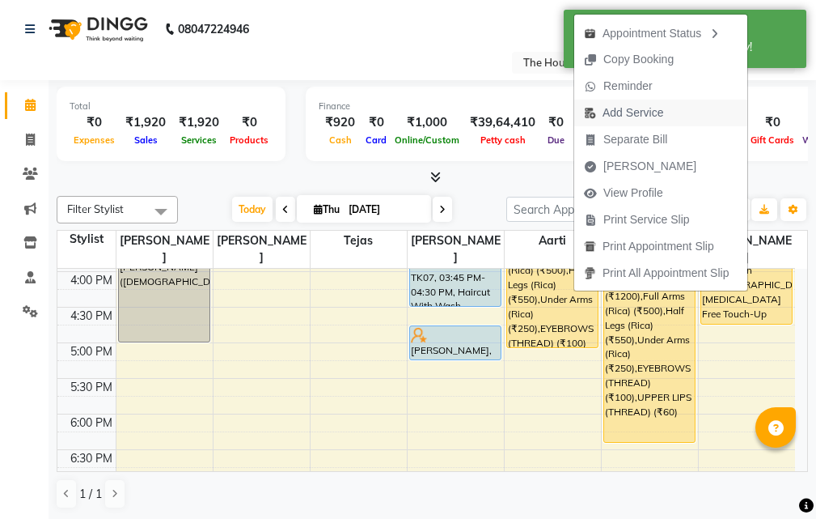
click at [646, 113] on span "Add Service" at bounding box center [633, 112] width 61 height 17
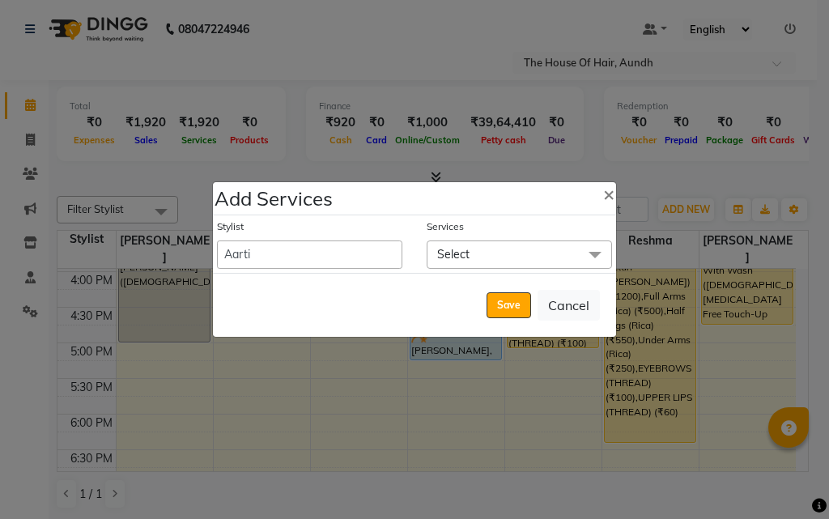
click at [470, 252] on span "Select" at bounding box center [518, 254] width 185 height 28
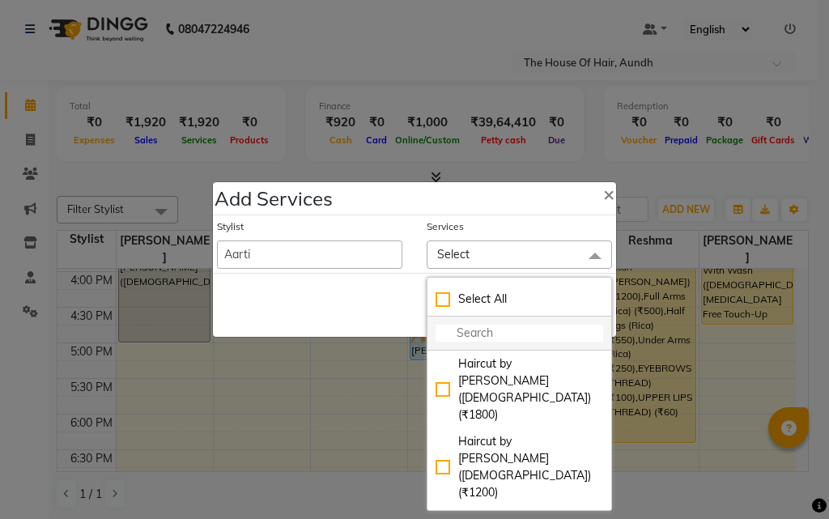
click at [477, 331] on input "multiselect-search" at bounding box center [518, 332] width 167 height 17
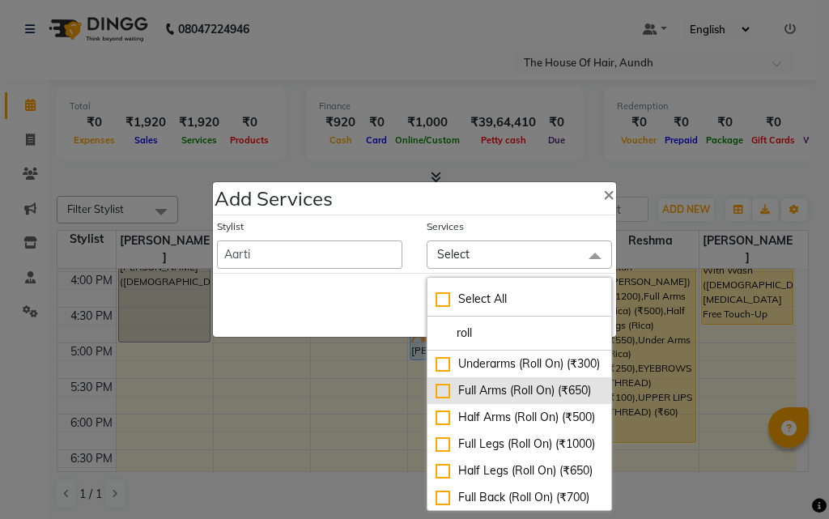
type input "roll"
click at [490, 399] on div "Full Arms (Roll On) (₹650)" at bounding box center [518, 390] width 167 height 17
checkbox input "true"
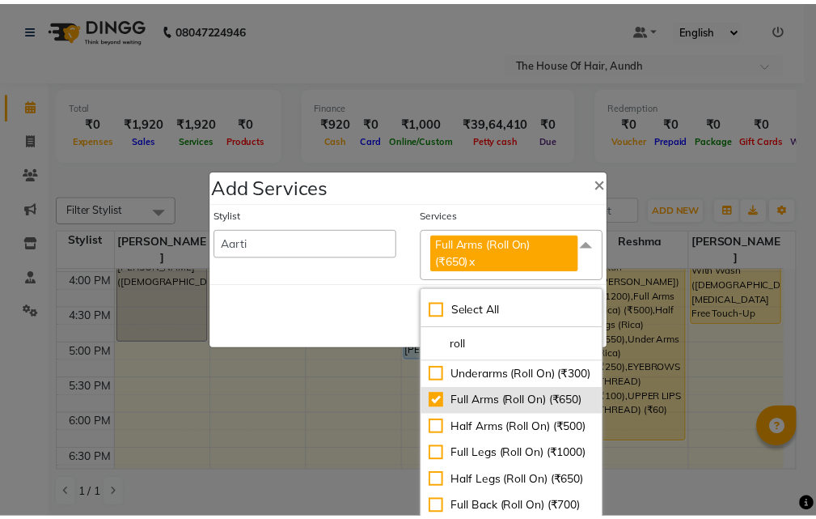
scroll to position [81, 0]
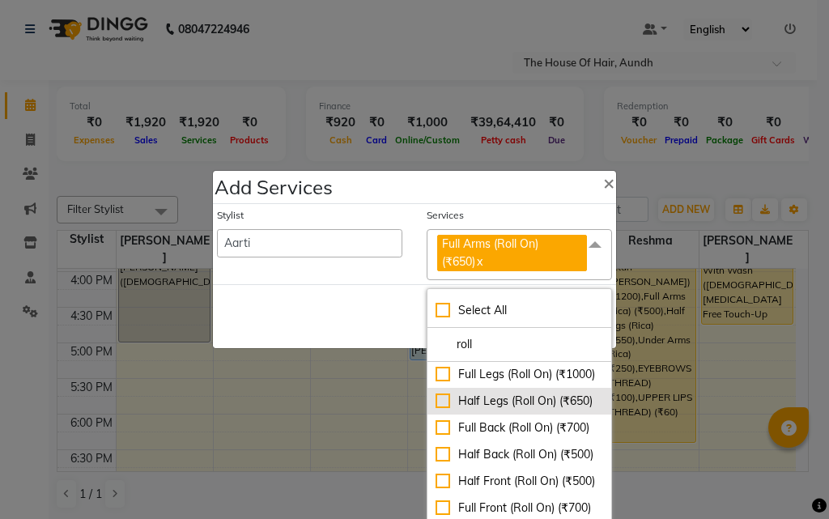
click at [502, 409] on div "Half Legs (Roll On) (₹650)" at bounding box center [518, 400] width 167 height 17
checkbox input "true"
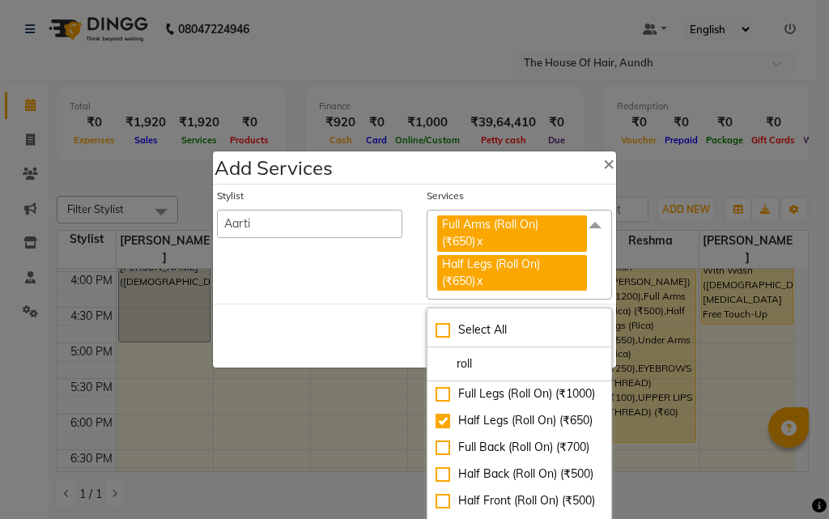
click at [333, 329] on div "Save Cancel" at bounding box center [414, 335] width 403 height 64
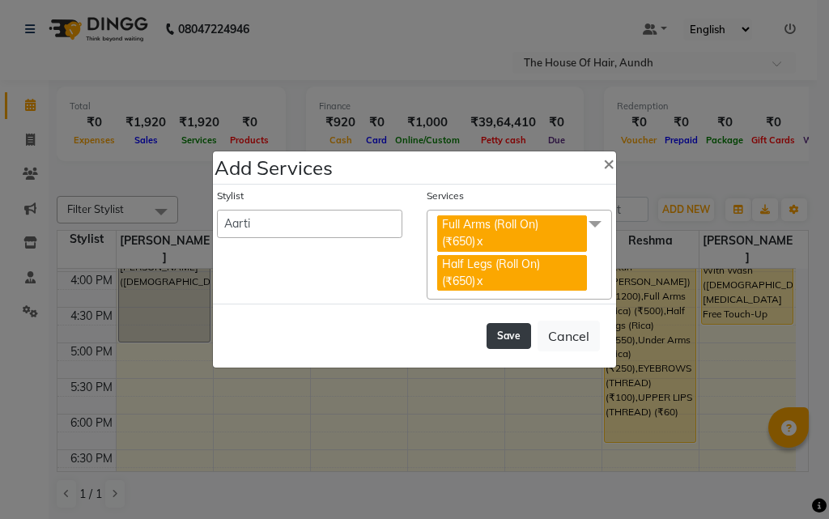
click at [507, 340] on button "Save" at bounding box center [508, 336] width 45 height 26
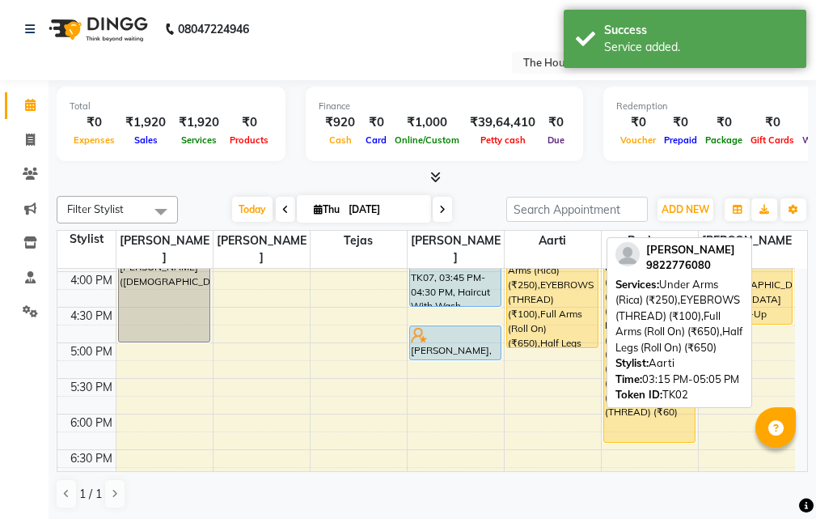
click at [557, 308] on div "[PERSON_NAME], TK02, 03:15 PM-05:05 PM, Under Arms (Rica) (₹250),EYEBROWS (THRE…" at bounding box center [552, 283] width 91 height 128
select select "1"
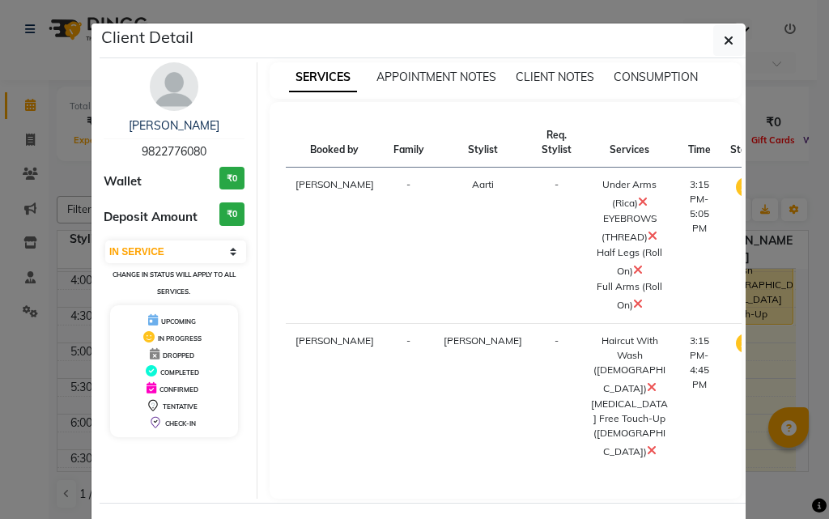
click at [750, 409] on ngb-modal-window "Client Detail [PERSON_NAME] 9822776080 Wallet ₹0 Deposit Amount ₹0 Select IN SE…" at bounding box center [414, 259] width 829 height 519
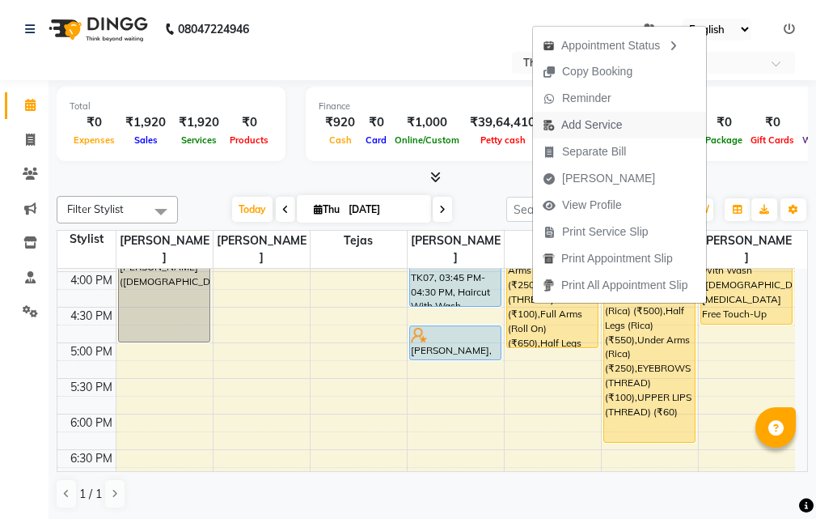
click at [588, 131] on span "Add Service" at bounding box center [592, 125] width 61 height 17
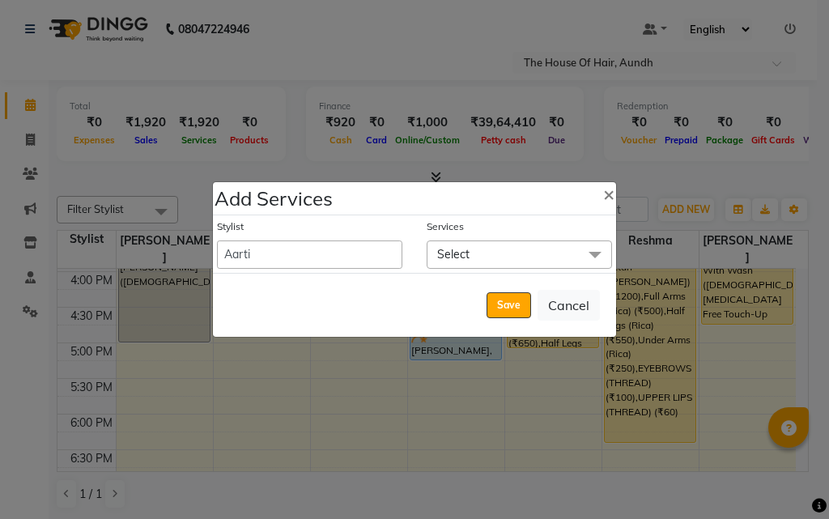
click at [491, 260] on span "Select" at bounding box center [518, 254] width 185 height 28
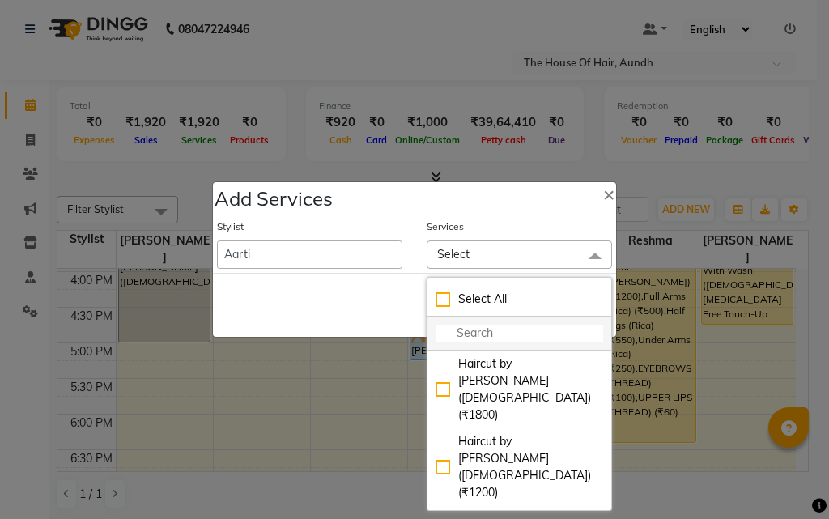
click at [490, 335] on input "multiselect-search" at bounding box center [518, 332] width 167 height 17
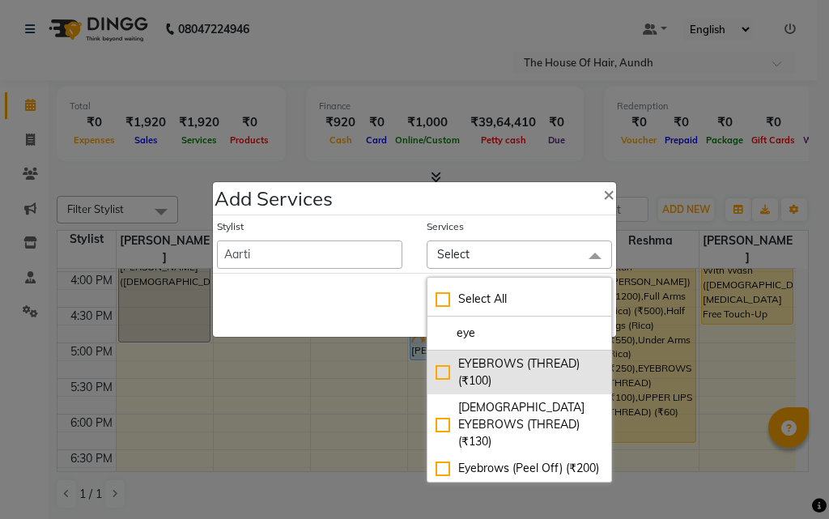
type input "eye"
click at [503, 368] on div "EYEBROWS (THREAD) (₹100)" at bounding box center [518, 372] width 167 height 34
checkbox input "true"
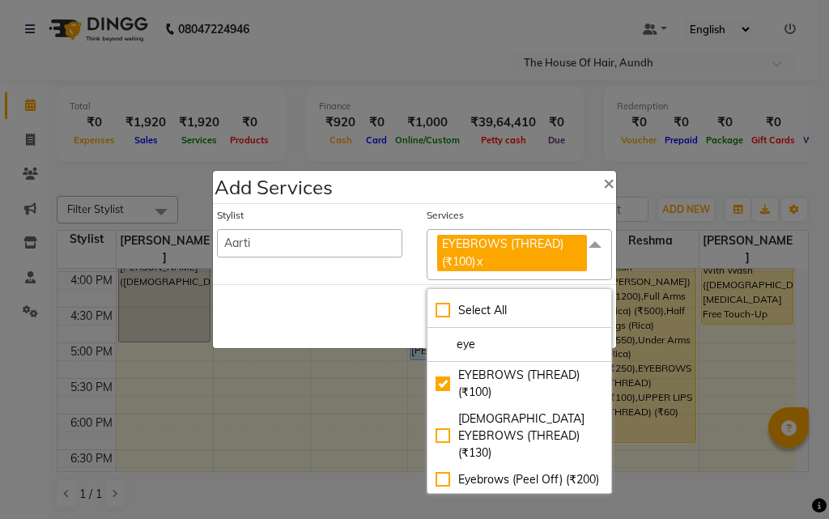
click at [367, 312] on div "Save Cancel" at bounding box center [414, 316] width 403 height 64
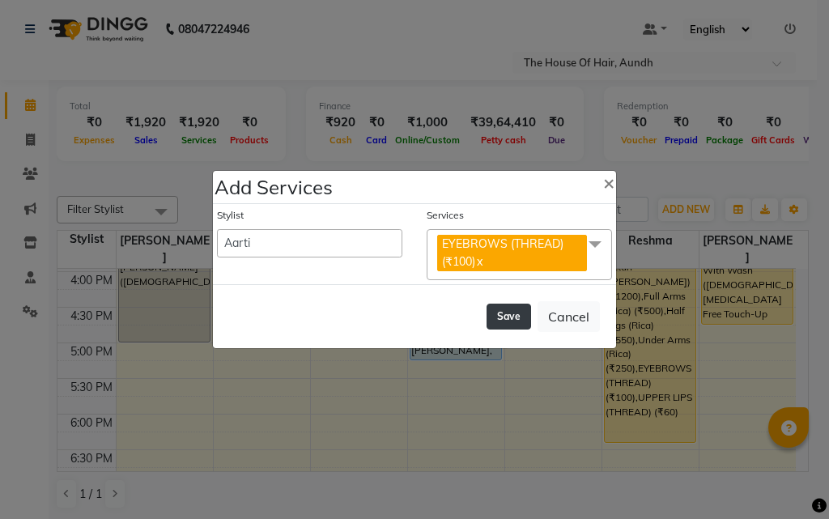
click at [508, 314] on button "Save" at bounding box center [508, 316] width 45 height 26
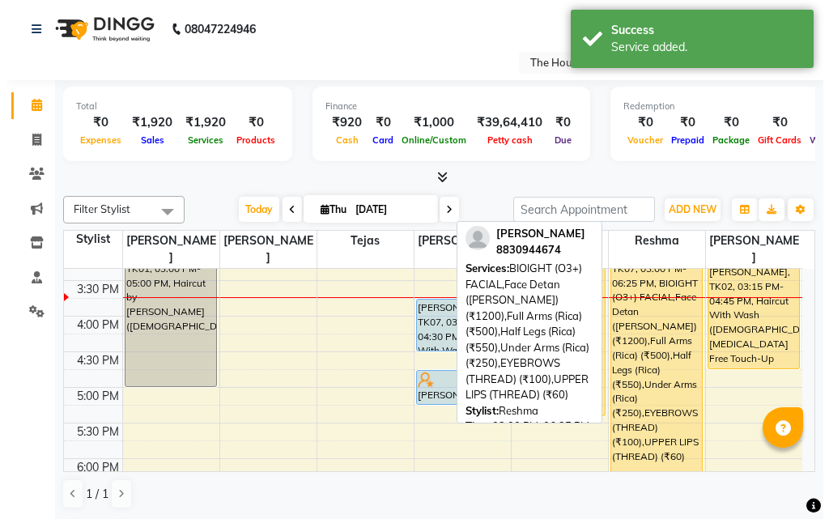
scroll to position [485, 0]
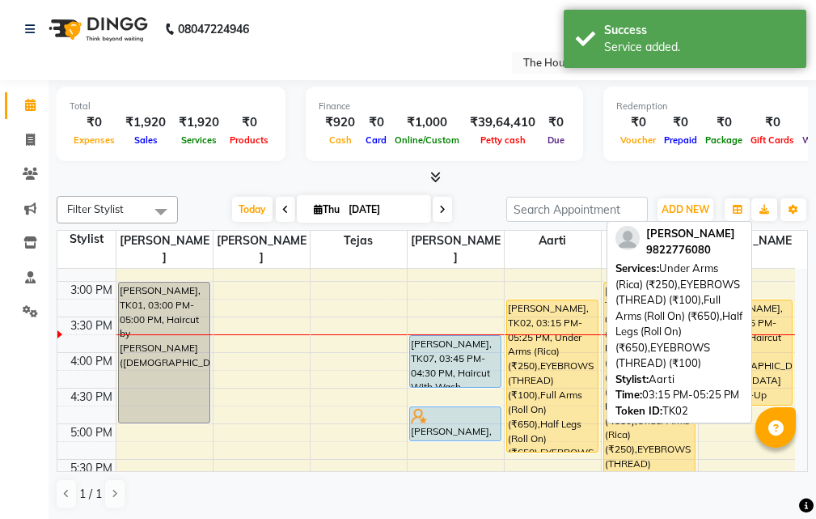
click at [542, 356] on div "[PERSON_NAME], TK02, 03:15 PM-05:25 PM, Under Arms (Rica) (₹250),EYEBROWS (THRE…" at bounding box center [552, 375] width 91 height 151
select select "1"
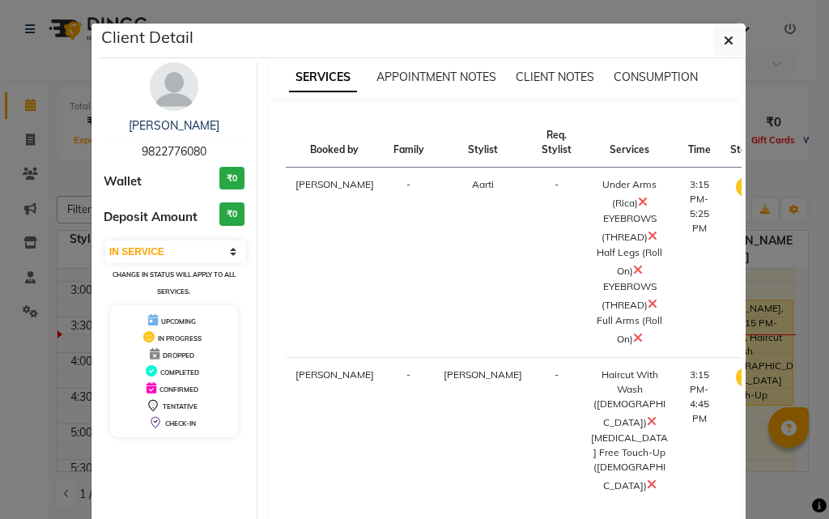
click at [756, 418] on ngb-modal-window "Client Detail [PERSON_NAME] 9822776080 Wallet ₹0 Deposit Amount ₹0 Select IN SE…" at bounding box center [414, 259] width 829 height 519
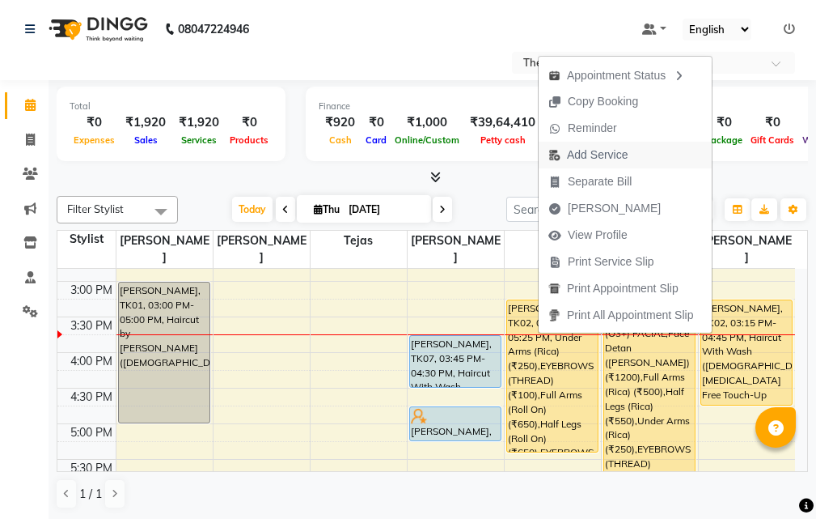
click at [596, 150] on span "Add Service" at bounding box center [597, 154] width 61 height 17
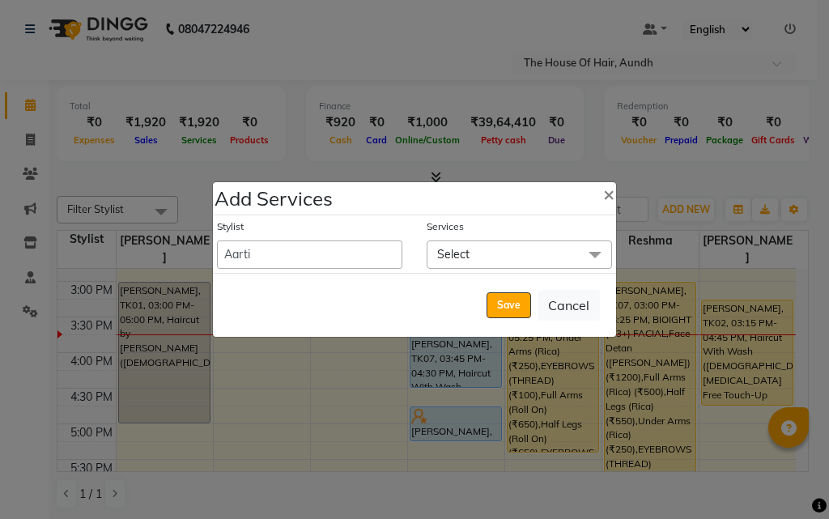
click at [509, 253] on span "Select" at bounding box center [518, 254] width 185 height 28
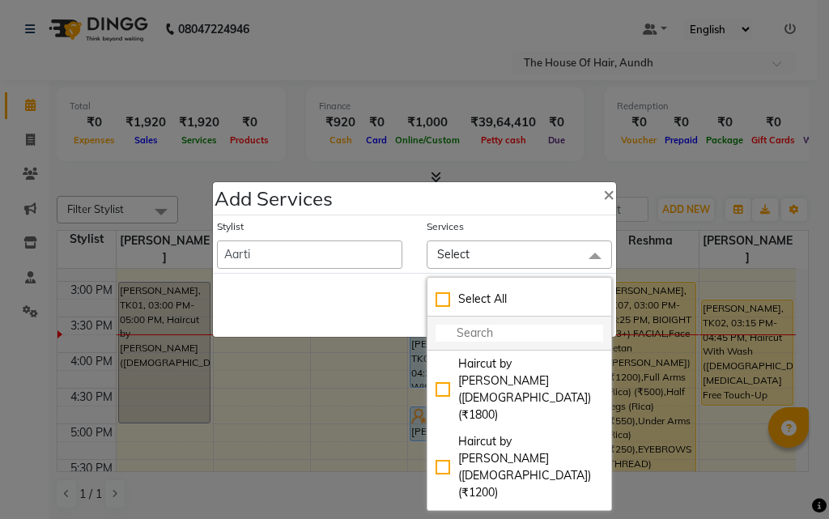
click at [489, 328] on input "multiselect-search" at bounding box center [518, 332] width 167 height 17
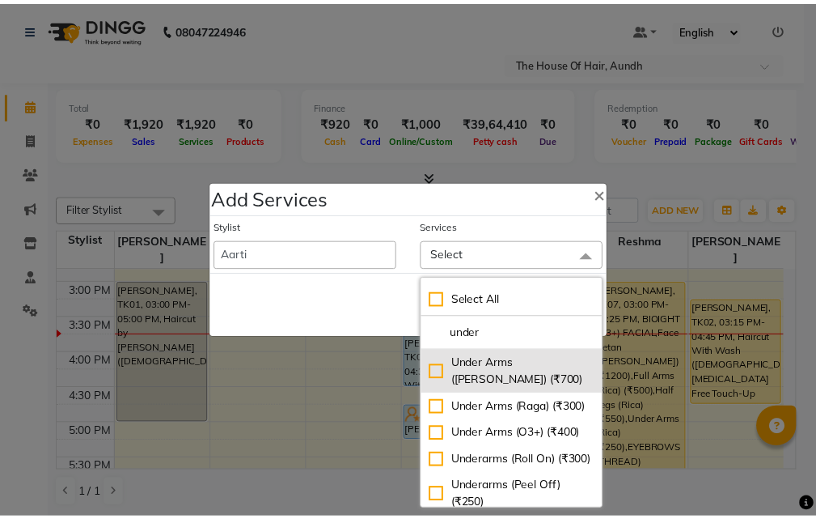
scroll to position [81, 0]
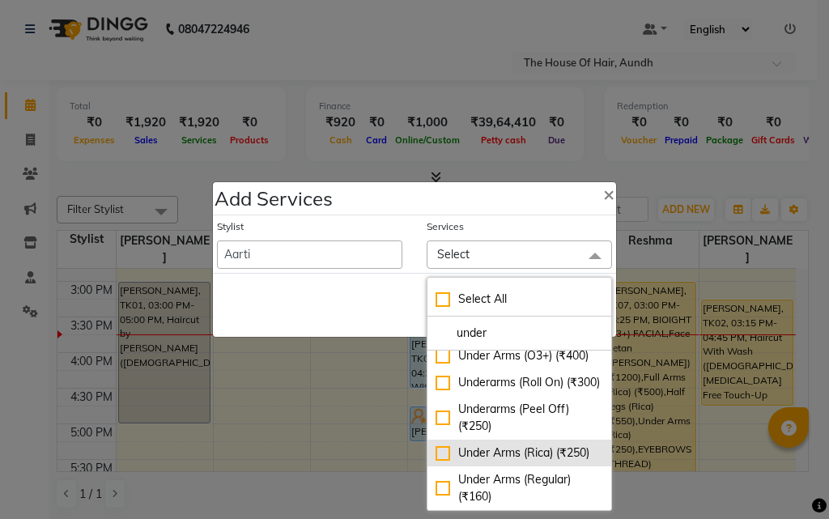
type input "under"
click at [514, 461] on div "Under Arms (Rica) (₹250)" at bounding box center [518, 452] width 167 height 17
checkbox input "true"
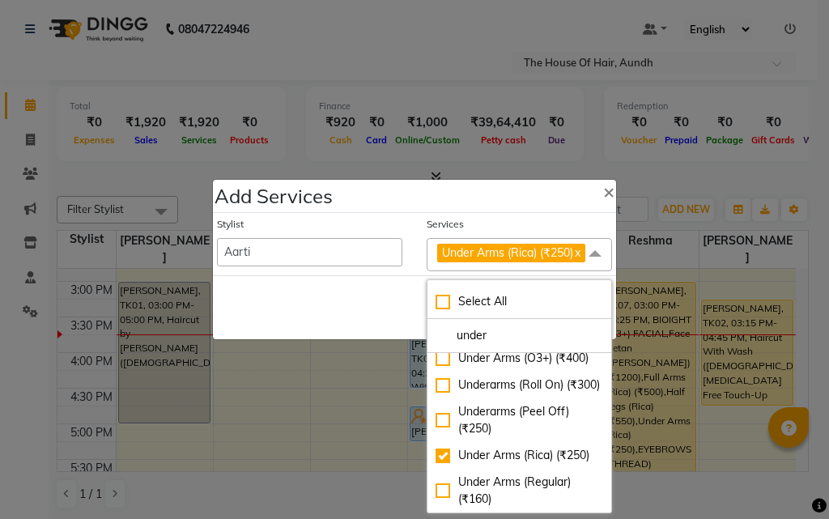
click at [344, 318] on div "Save Cancel" at bounding box center [414, 307] width 403 height 64
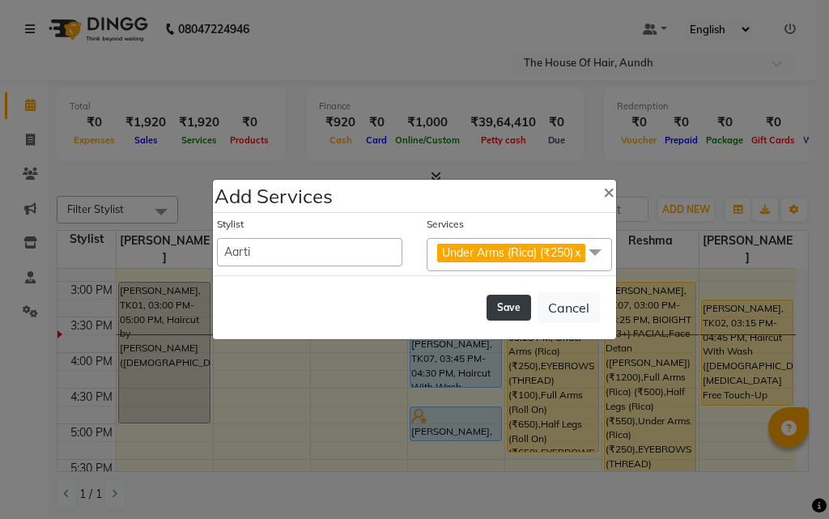
click at [498, 313] on button "Save" at bounding box center [508, 308] width 45 height 26
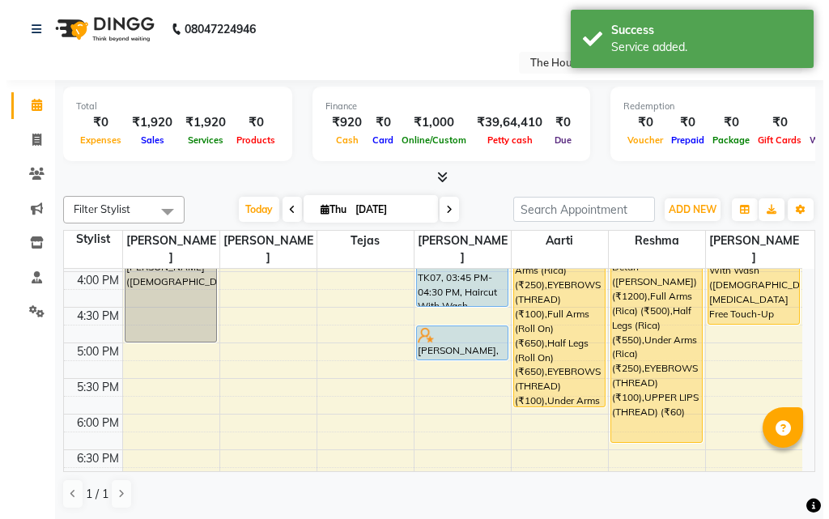
scroll to position [485, 0]
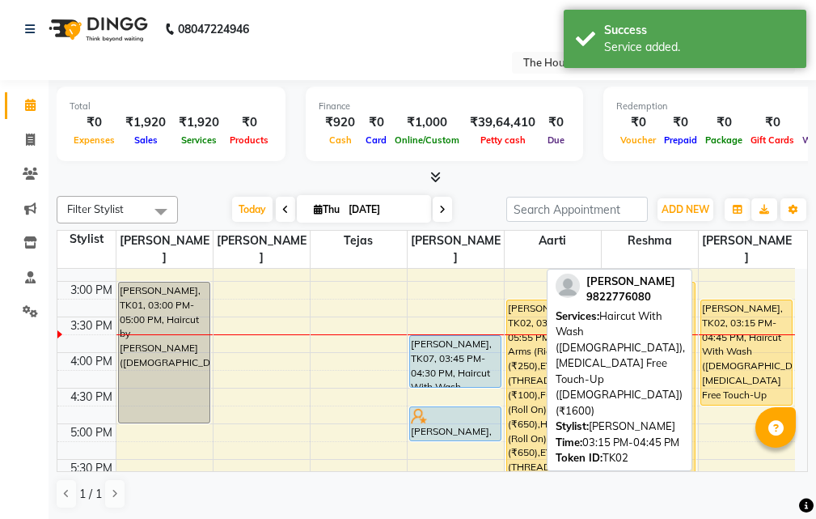
click at [719, 329] on div "[PERSON_NAME], TK02, 03:15 PM-04:45 PM, Haircut With Wash ([DEMOGRAPHIC_DATA]),…" at bounding box center [747, 352] width 91 height 104
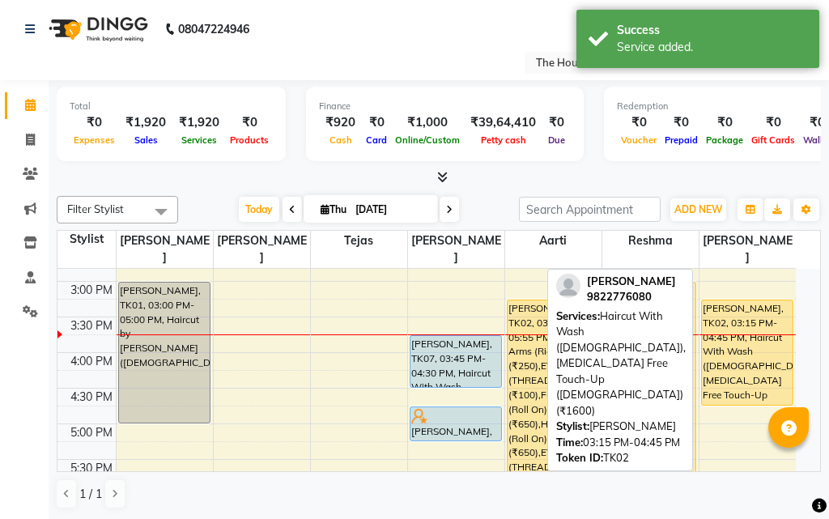
select select "1"
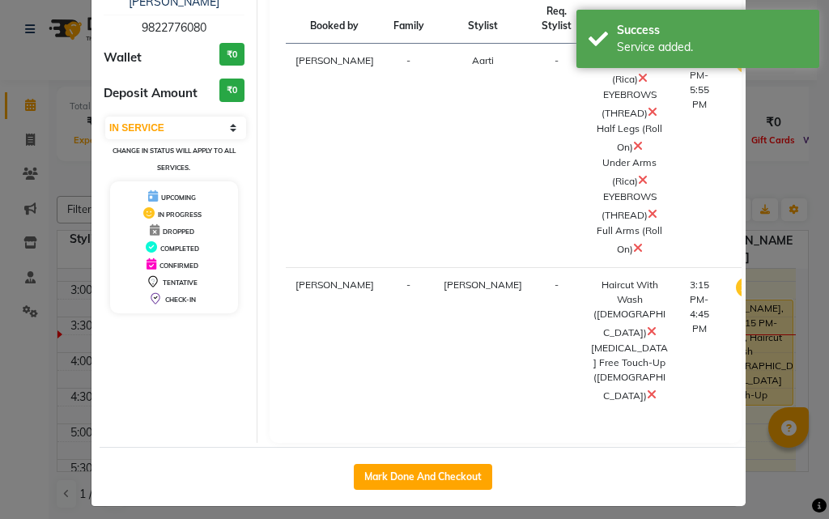
scroll to position [149, 0]
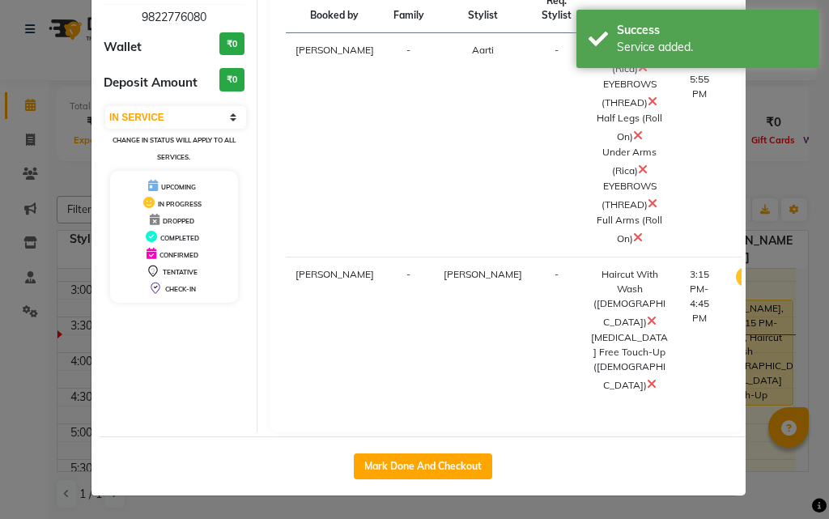
click at [646, 381] on icon at bounding box center [651, 383] width 10 height 13
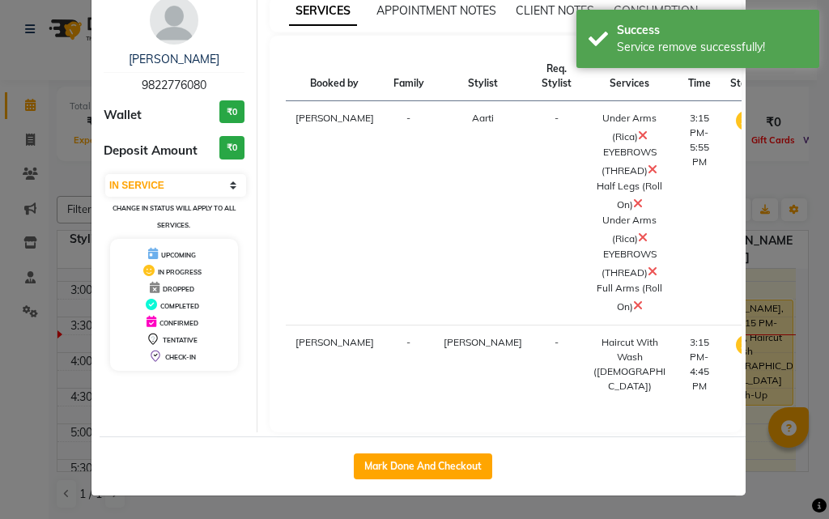
click at [748, 419] on ngb-modal-window "Client Detail [PERSON_NAME] 9822776080 Wallet ₹0 Deposit Amount ₹0 Select IN SE…" at bounding box center [414, 259] width 829 height 519
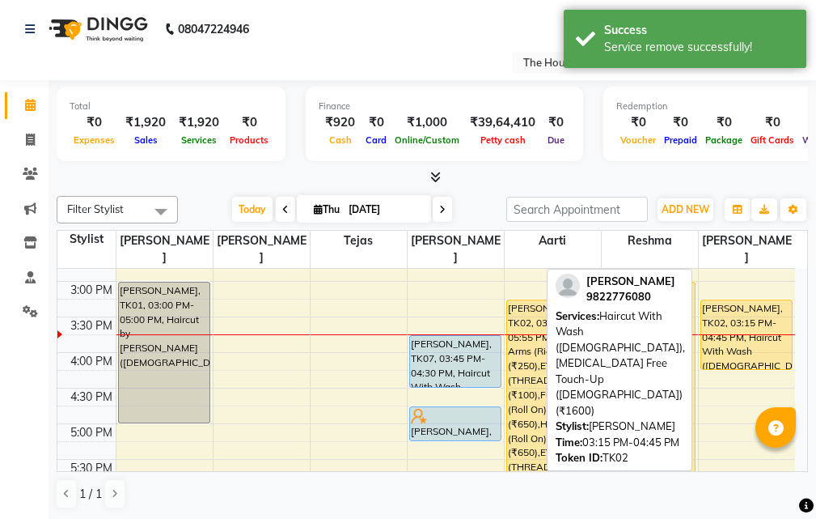
drag, startPoint x: 728, startPoint y: 385, endPoint x: 736, endPoint y: 345, distance: 41.3
click at [736, 345] on div "[PERSON_NAME], TK02, 03:15 PM-04:45 PM, Haircut With Wash ([DEMOGRAPHIC_DATA]),…" at bounding box center [747, 281] width 97 height 996
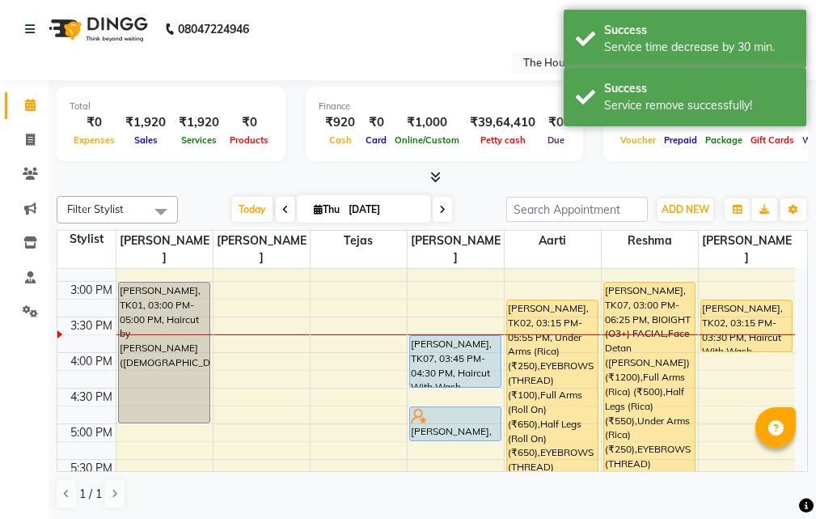
drag, startPoint x: 745, startPoint y: 299, endPoint x: 747, endPoint y: 332, distance: 32.4
click at [747, 332] on div "[PERSON_NAME], TK02, 03:15 PM-03:30 PM, Haircut With Wash ([DEMOGRAPHIC_DATA]) …" at bounding box center [747, 281] width 97 height 996
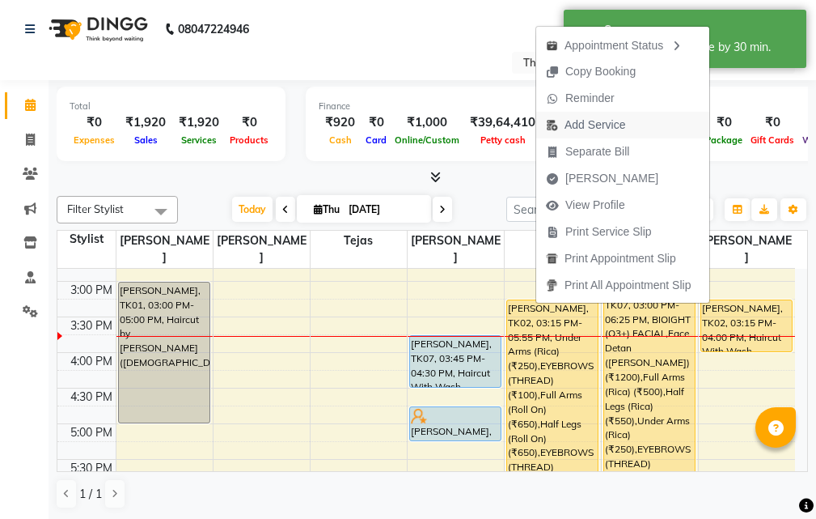
click at [621, 121] on span "Add Service" at bounding box center [595, 125] width 61 height 17
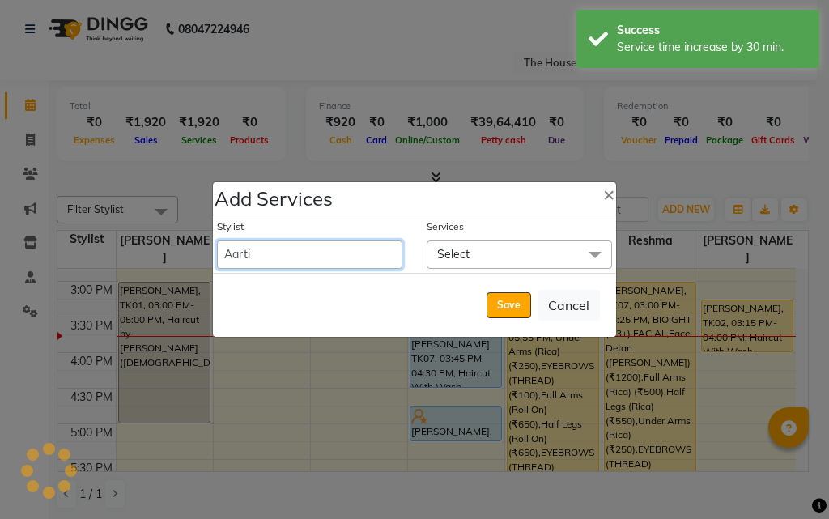
click at [282, 254] on select "Aarti [PERSON_NAME] [PERSON_NAME] [PERSON_NAME] [PERSON_NAME]" at bounding box center [309, 254] width 185 height 28
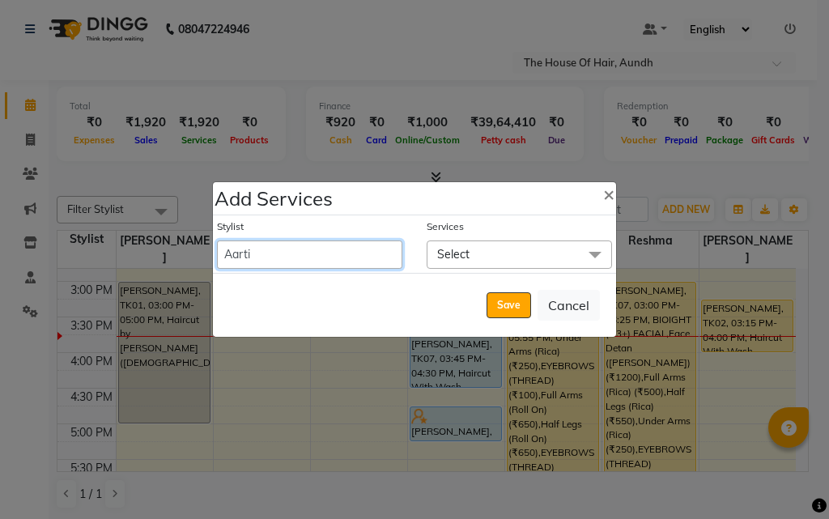
select select "32779"
click at [217, 240] on select "Aarti [PERSON_NAME] [PERSON_NAME] [PERSON_NAME] [PERSON_NAME]" at bounding box center [309, 254] width 185 height 28
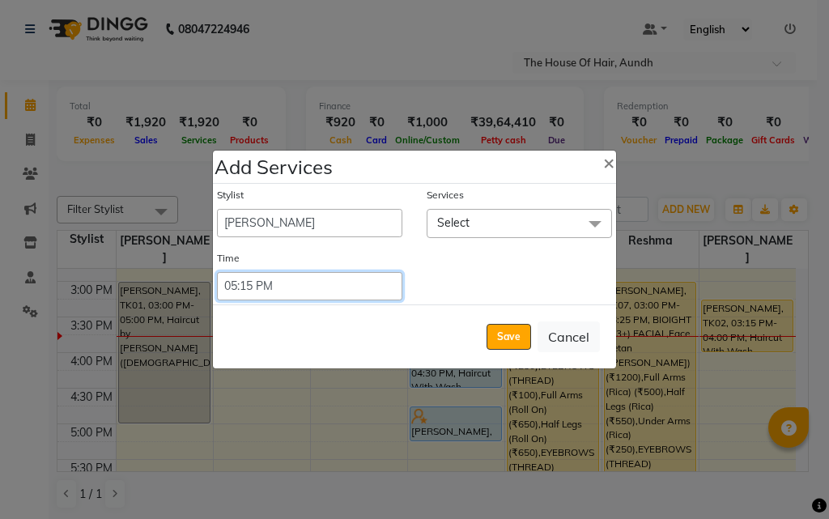
click at [291, 285] on select "Select 09:00 AM 09:15 AM 09:30 AM 09:45 AM 10:00 AM 10:15 AM 10:30 AM 10:45 AM …" at bounding box center [309, 286] width 185 height 28
select select "945"
click at [217, 272] on select "Select 09:00 AM 09:15 AM 09:30 AM 09:45 AM 10:00 AM 10:15 AM 10:30 AM 10:45 AM …" at bounding box center [309, 286] width 185 height 28
click at [513, 219] on span "Select" at bounding box center [518, 223] width 185 height 28
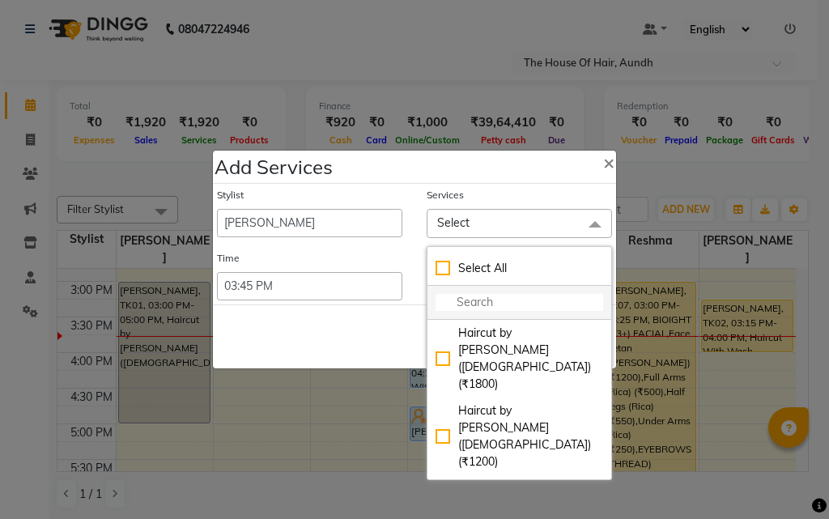
click at [492, 297] on input "multiselect-search" at bounding box center [518, 302] width 167 height 17
type input "amm"
click at [541, 480] on div "[MEDICAL_DATA] Free Touch-Up ([DEMOGRAPHIC_DATA]) (₹1600)" at bounding box center [518, 514] width 167 height 68
checkbox input "true"
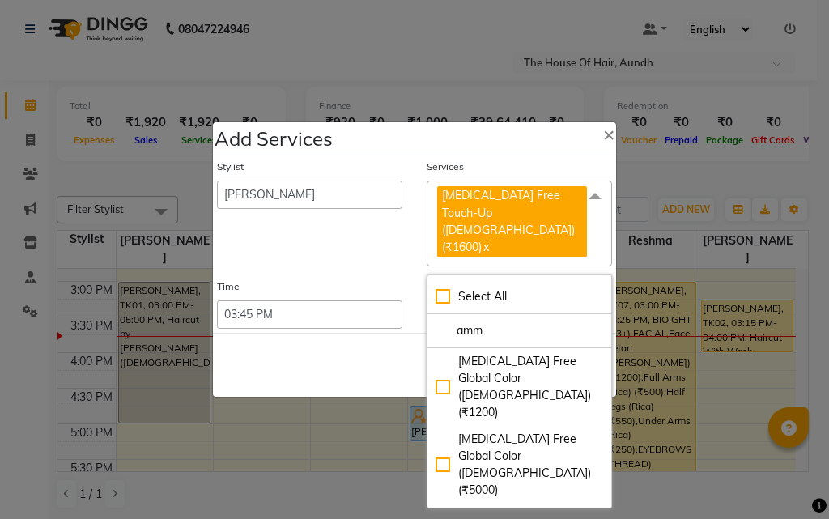
click at [348, 354] on div "Save Cancel" at bounding box center [414, 365] width 403 height 64
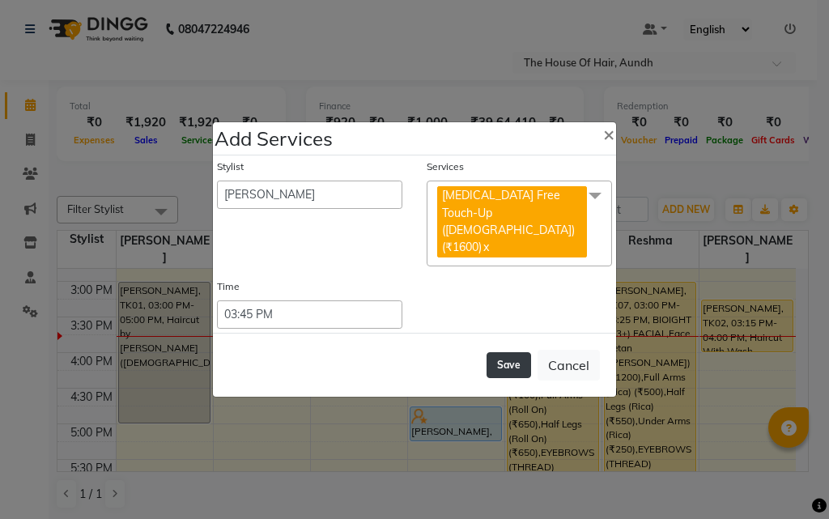
click at [509, 352] on button "Save" at bounding box center [508, 365] width 45 height 26
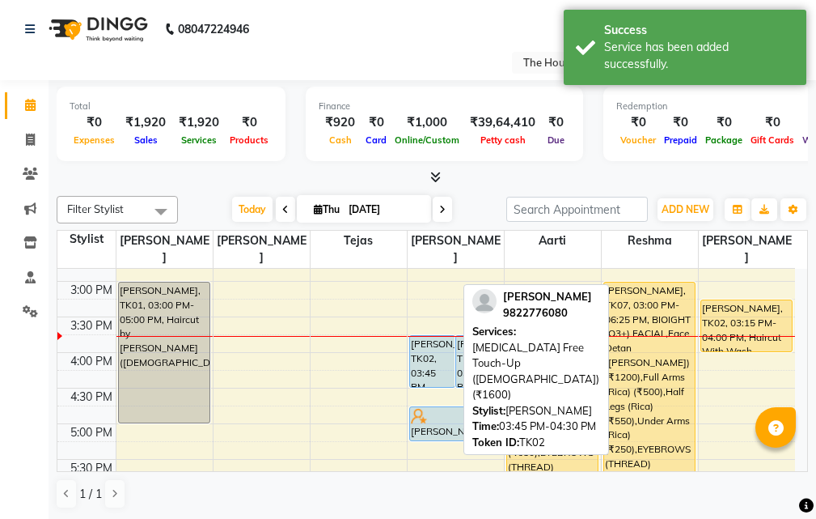
click at [418, 336] on div "[PERSON_NAME], TK02, 03:45 PM-04:30 PM, [MEDICAL_DATA] Free Touch-Up ([DEMOGRAP…" at bounding box center [432, 361] width 45 height 51
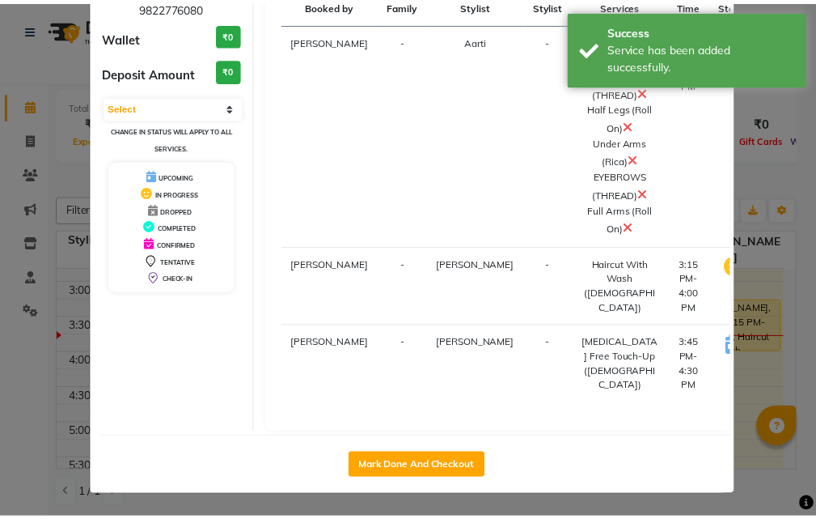
scroll to position [174, 0]
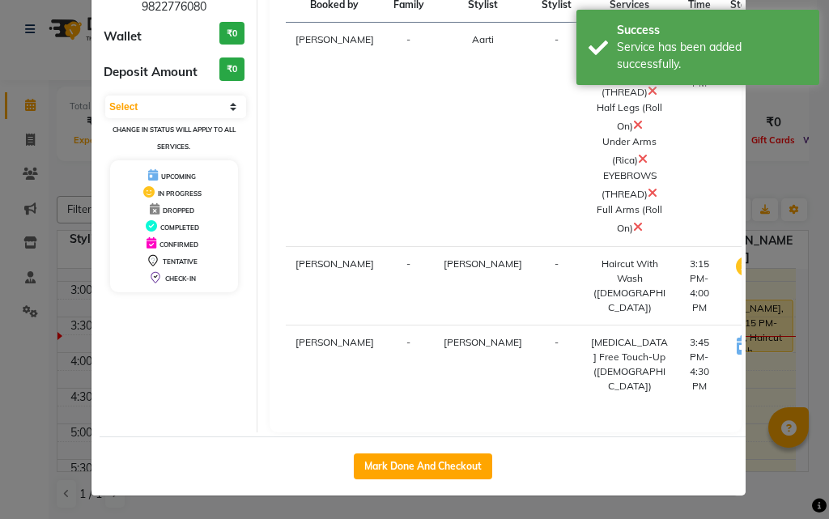
click at [795, 346] on button "START" at bounding box center [811, 347] width 33 height 20
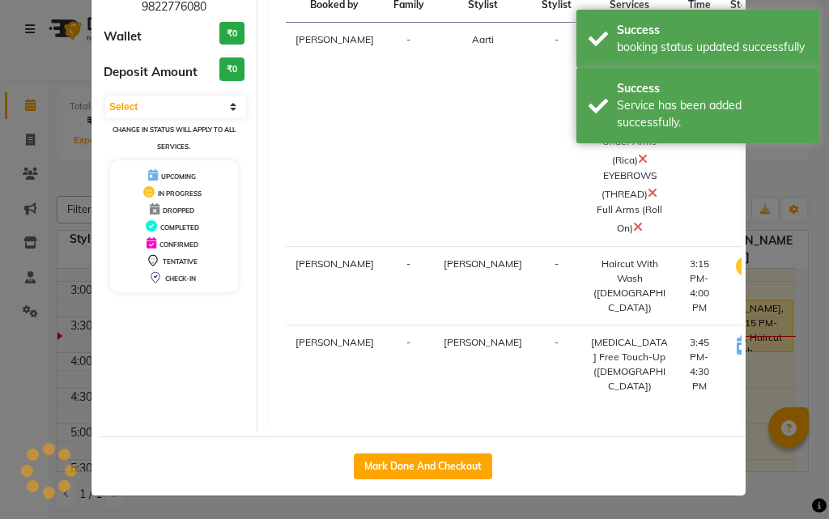
select select "1"
click at [774, 366] on ngb-modal-window "Client Detail [PERSON_NAME] 9822776080 Wallet ₹0 Deposit Amount ₹0 Select IN SE…" at bounding box center [414, 259] width 829 height 519
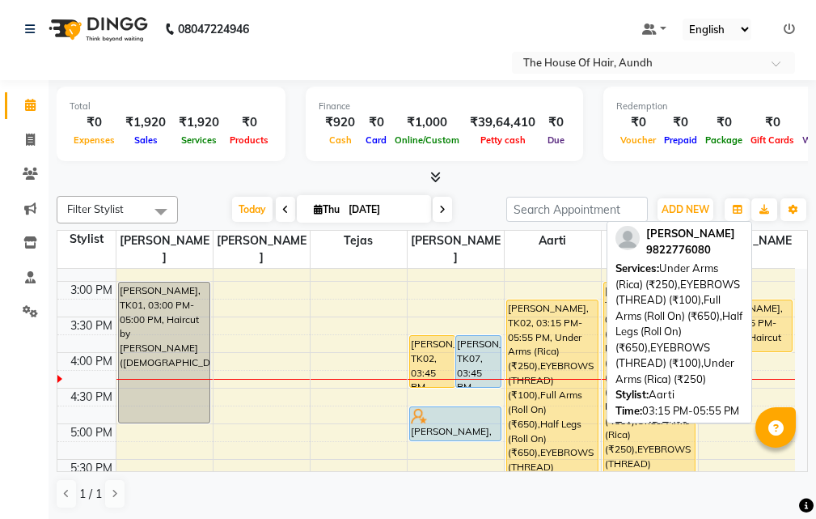
scroll to position [566, 0]
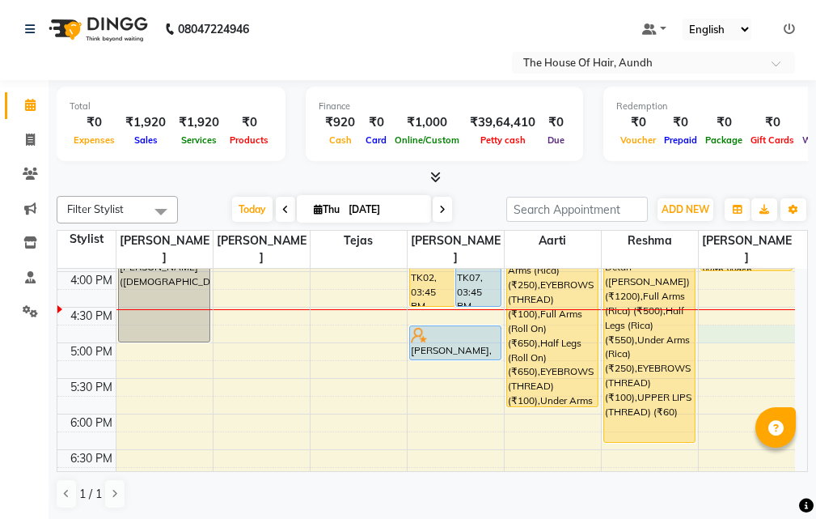
click at [733, 320] on div "8:00 AM 8:30 AM 9:00 AM 9:30 AM 10:00 AM 10:30 AM 11:00 AM 11:30 AM 12:00 PM 12…" at bounding box center [426, 200] width 738 height 996
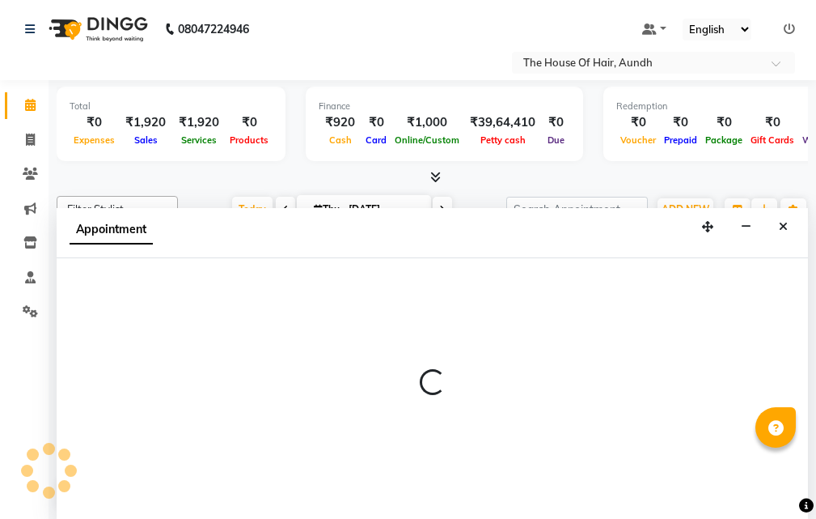
scroll to position [1, 0]
select select "57809"
select select "1005"
select select "tentative"
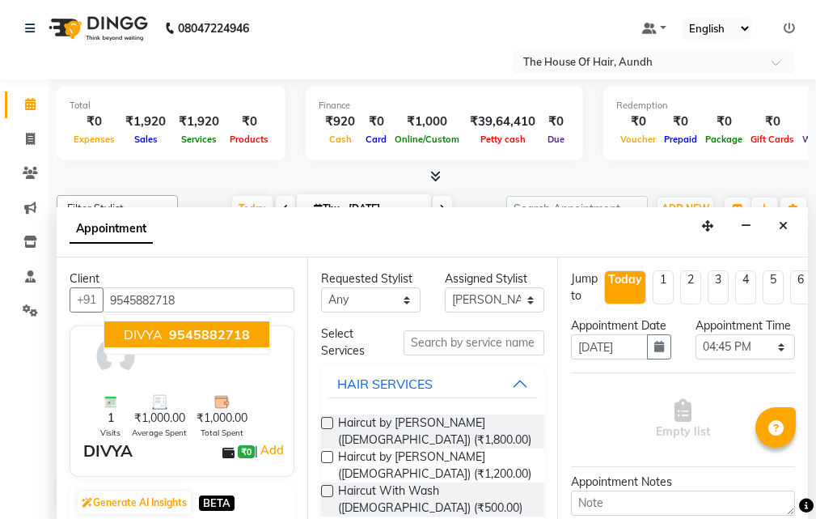
click at [177, 335] on span "9545882718" at bounding box center [209, 334] width 81 height 16
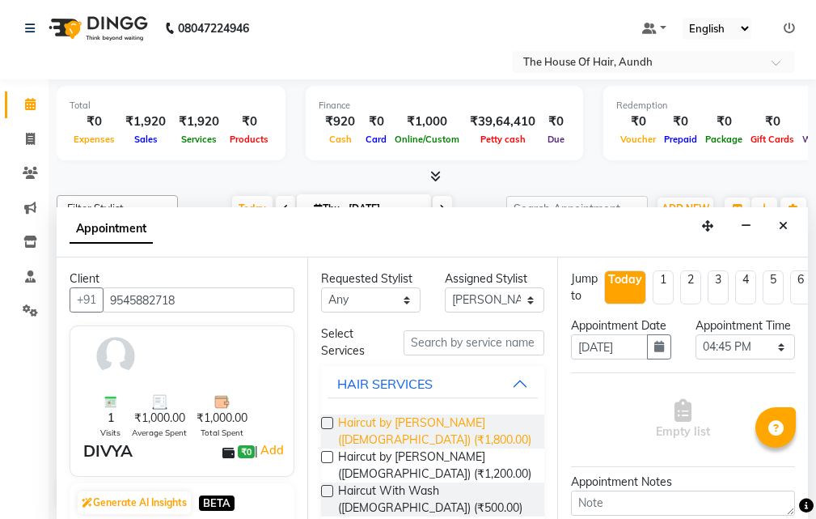
scroll to position [81, 0]
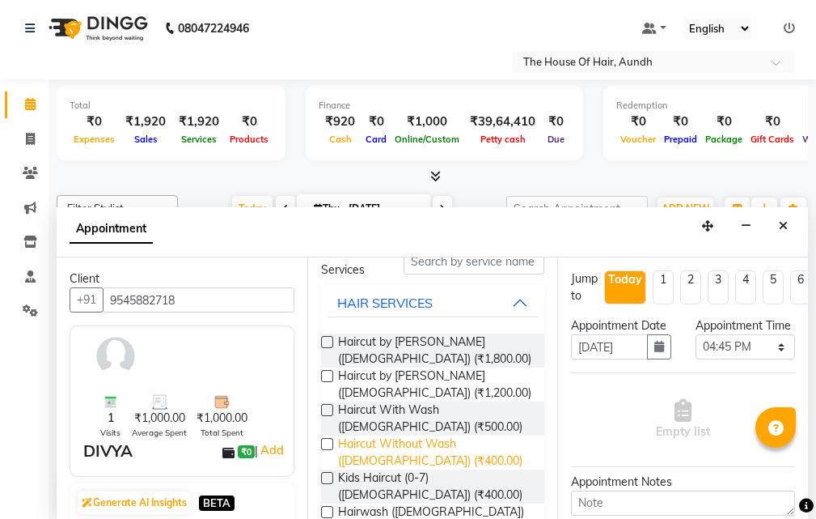
type input "9545882718"
click at [424, 451] on span "Haircut Without Wash ([DEMOGRAPHIC_DATA]) (₹400.00)" at bounding box center [435, 452] width 194 height 34
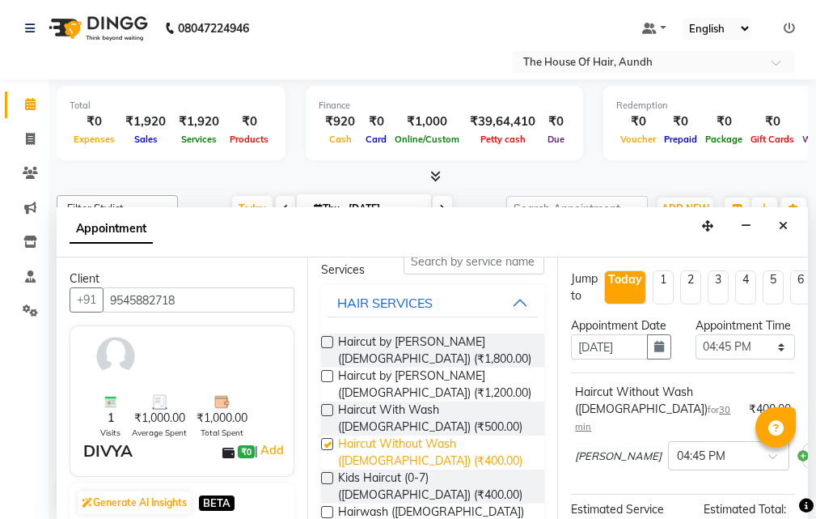
checkbox input "false"
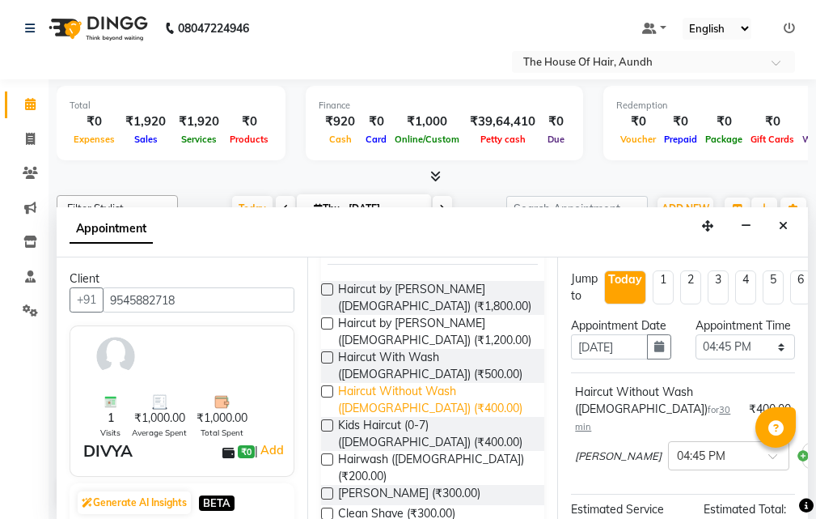
scroll to position [162, 0]
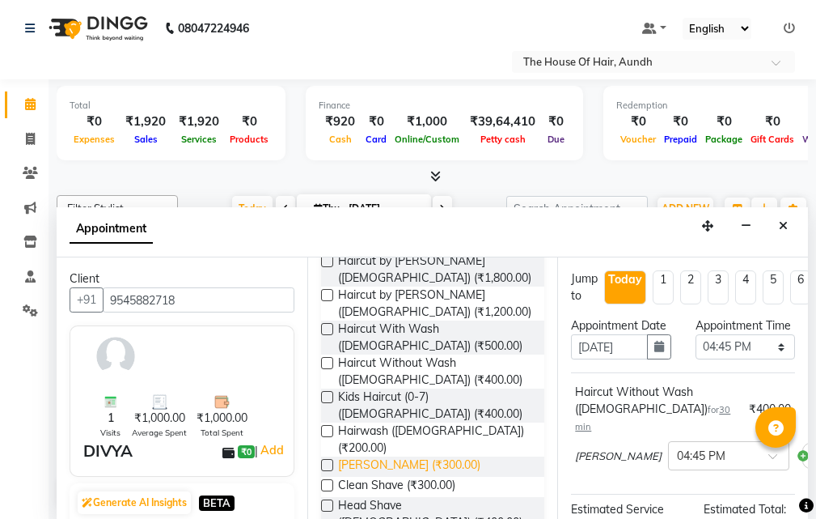
click at [390, 456] on span "[PERSON_NAME] (₹300.00)" at bounding box center [409, 466] width 142 height 20
checkbox input "false"
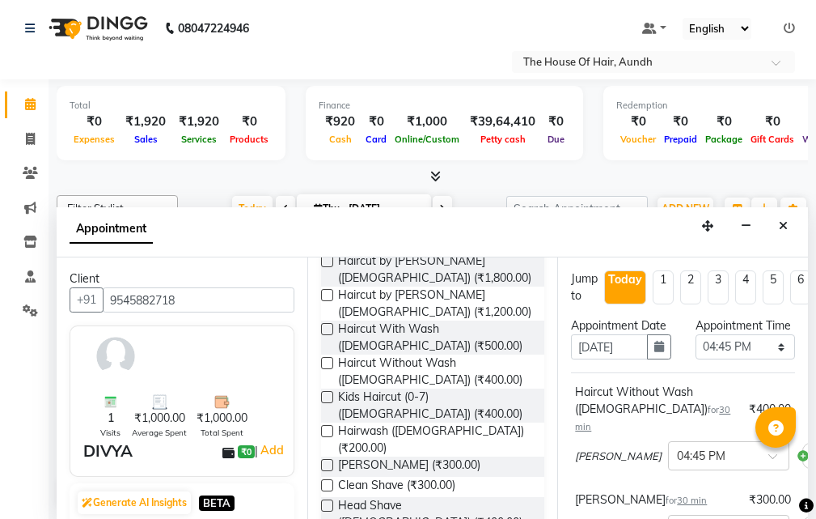
scroll to position [0, 0]
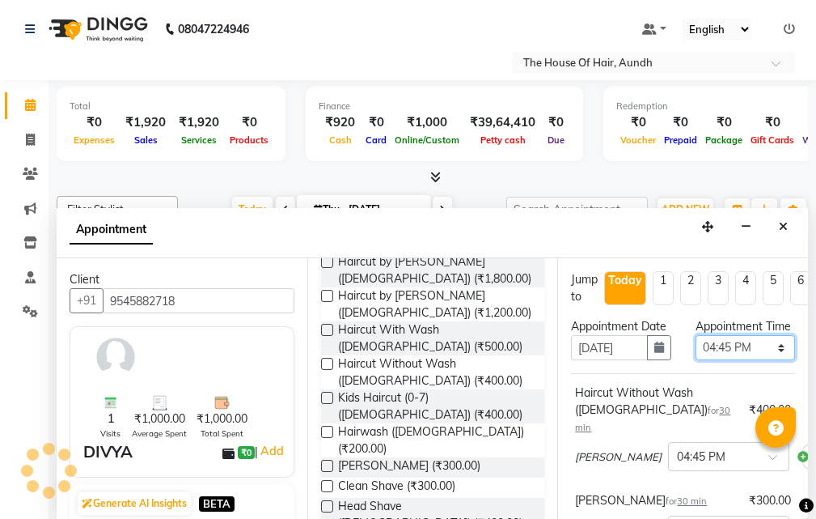
click at [726, 360] on select "Select 09:00 AM 09:15 AM 09:30 AM 09:45 AM 10:00 AM 10:15 AM 10:30 AM 10:45 AM …" at bounding box center [746, 347] width 100 height 25
select select "990"
click at [696, 352] on select "Select 09:00 AM 09:15 AM 09:30 AM 09:45 AM 10:00 AM 10:15 AM 10:30 AM 10:45 AM …" at bounding box center [746, 347] width 100 height 25
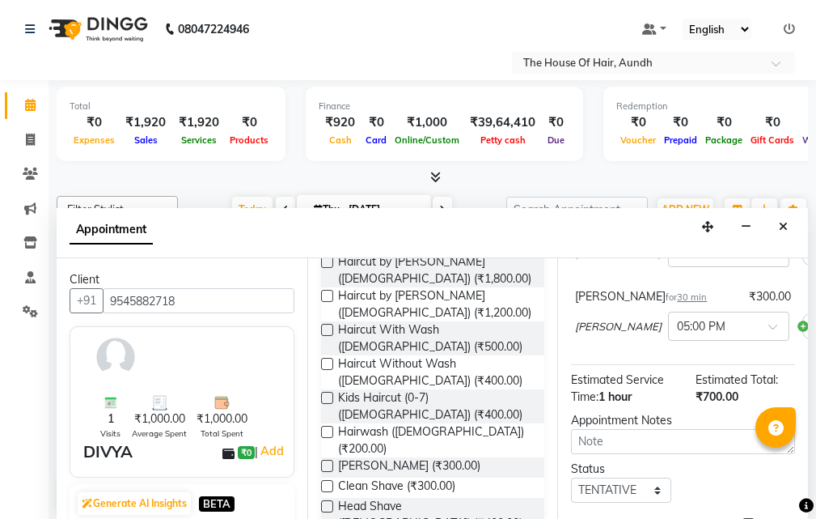
scroll to position [243, 0]
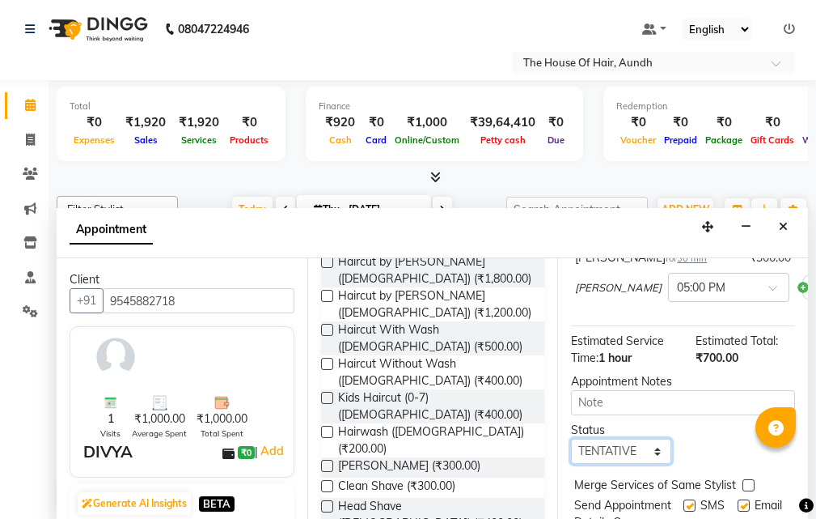
click at [617, 442] on select "Select TENTATIVE CONFIRM CHECK-IN UPCOMING" at bounding box center [621, 451] width 100 height 25
select select "upcoming"
click at [571, 439] on select "Select TENTATIVE CONFIRM CHECK-IN UPCOMING" at bounding box center [621, 451] width 100 height 25
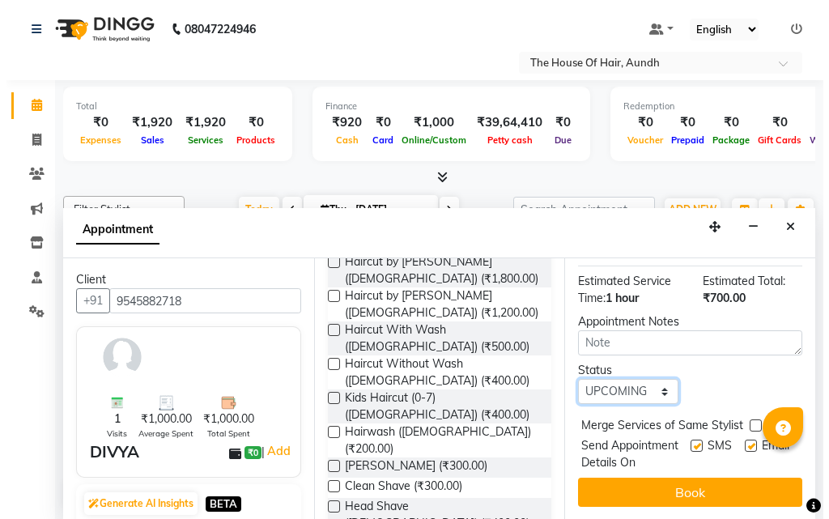
scroll to position [332, 0]
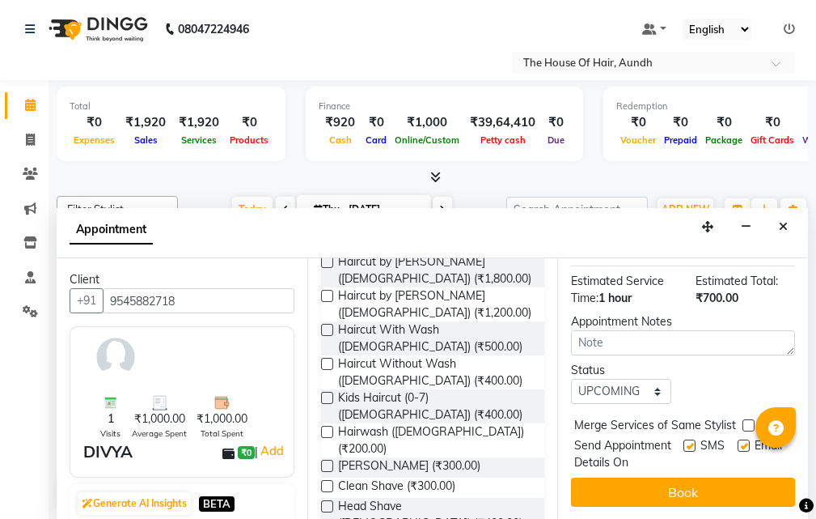
click at [748, 419] on label at bounding box center [749, 425] width 12 height 12
click at [748, 422] on input "checkbox" at bounding box center [748, 427] width 11 height 11
checkbox input "true"
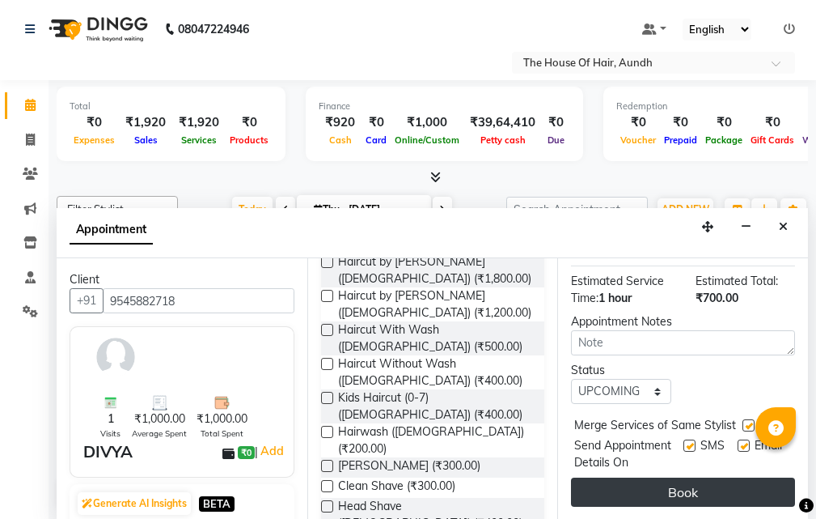
click at [678, 481] on button "Book" at bounding box center [683, 491] width 224 height 29
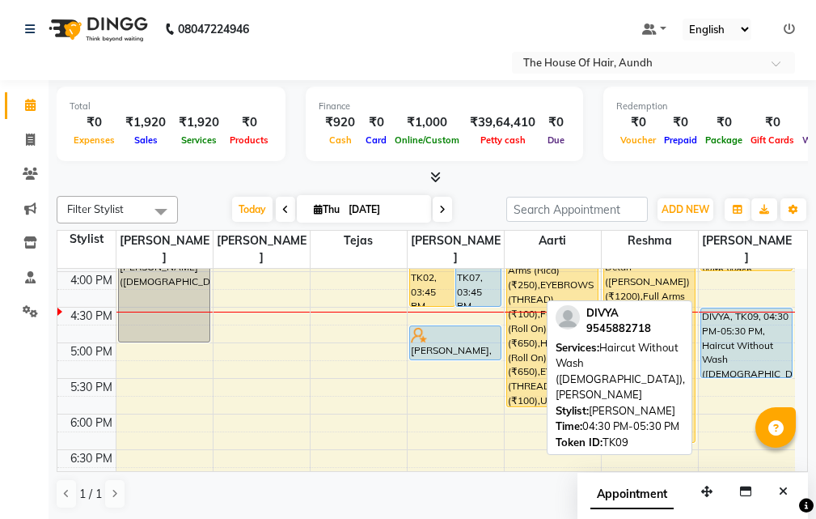
click at [721, 316] on div "DIVYA, TK09, 04:30 PM-05:30 PM, Haircut Without Wash ([DEMOGRAPHIC_DATA]),[PERS…" at bounding box center [747, 342] width 91 height 69
select select "1"
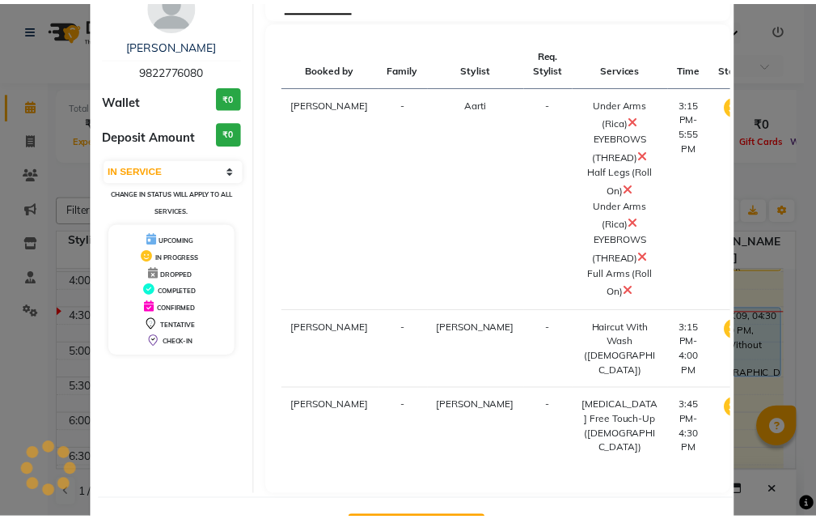
scroll to position [174, 0]
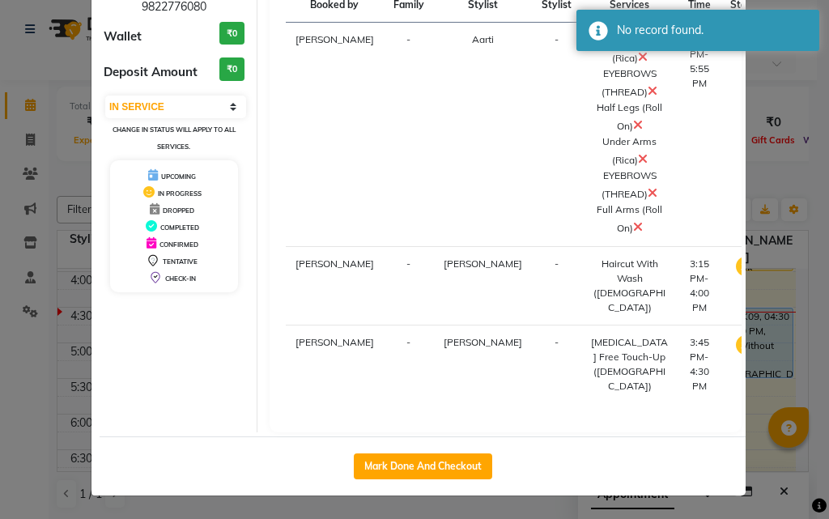
click at [744, 388] on div "SERVICES APPOINTMENT NOTES CLIENT NOTES CONSUMPTION Booked by Family Stylist Re…" at bounding box center [505, 174] width 497 height 515
click at [752, 392] on ngb-modal-window "Client Detail [PERSON_NAME] 9822776080 Wallet ₹0 Deposit Amount ₹0 Select IN SE…" at bounding box center [414, 259] width 829 height 519
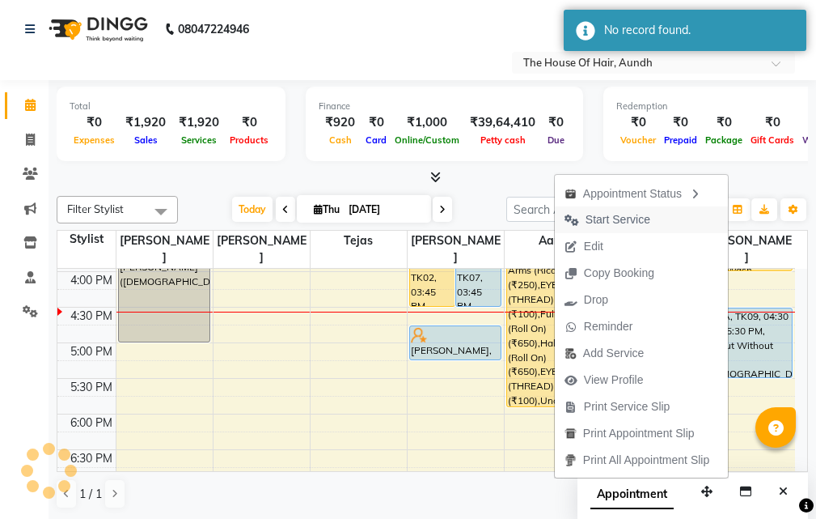
click at [629, 218] on span "Start Service" at bounding box center [618, 219] width 65 height 17
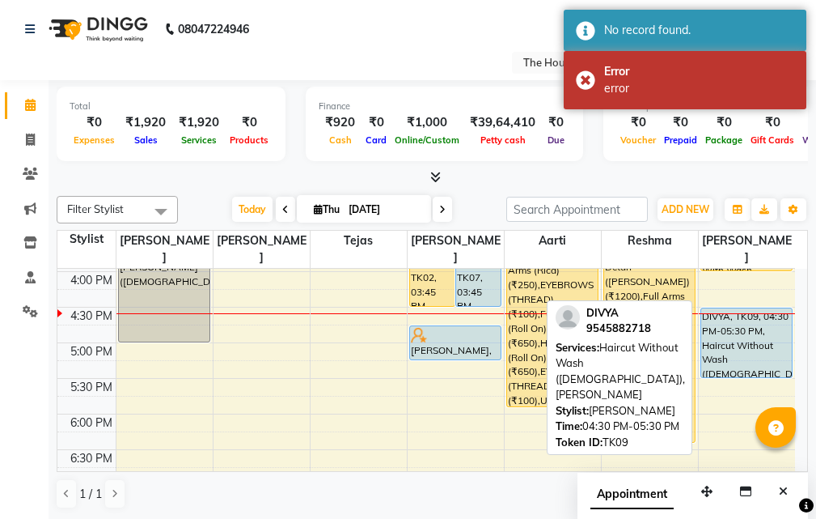
click at [745, 309] on div "DIVYA, TK09, 04:30 PM-05:30 PM, Haircut Without Wash ([DEMOGRAPHIC_DATA]),[PERS…" at bounding box center [747, 342] width 91 height 69
select select "1"
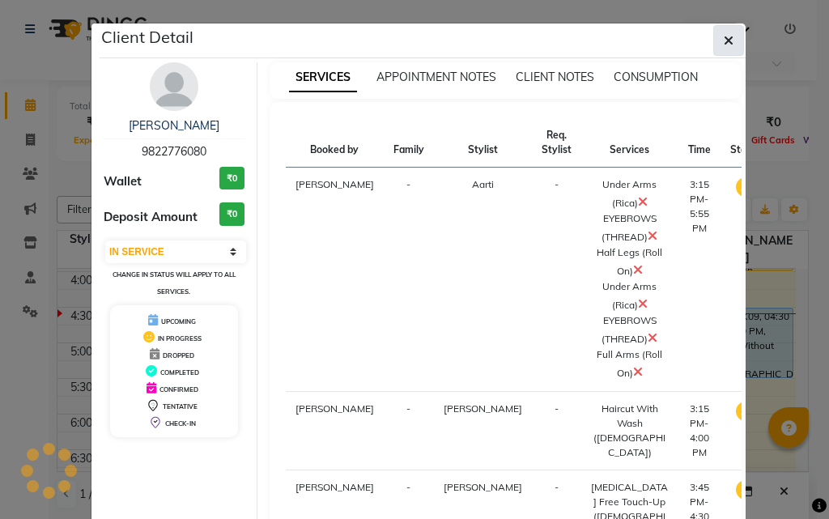
click at [723, 37] on icon "button" at bounding box center [728, 40] width 10 height 13
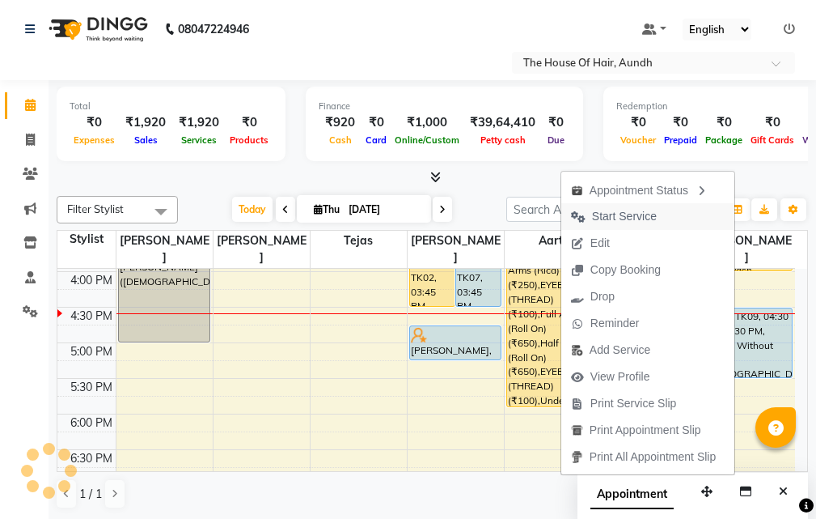
click at [618, 218] on span "Start Service" at bounding box center [624, 216] width 65 height 17
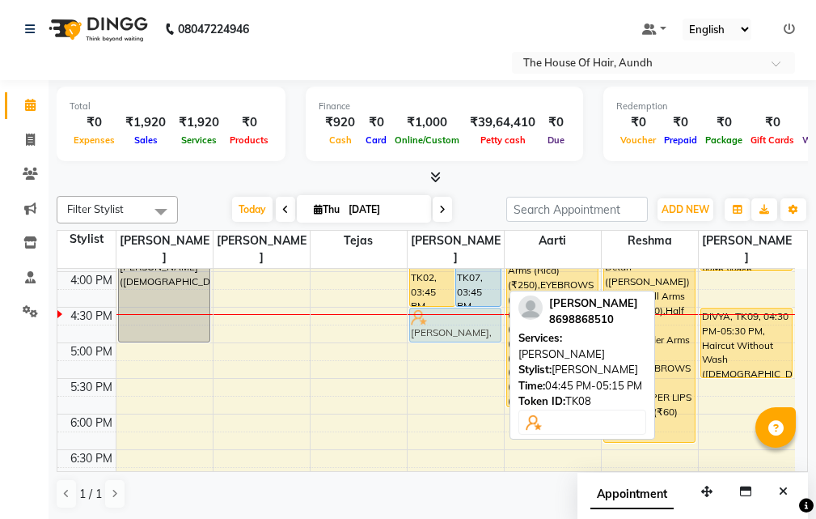
drag, startPoint x: 450, startPoint y: 316, endPoint x: 451, endPoint y: 302, distance: 14.6
click at [451, 302] on div "[PERSON_NAME], TK02, 03:45 PM-04:30 PM, [MEDICAL_DATA] Free Touch-Up ([DEMOGRAP…" at bounding box center [456, 200] width 96 height 996
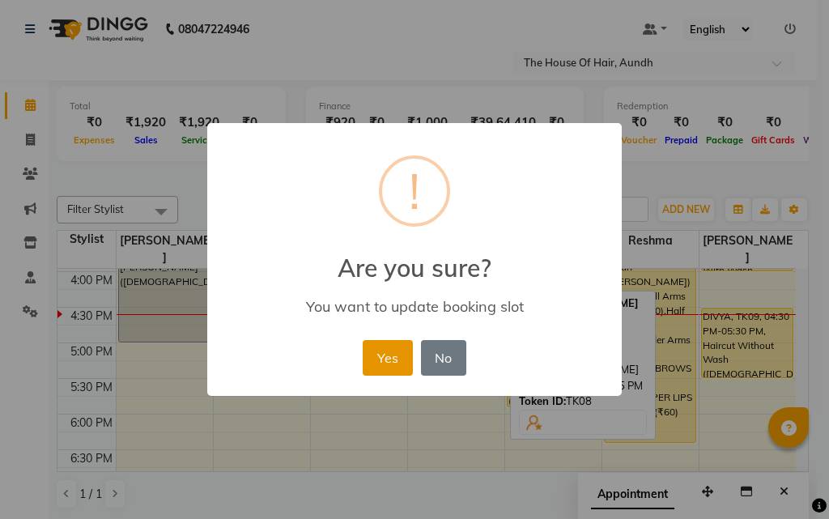
click at [384, 357] on button "Yes" at bounding box center [386, 358] width 49 height 36
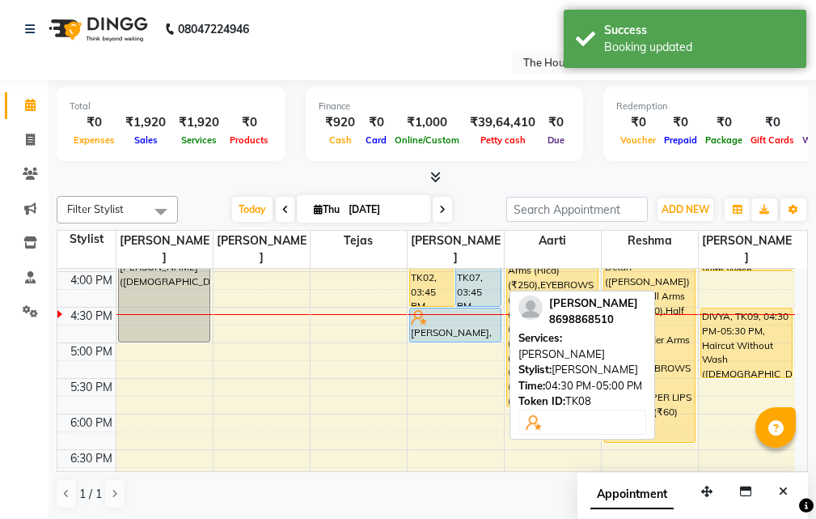
click at [437, 309] on div at bounding box center [455, 317] width 89 height 16
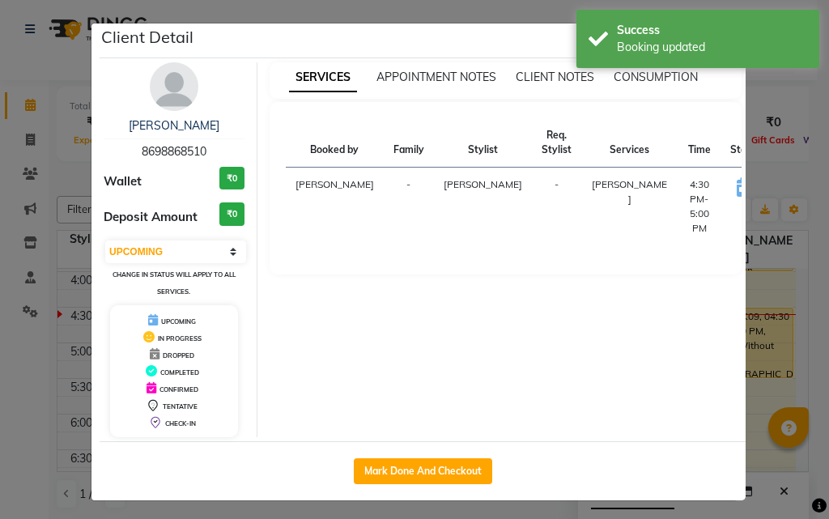
click at [782, 188] on button "START" at bounding box center [798, 189] width 33 height 20
select select "1"
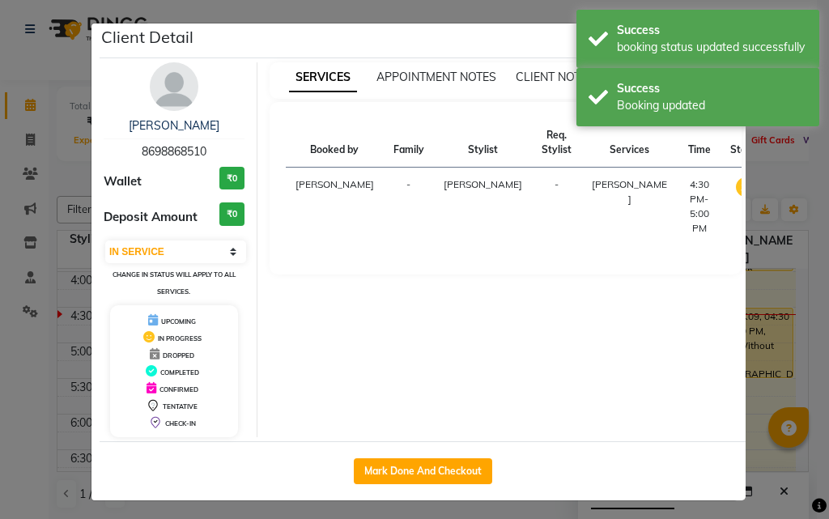
click at [775, 379] on ngb-modal-window "Client Detail [PERSON_NAME] 8698868510 Wallet ₹0 Deposit Amount ₹0 Select IN SE…" at bounding box center [414, 259] width 829 height 519
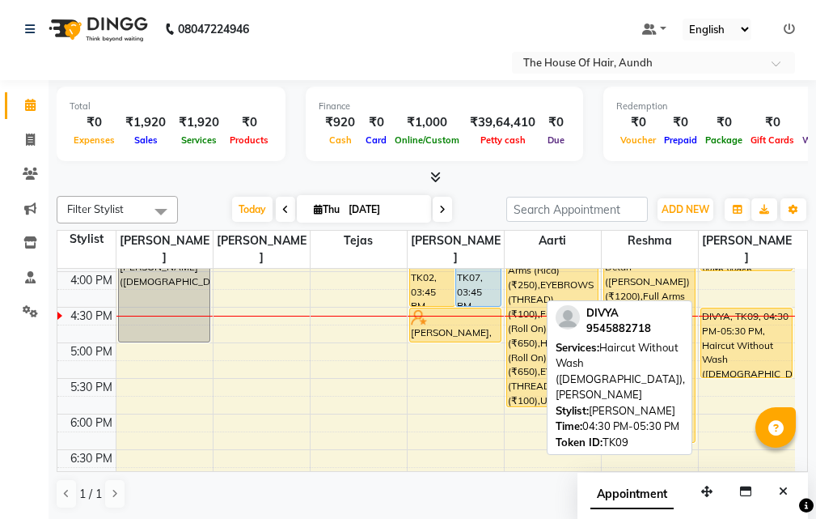
click at [740, 320] on div "DIVYA, TK09, 04:30 PM-05:30 PM, Haircut Without Wash ([DEMOGRAPHIC_DATA]),[PERS…" at bounding box center [747, 342] width 91 height 69
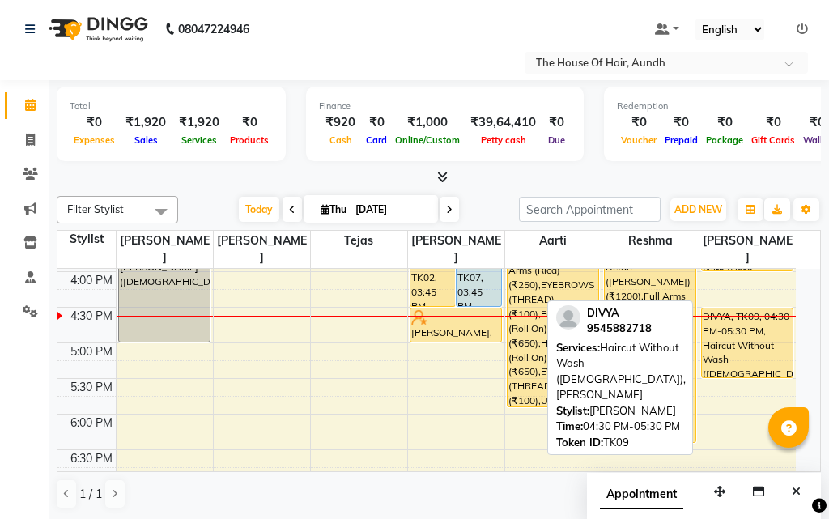
select select "1"
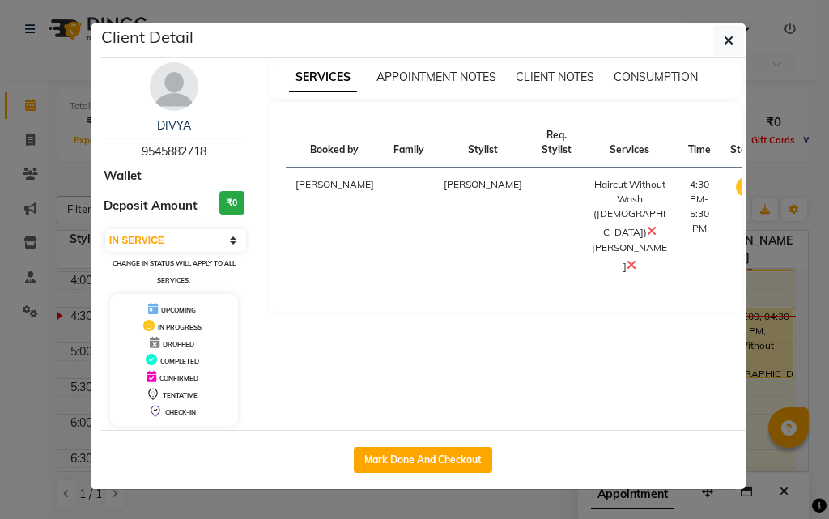
click at [646, 231] on icon at bounding box center [651, 230] width 10 height 13
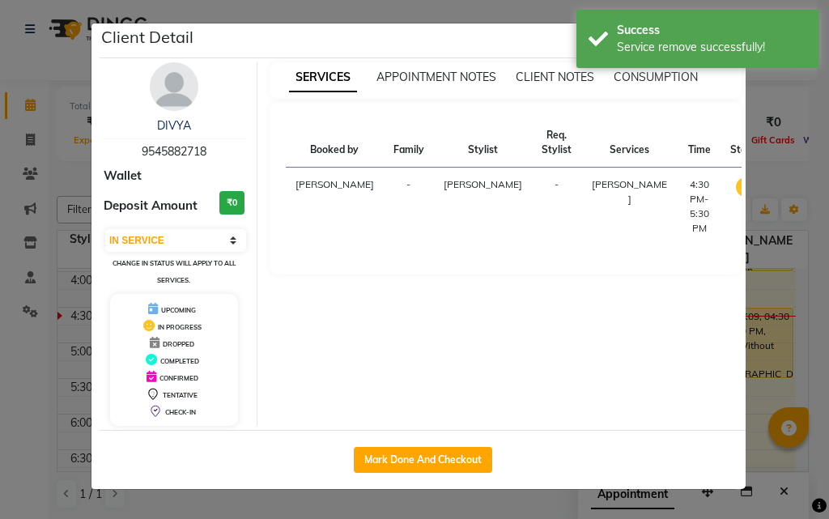
click at [775, 380] on ngb-modal-window "Client Detail DIVYA 9545882718 Wallet Deposit Amount ₹0 Select IN SERVICE CONFI…" at bounding box center [414, 259] width 829 height 519
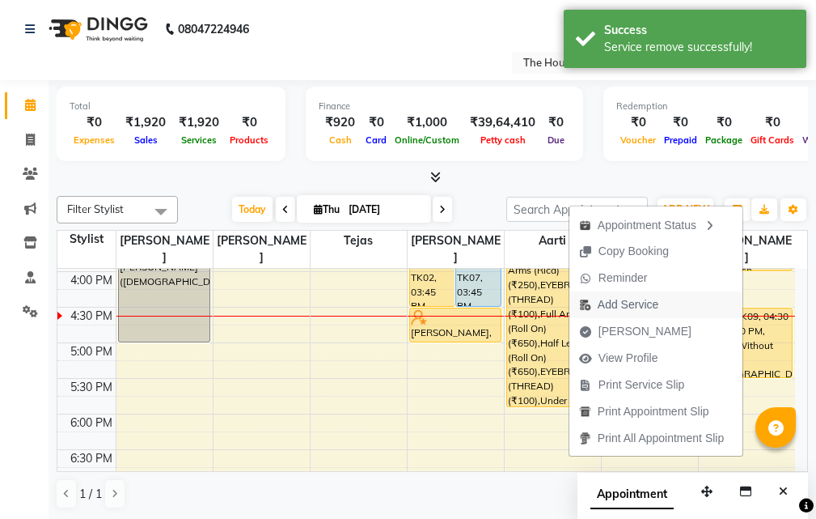
click at [649, 306] on span "Add Service" at bounding box center [628, 304] width 61 height 17
select select "57809"
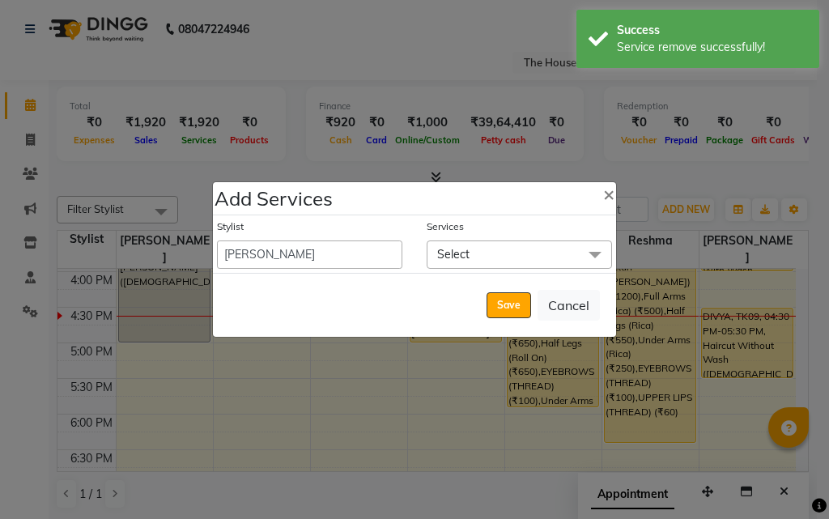
click at [493, 255] on span "Select" at bounding box center [518, 254] width 185 height 28
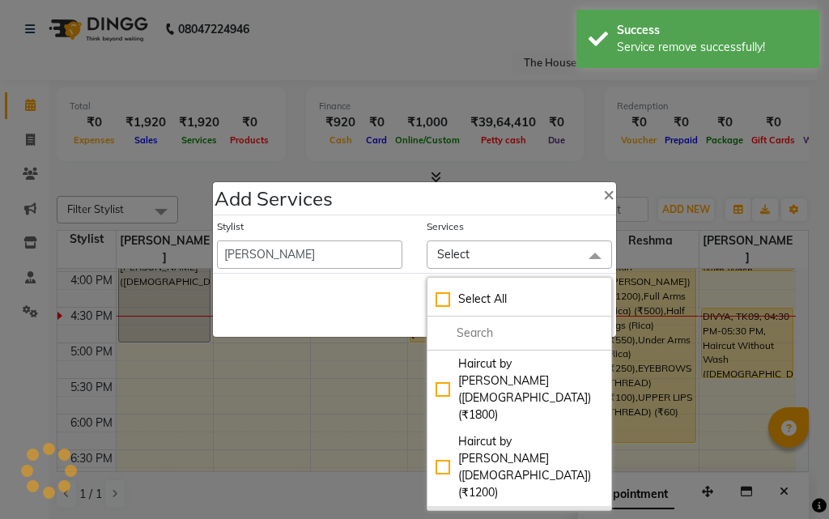
checkbox input "true"
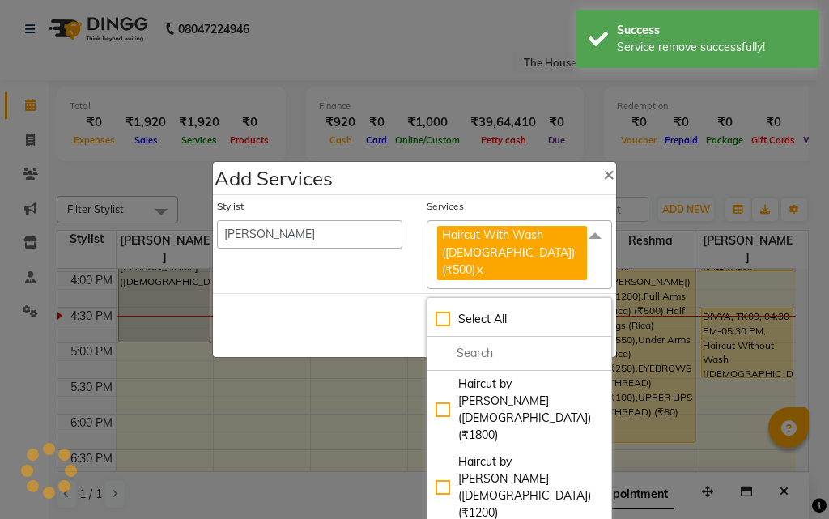
click at [309, 316] on div "Save Cancel" at bounding box center [414, 325] width 403 height 64
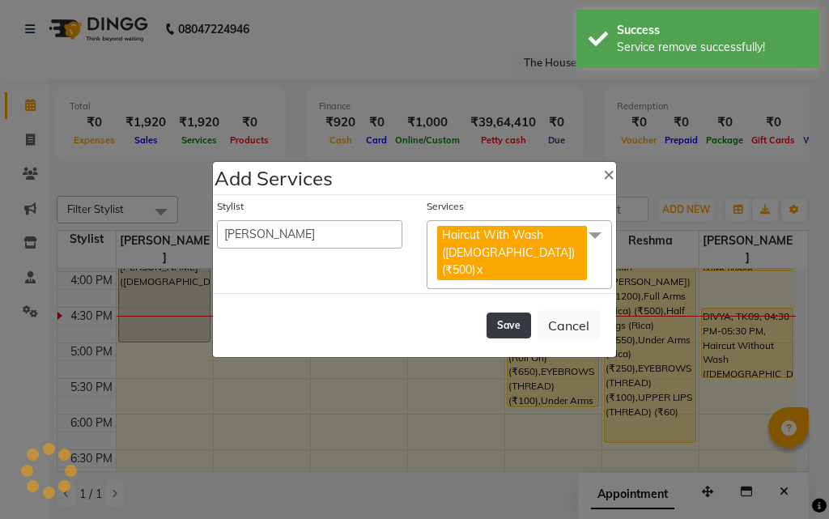
click at [517, 318] on button "Save" at bounding box center [508, 325] width 45 height 26
select select "26084"
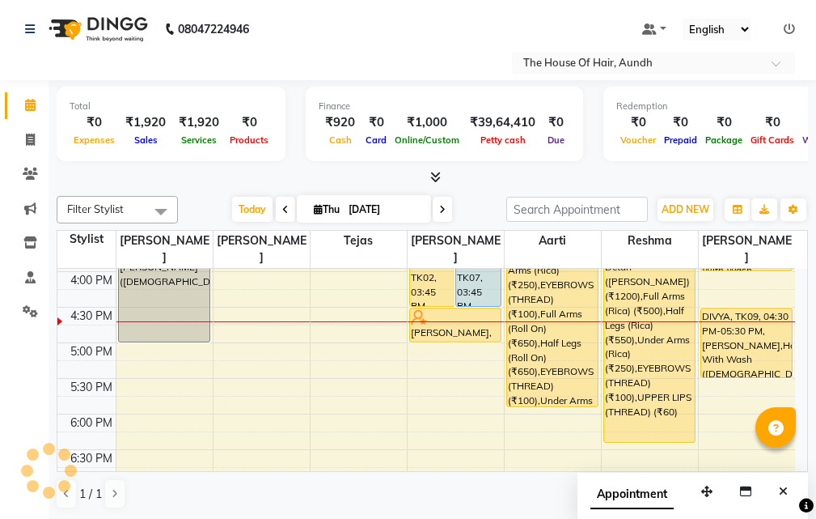
click at [439, 205] on icon at bounding box center [442, 210] width 6 height 10
type input "[DATE]"
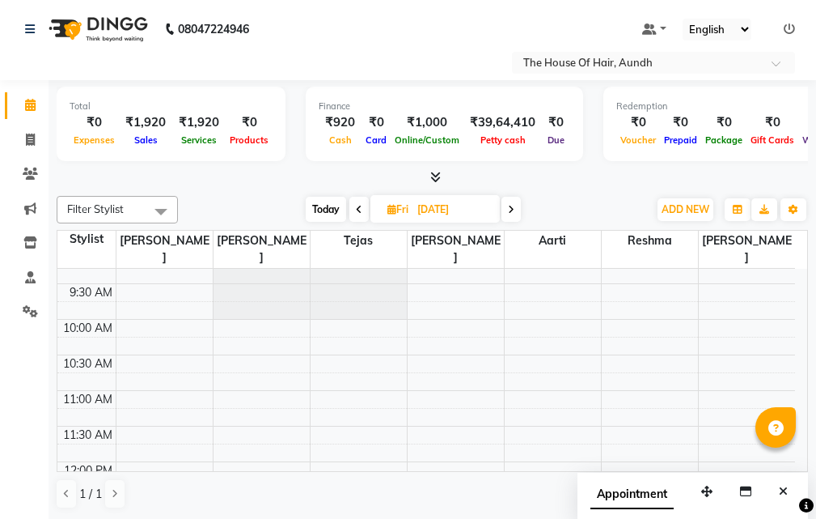
scroll to position [0, 0]
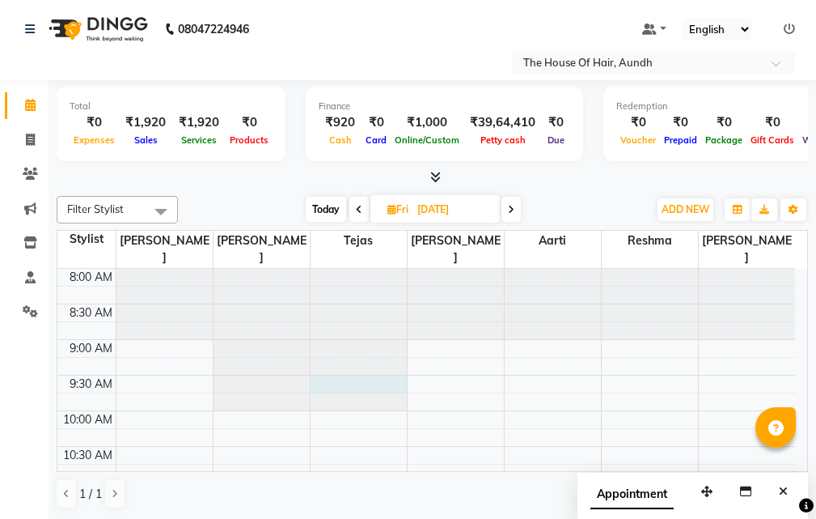
click at [329, 269] on div at bounding box center [359, 269] width 96 height 0
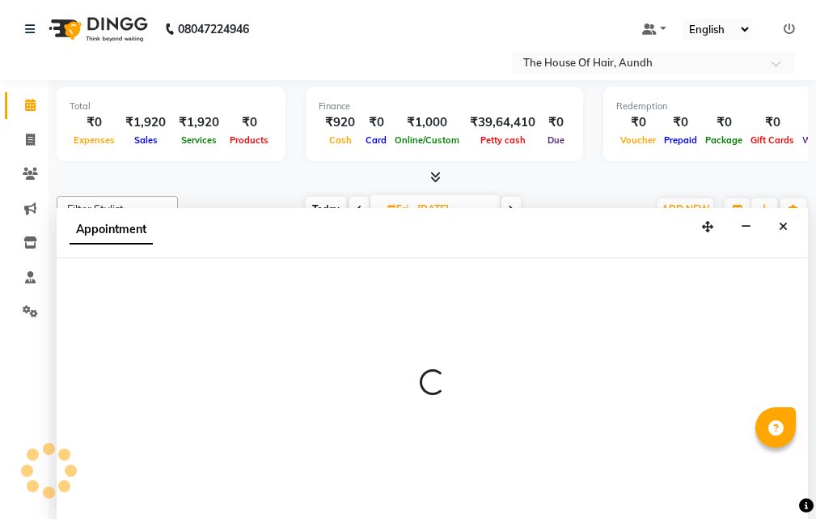
scroll to position [1, 0]
select select "6864"
select select "570"
select select "tentative"
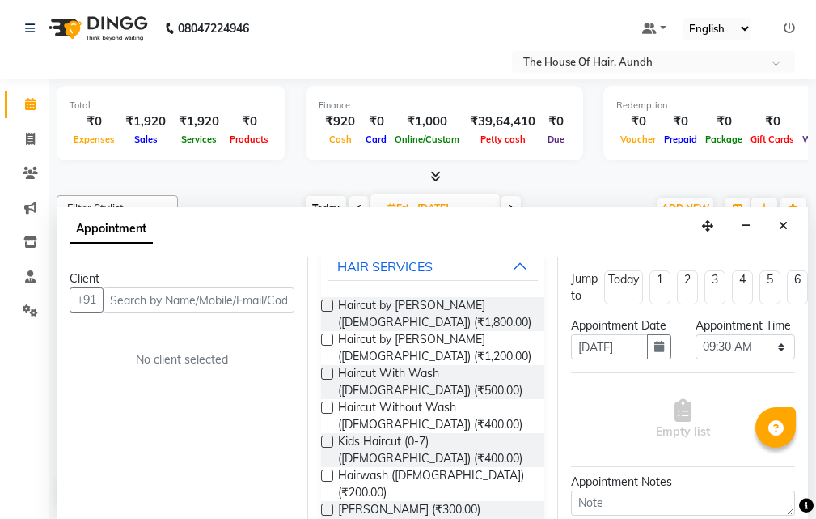
scroll to position [162, 0]
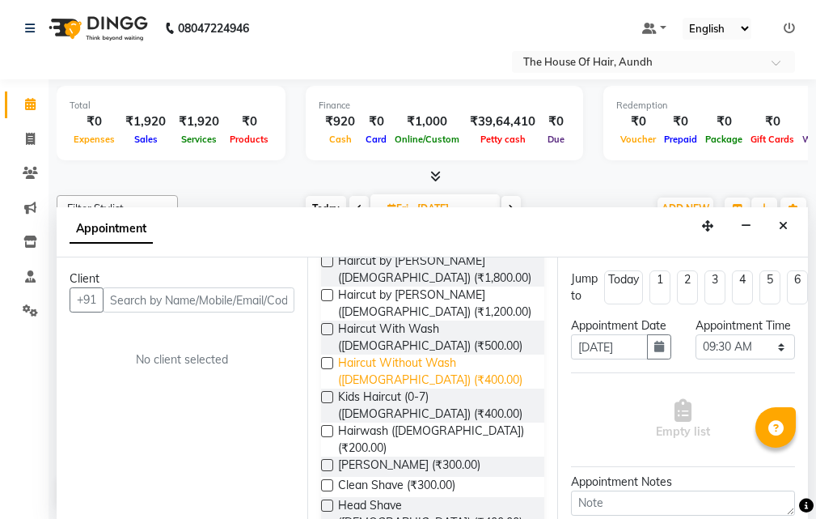
click at [379, 374] on span "Haircut Without Wash ([DEMOGRAPHIC_DATA]) (₹400.00)" at bounding box center [435, 371] width 194 height 34
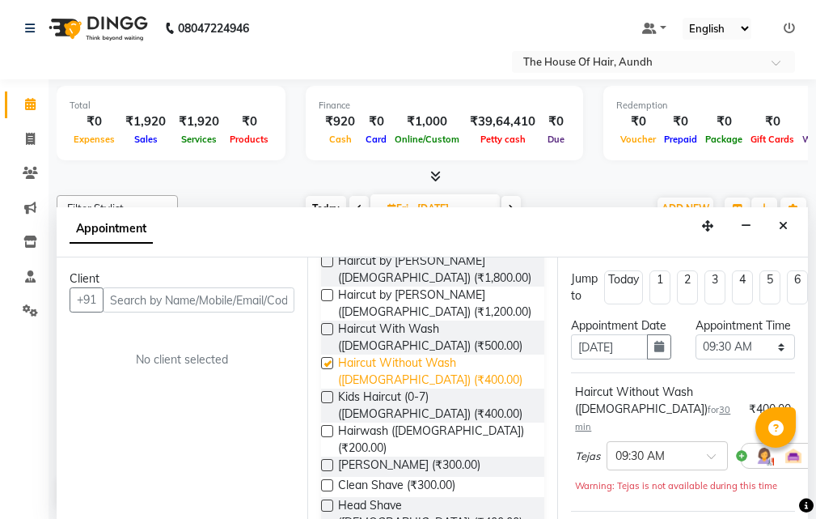
checkbox input "false"
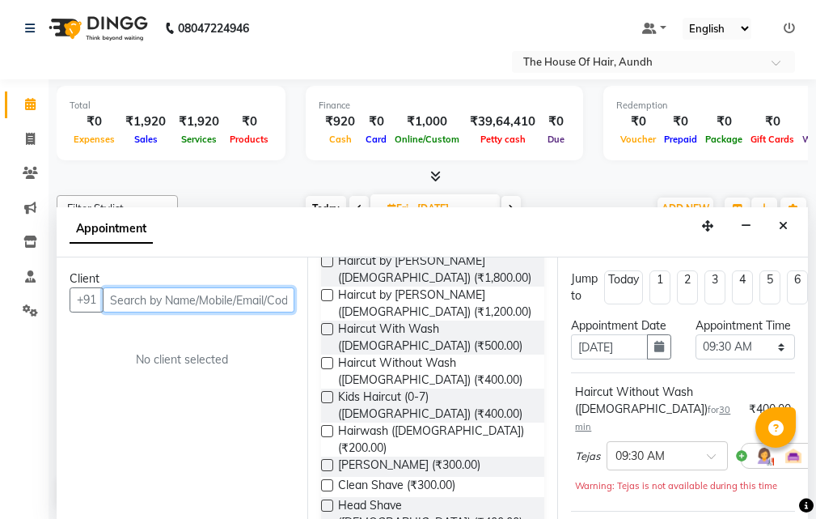
click at [186, 296] on input "text" at bounding box center [199, 299] width 192 height 25
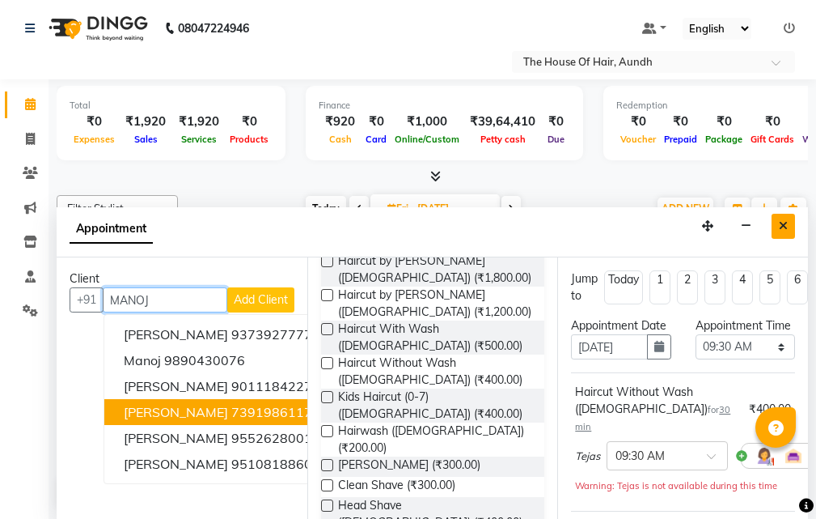
type input "MANOJ"
click at [782, 227] on icon "Close" at bounding box center [783, 225] width 9 height 11
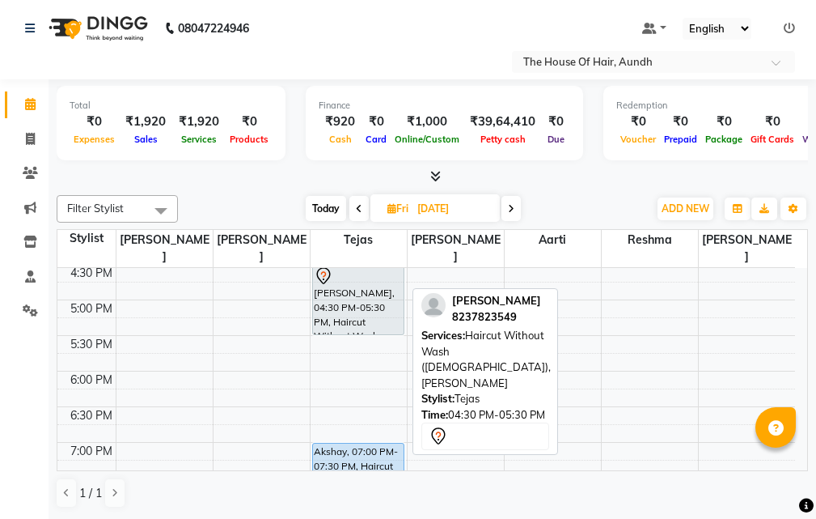
scroll to position [647, 0]
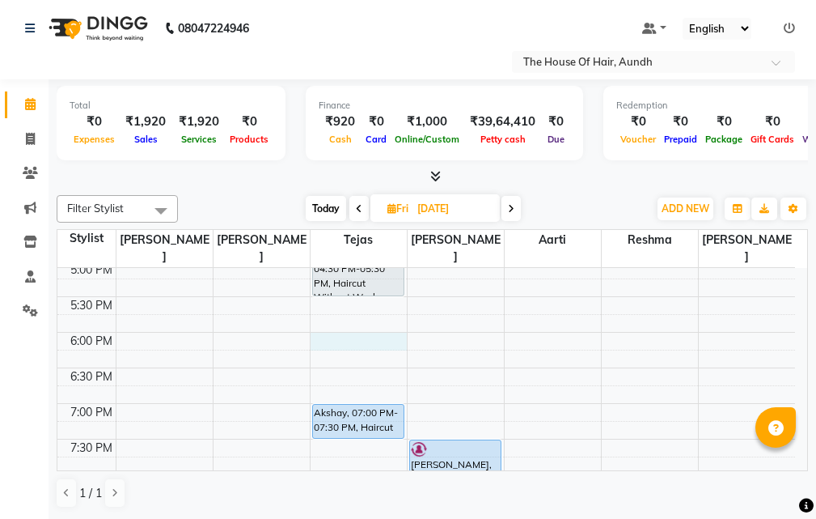
click at [333, 323] on div "8:00 AM 8:30 AM 9:00 AM 9:30 AM 10:00 AM 10:30 AM 11:00 AM 11:30 AM 12:00 PM 12…" at bounding box center [426, 119] width 738 height 996
select select "6864"
select select "1080"
select select "tentative"
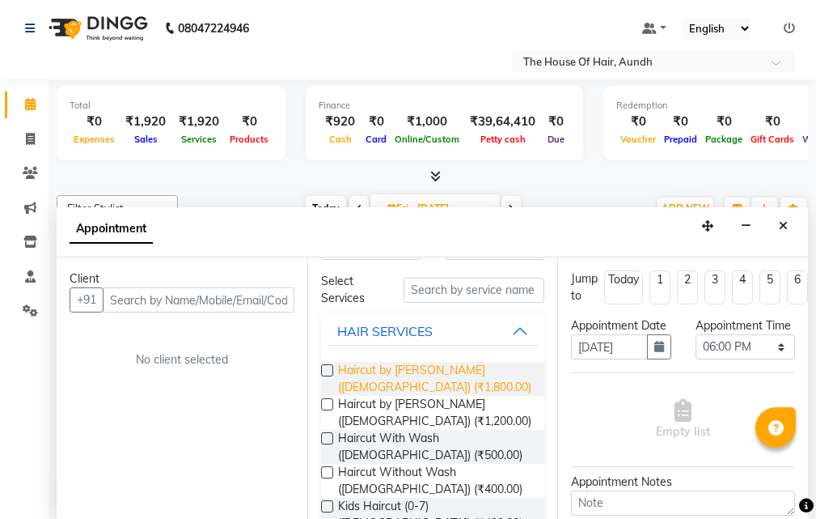
scroll to position [81, 0]
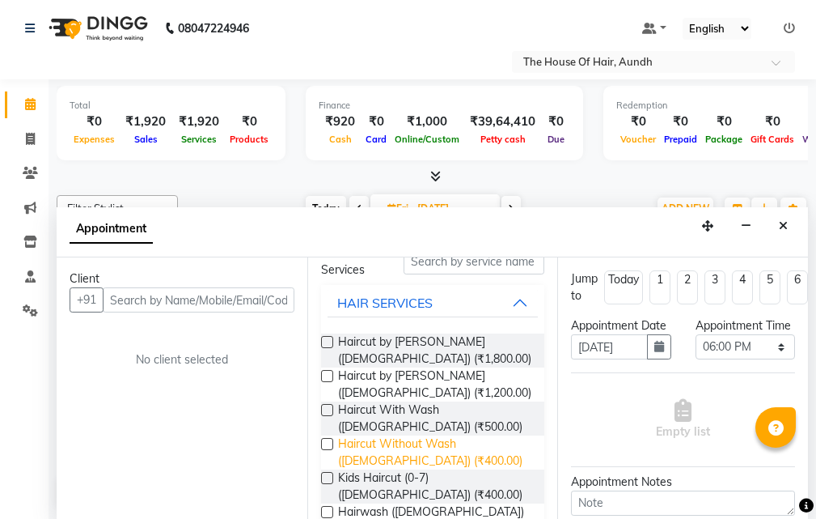
click at [385, 444] on span "Haircut Without Wash ([DEMOGRAPHIC_DATA]) (₹400.00)" at bounding box center [435, 452] width 194 height 34
checkbox input "false"
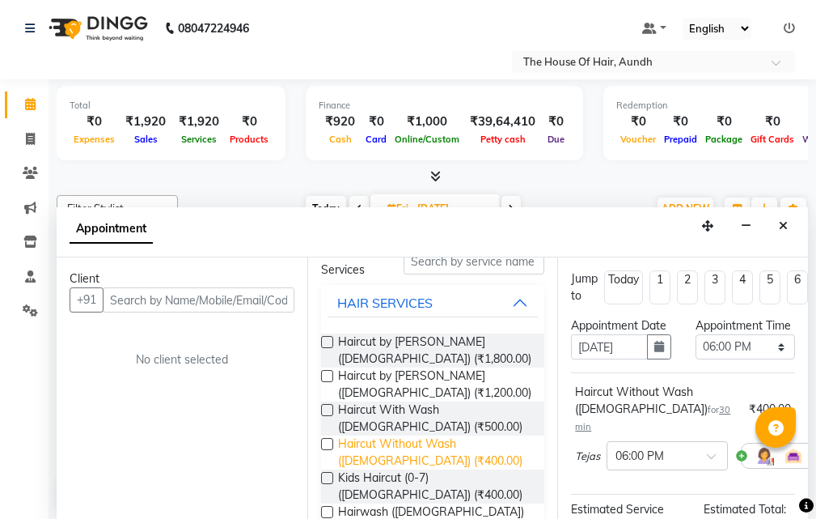
scroll to position [162, 0]
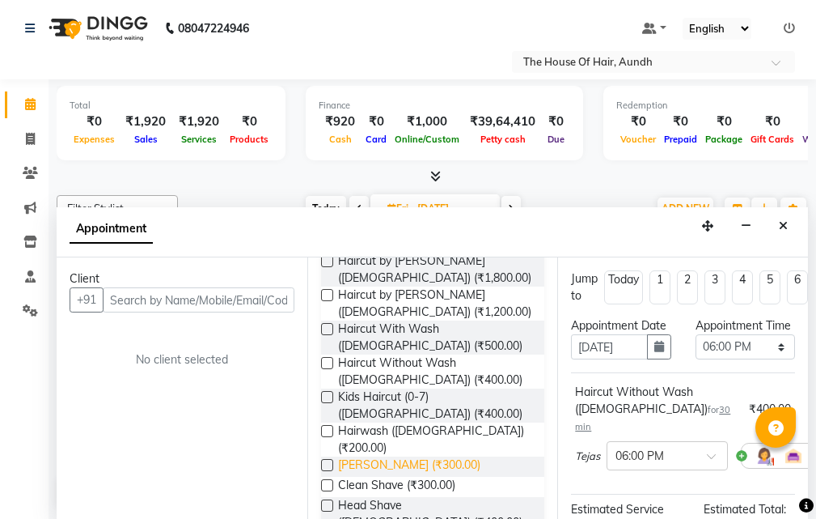
click at [374, 456] on span "[PERSON_NAME] (₹300.00)" at bounding box center [409, 466] width 142 height 20
checkbox input "false"
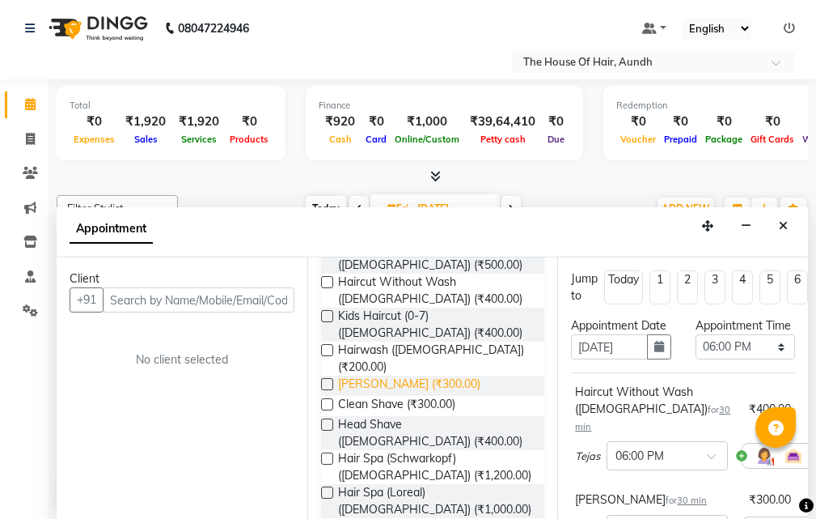
scroll to position [324, 0]
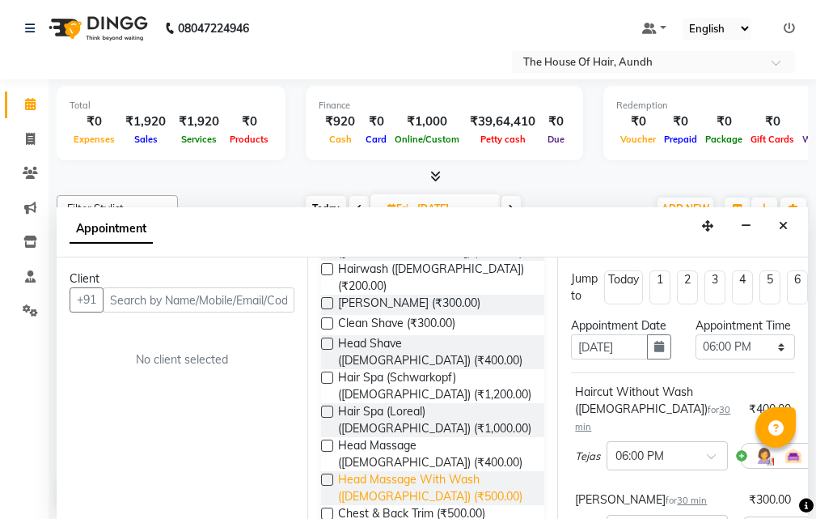
click at [367, 471] on span "Head Massage With Wash ([DEMOGRAPHIC_DATA]) (₹500.00)" at bounding box center [435, 488] width 194 height 34
checkbox input "false"
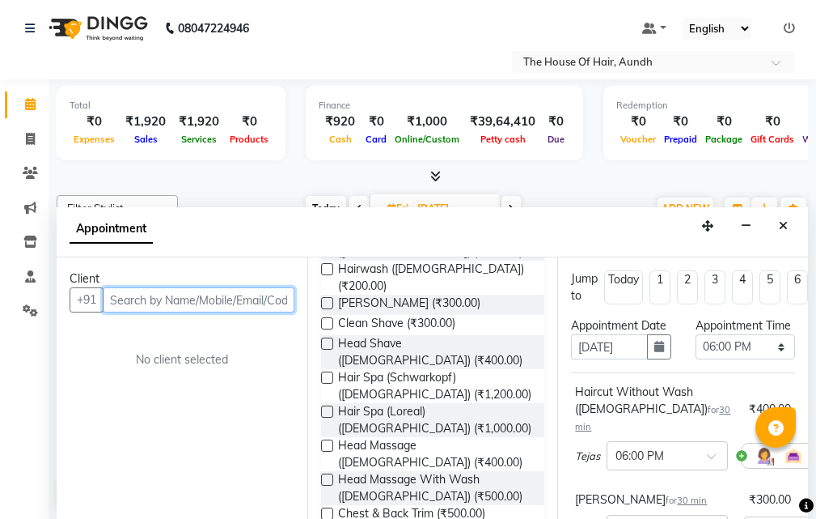
click at [205, 295] on input "text" at bounding box center [199, 299] width 192 height 25
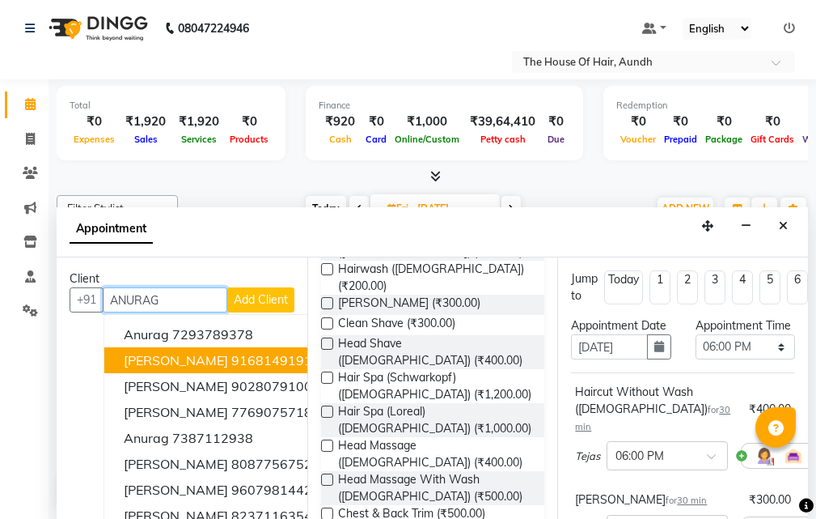
click at [193, 356] on span "[PERSON_NAME]" at bounding box center [176, 360] width 104 height 16
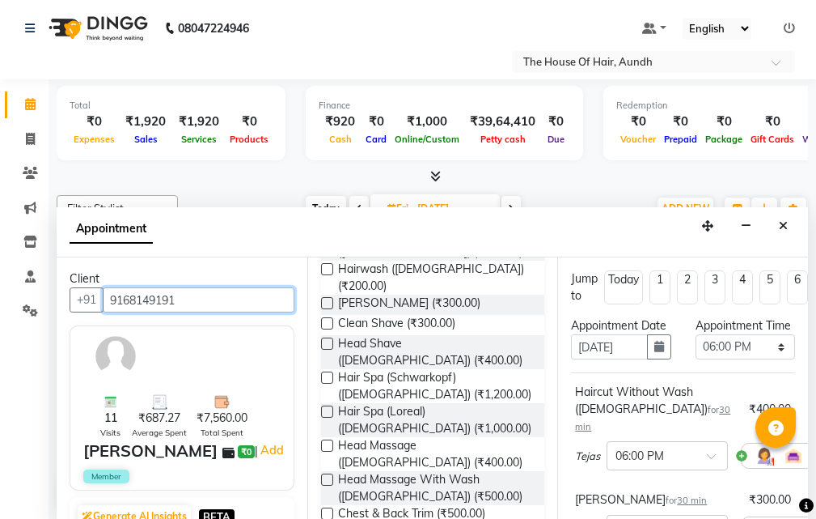
scroll to position [439, 0]
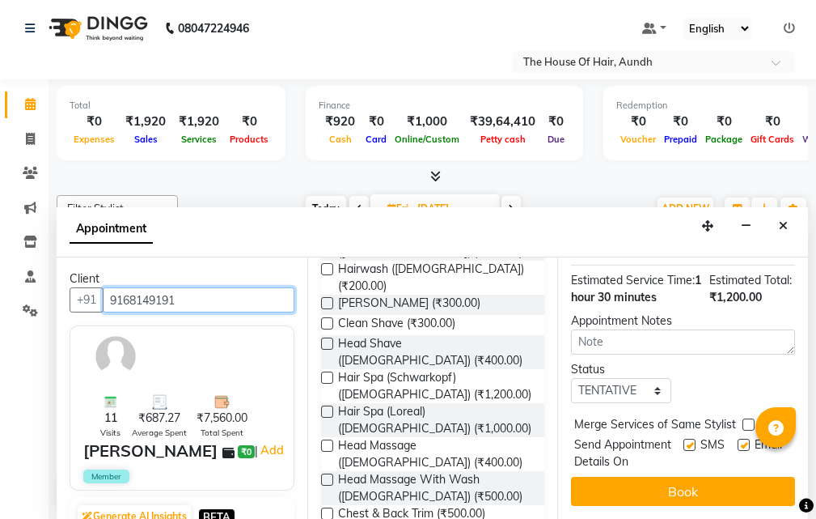
type input "9168149191"
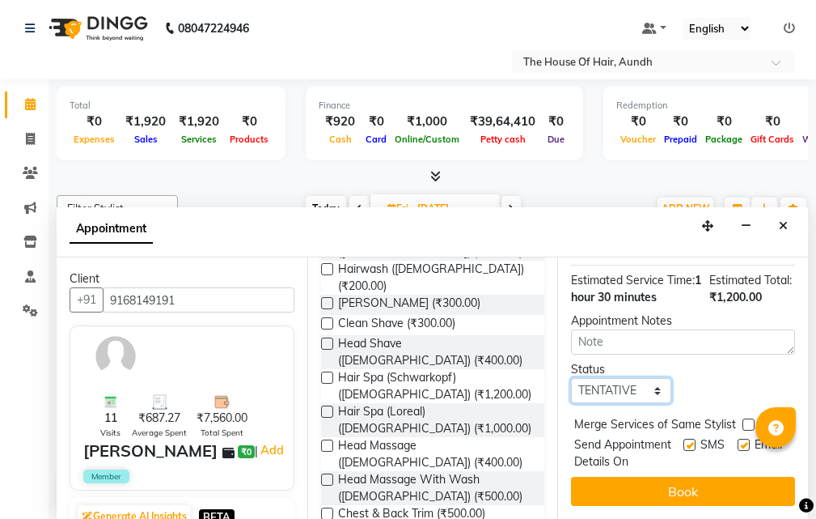
click at [635, 378] on select "Select TENTATIVE CONFIRM UPCOMING" at bounding box center [621, 390] width 100 height 25
select select "upcoming"
click at [571, 378] on select "Select TENTATIVE CONFIRM UPCOMING" at bounding box center [621, 390] width 100 height 25
click at [748, 418] on label at bounding box center [749, 424] width 12 height 12
click at [748, 421] on input "checkbox" at bounding box center [748, 426] width 11 height 11
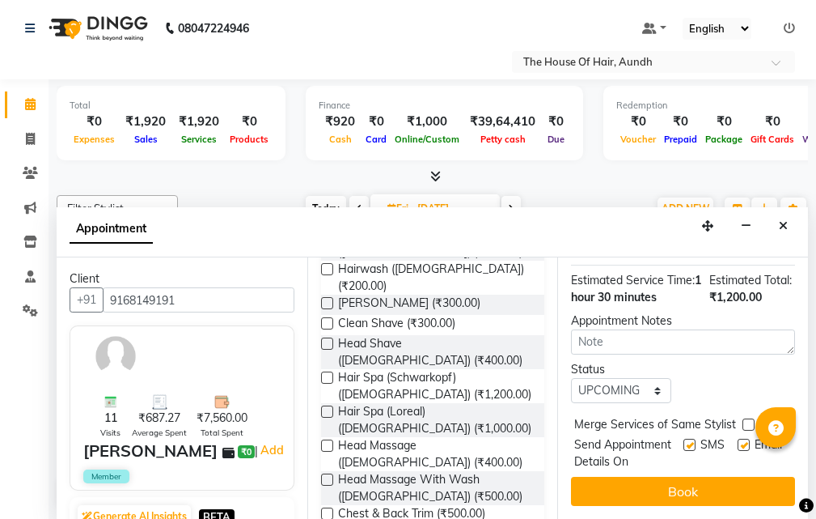
checkbox input "true"
click at [716, 478] on button "Book" at bounding box center [683, 491] width 224 height 29
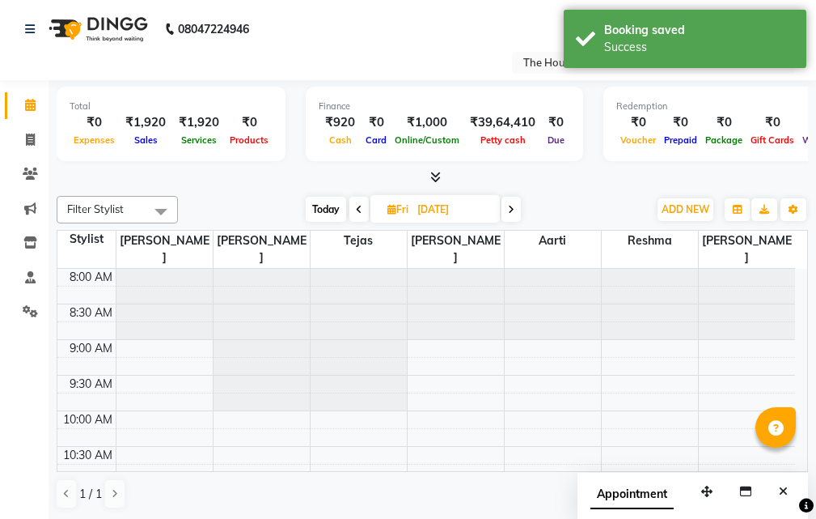
scroll to position [81, 0]
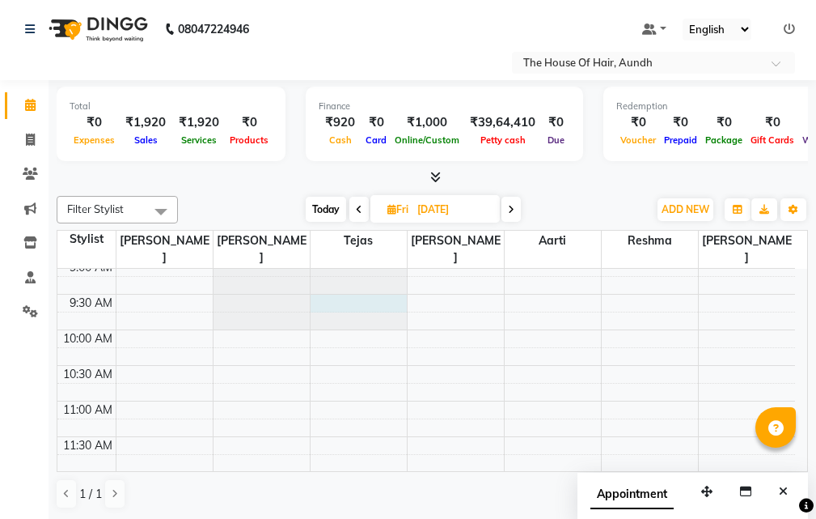
click at [343, 188] on div at bounding box center [359, 188] width 96 height 0
select select "6864"
select select "tentative"
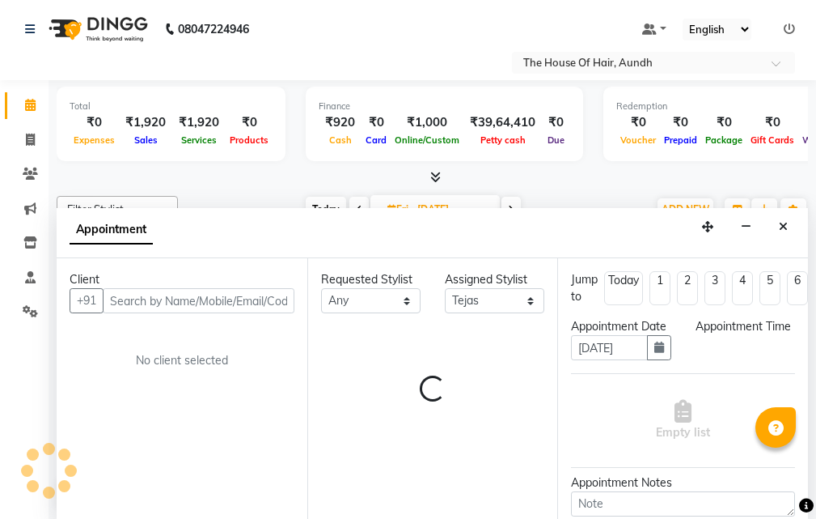
scroll to position [1, 0]
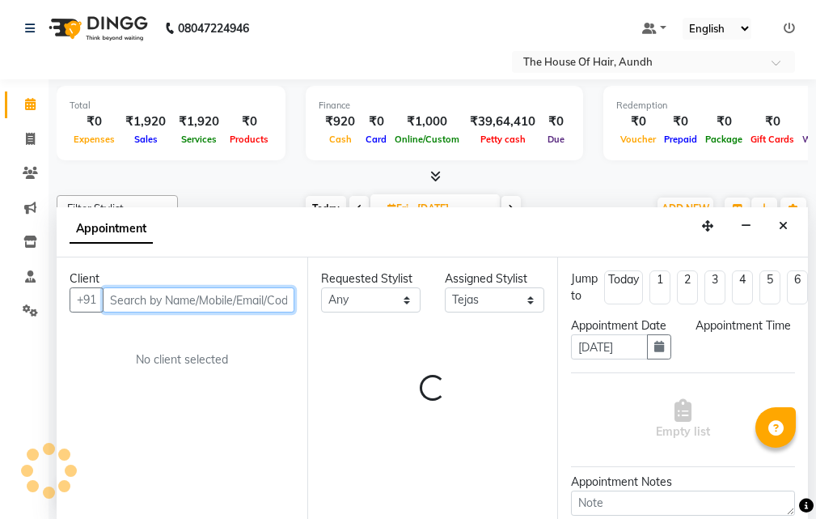
select select "570"
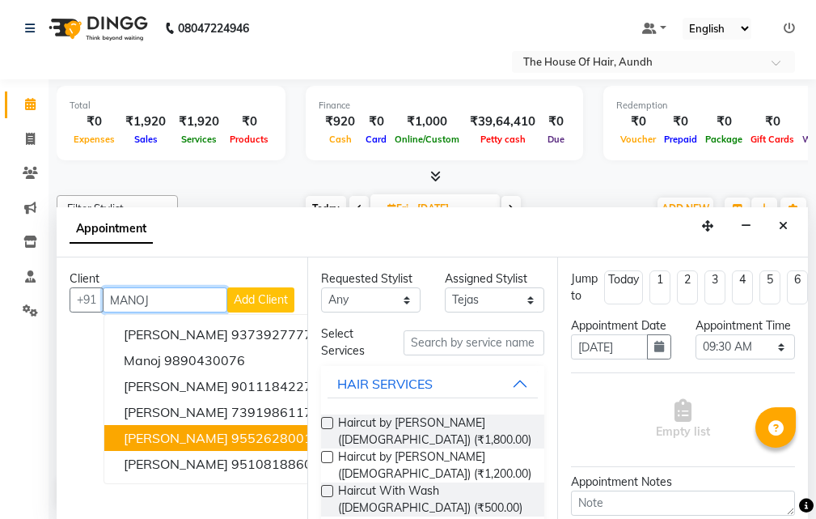
click at [197, 434] on span "[PERSON_NAME]" at bounding box center [176, 438] width 104 height 16
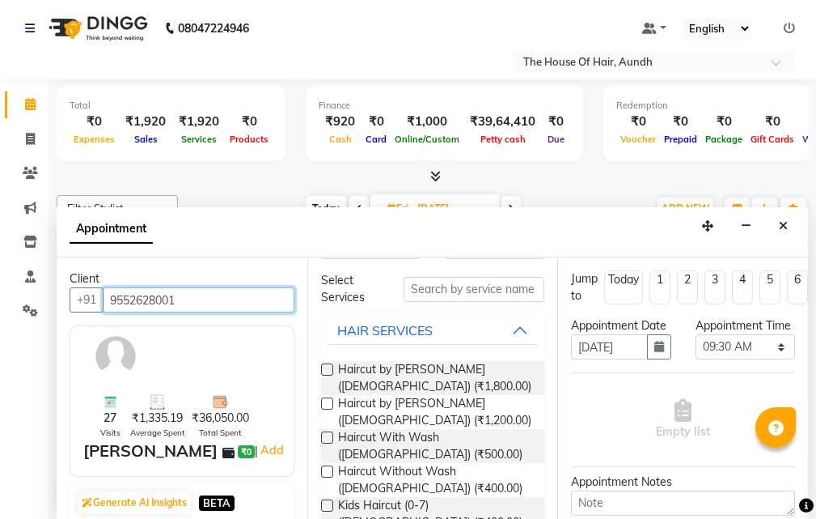
scroll to position [81, 0]
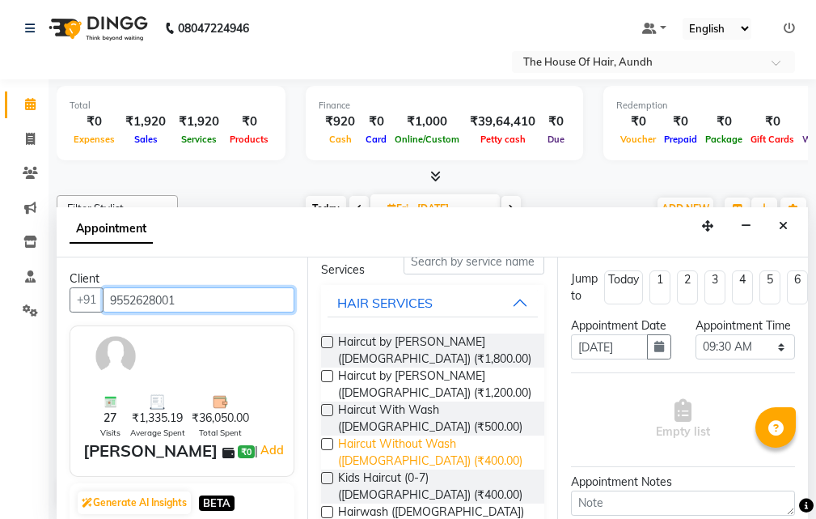
type input "9552628001"
click at [379, 455] on span "Haircut Without Wash ([DEMOGRAPHIC_DATA]) (₹400.00)" at bounding box center [435, 452] width 194 height 34
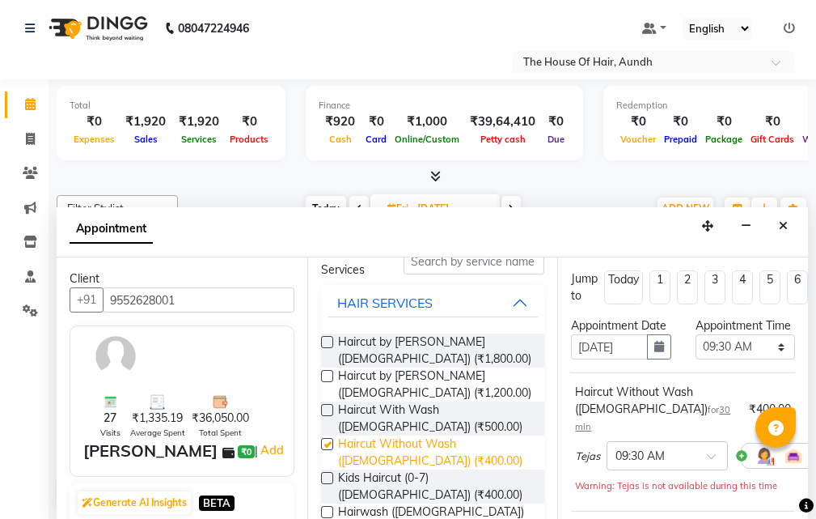
checkbox input "false"
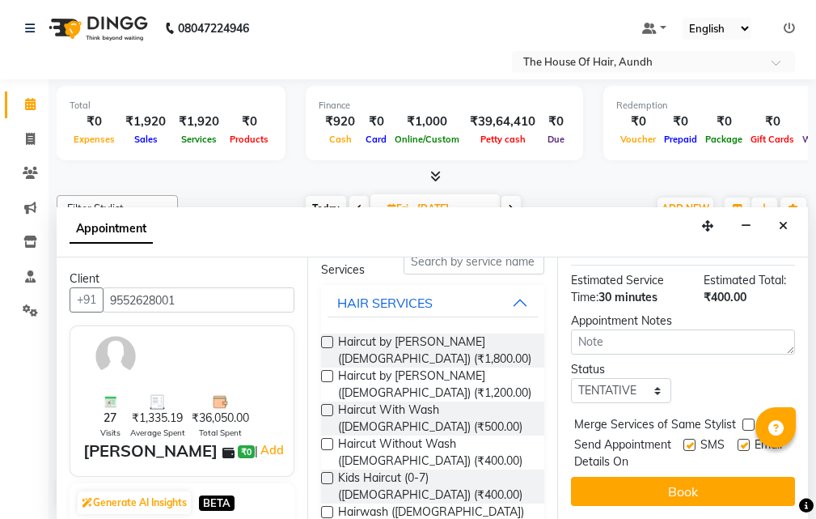
scroll to position [275, 0]
click at [603, 378] on select "Select TENTATIVE CONFIRM UPCOMING" at bounding box center [621, 390] width 100 height 25
select select "upcoming"
click at [571, 378] on select "Select TENTATIVE CONFIRM UPCOMING" at bounding box center [621, 390] width 100 height 25
click at [750, 418] on label at bounding box center [749, 424] width 12 height 12
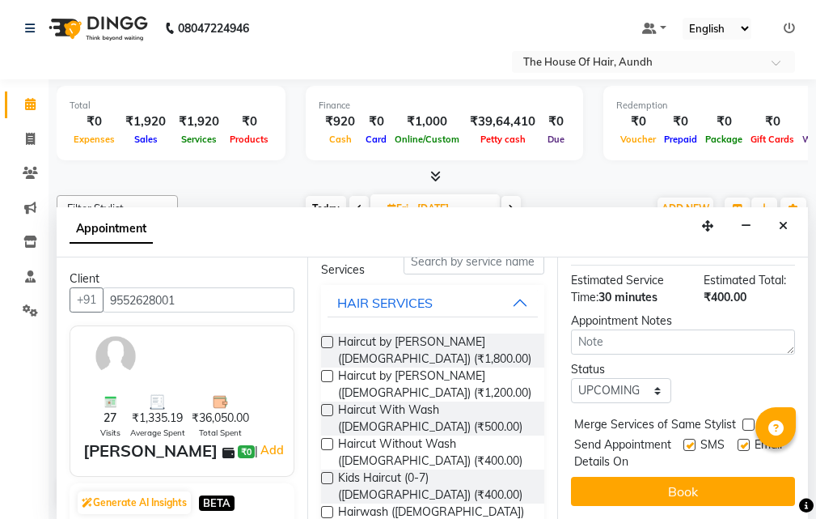
click at [750, 421] on input "checkbox" at bounding box center [748, 426] width 11 height 11
checkbox input "true"
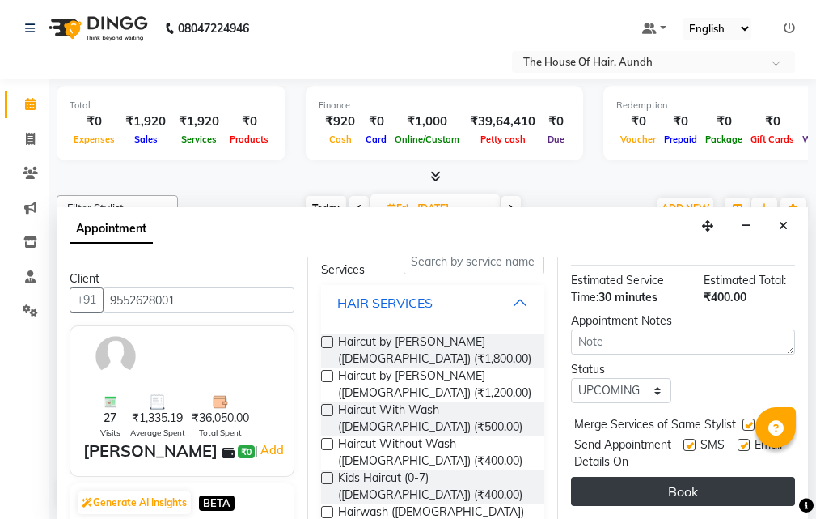
click at [718, 477] on button "Book" at bounding box center [683, 491] width 224 height 29
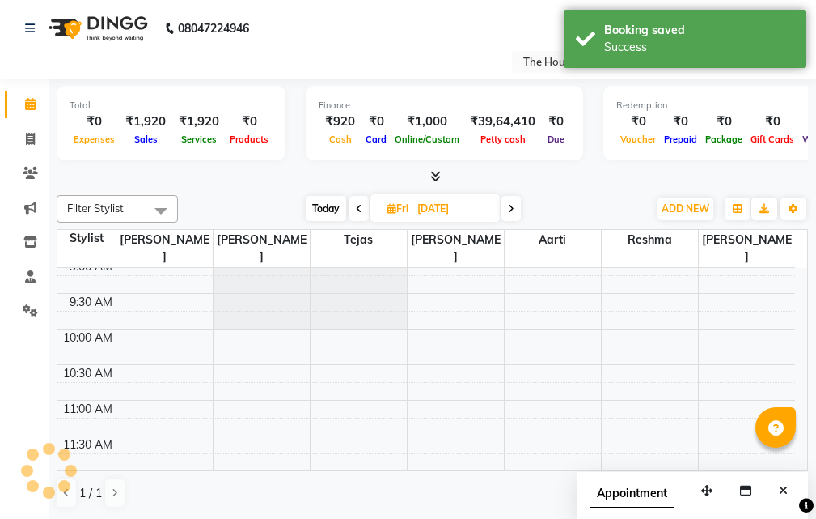
scroll to position [0, 0]
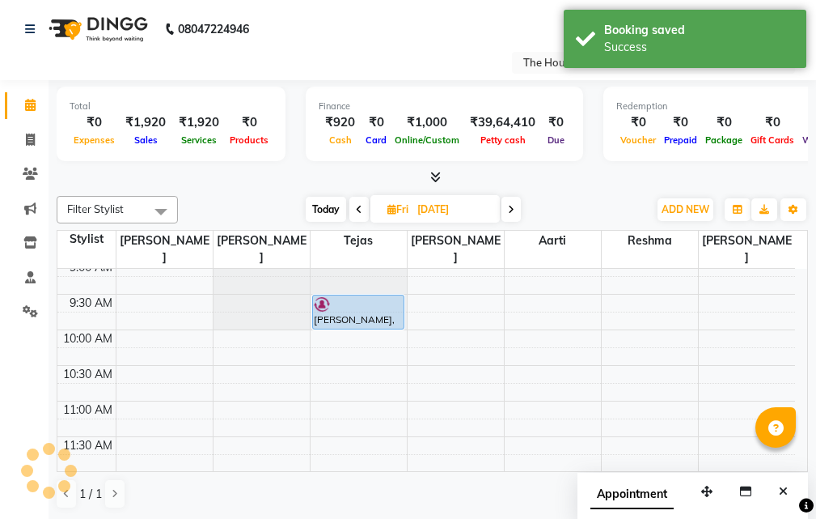
drag, startPoint x: 327, startPoint y: 207, endPoint x: 426, endPoint y: 288, distance: 127.6
click at [326, 207] on span "Today" at bounding box center [326, 209] width 40 height 25
type input "[DATE]"
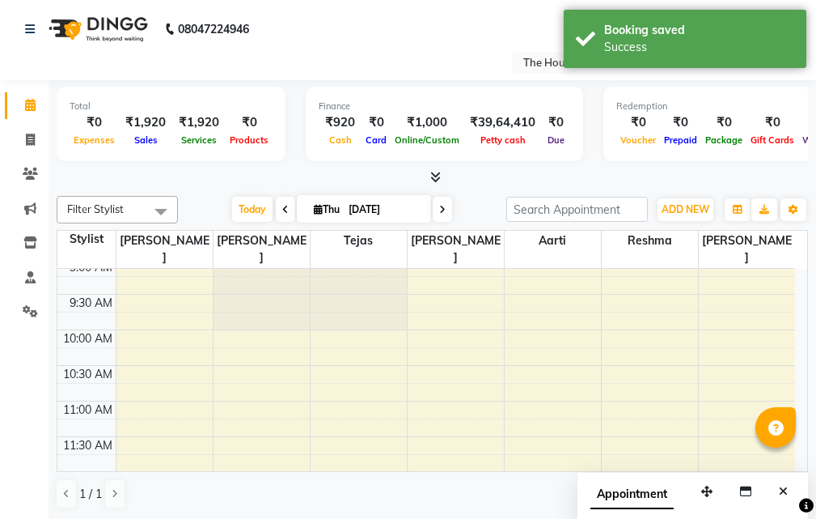
scroll to position [570, 0]
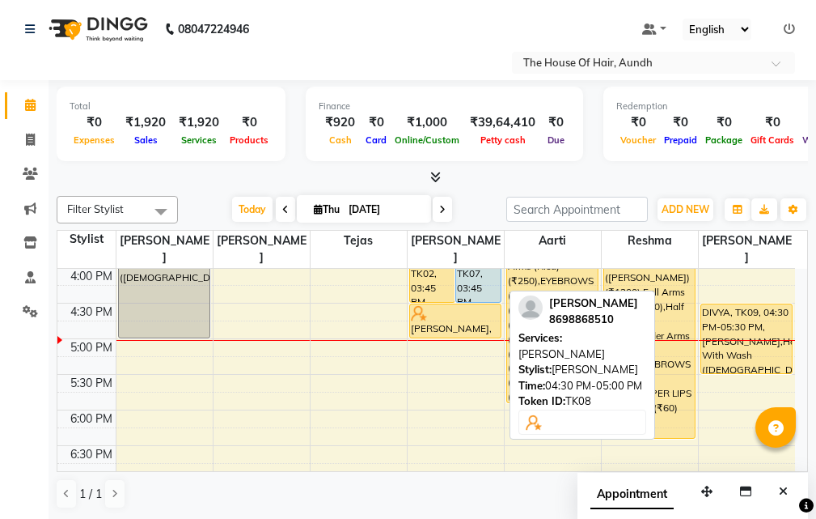
click at [472, 305] on div at bounding box center [455, 313] width 89 height 16
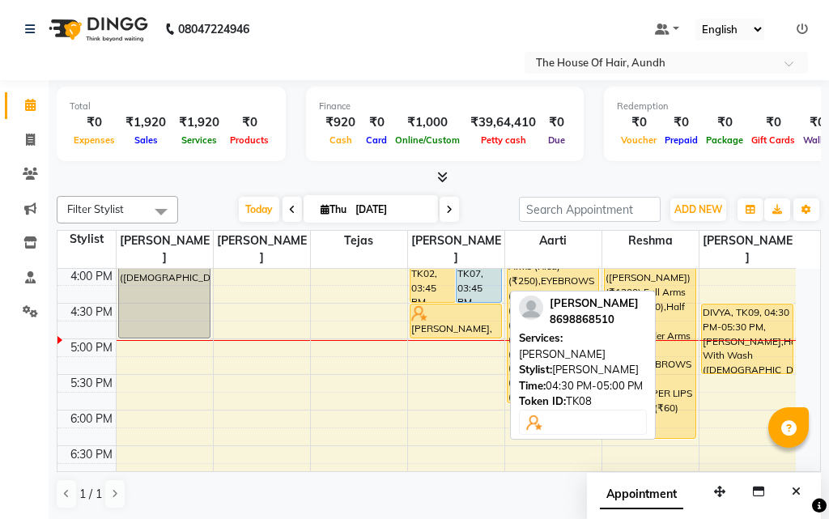
select select "1"
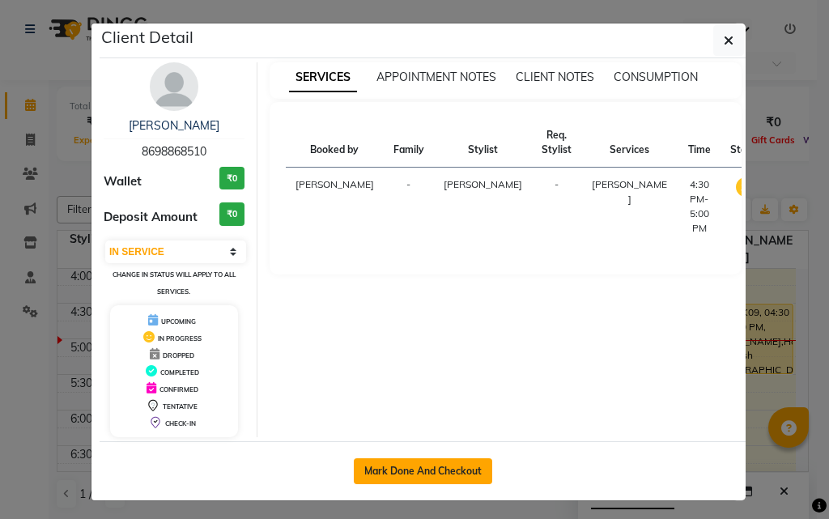
click at [417, 447] on div "Mark Done And Checkout" at bounding box center [423, 470] width 646 height 59
click at [416, 460] on button "Mark Done And Checkout" at bounding box center [423, 471] width 138 height 26
select select "service"
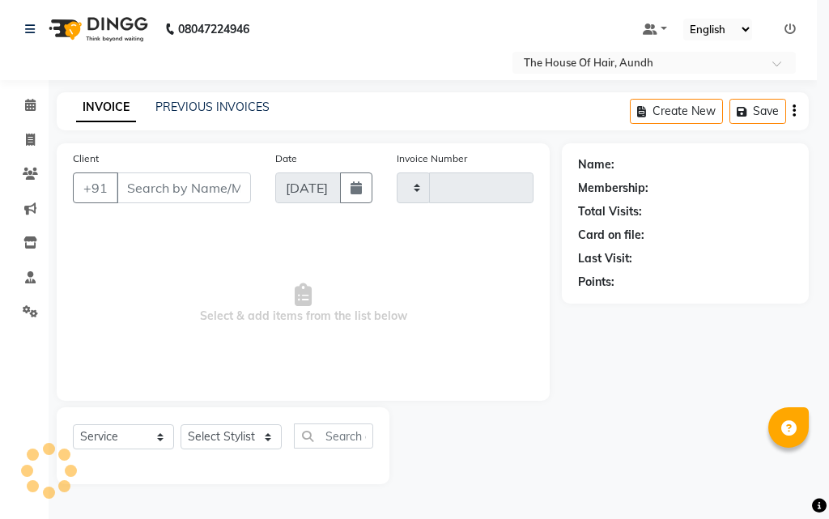
type input "1795"
select select "26"
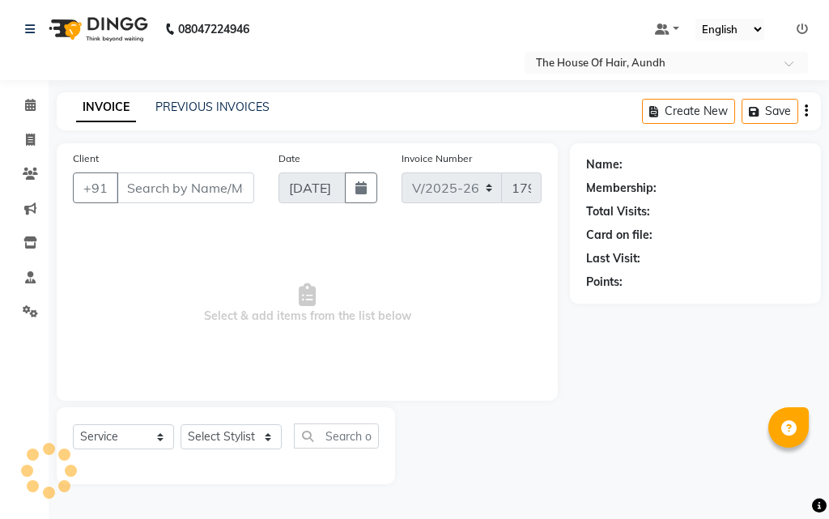
type input "8698868510"
select select "32779"
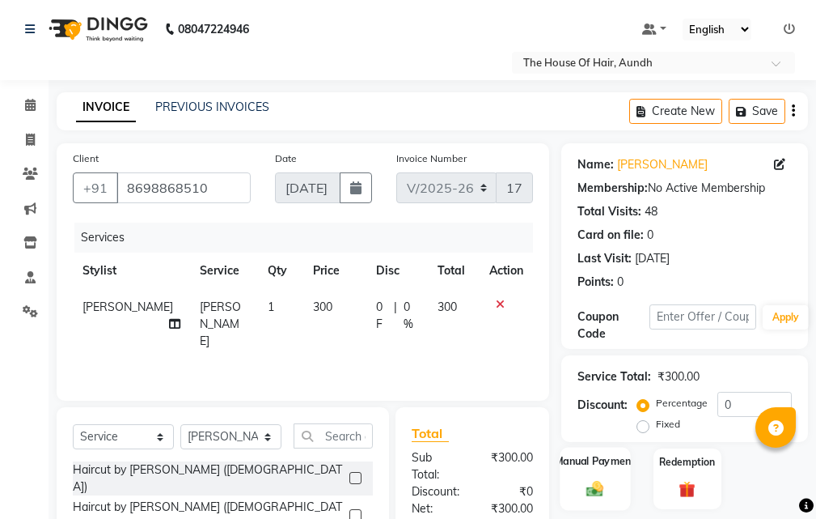
scroll to position [170, 0]
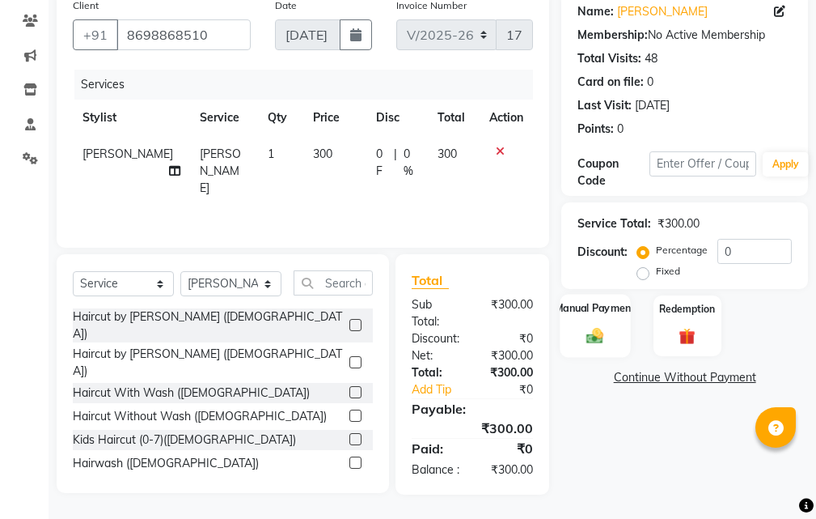
click at [600, 300] on label "Manual Payment" at bounding box center [595, 307] width 81 height 15
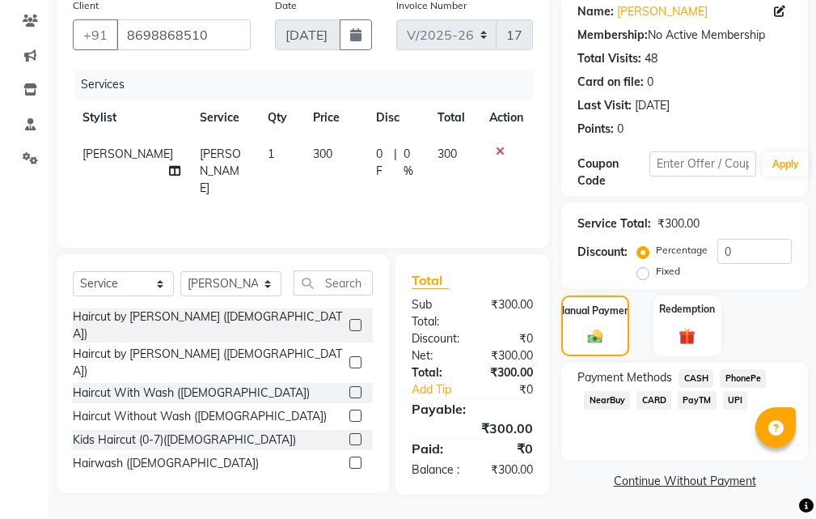
click at [735, 391] on span "UPI" at bounding box center [735, 400] width 25 height 19
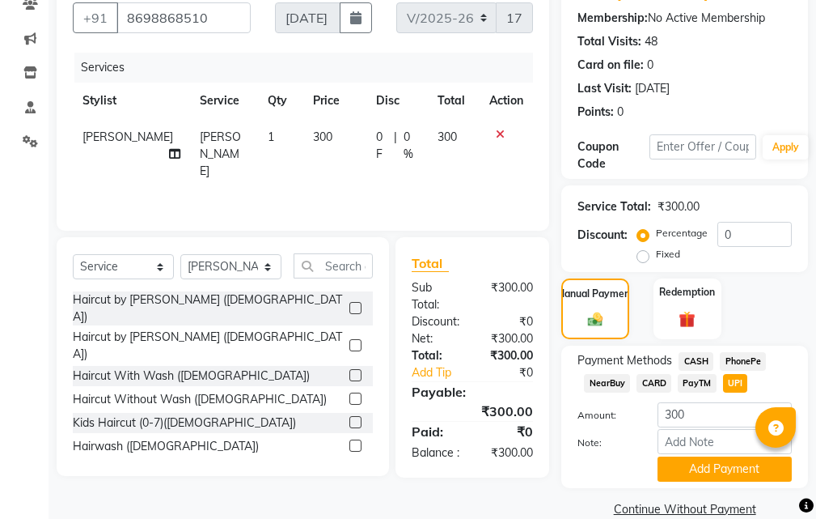
scroll to position [197, 0]
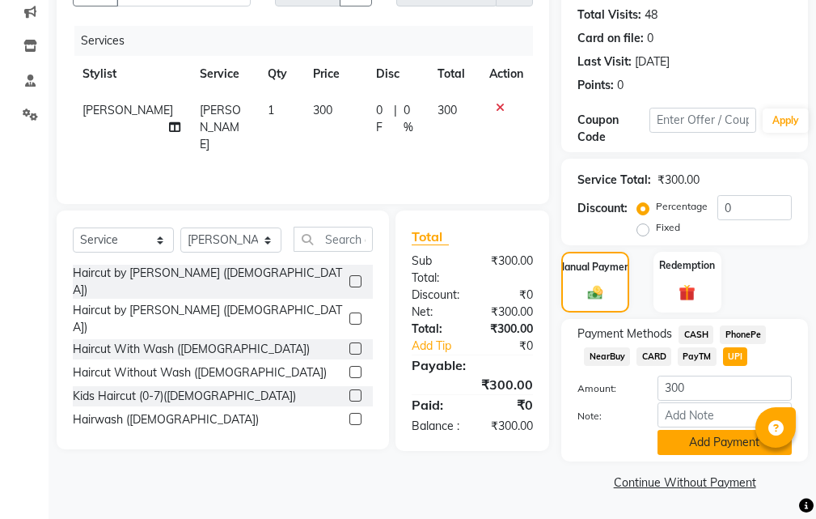
click at [698, 442] on button "Add Payment" at bounding box center [725, 442] width 134 height 25
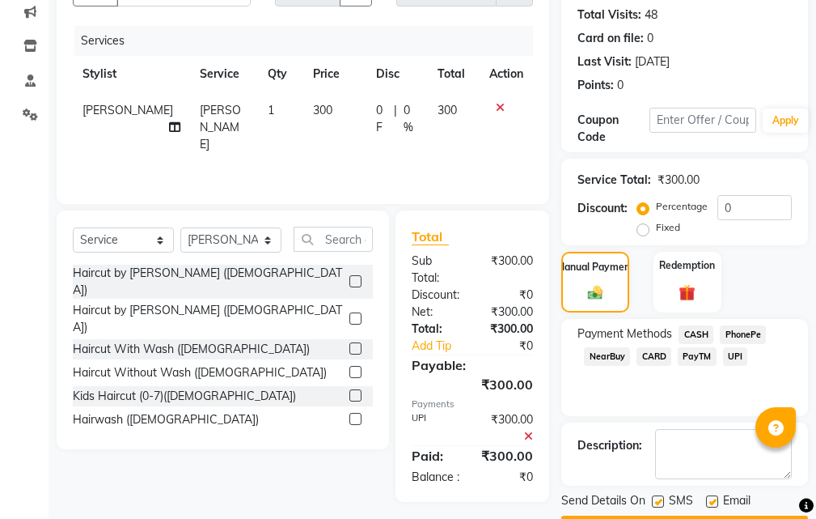
scroll to position [243, 0]
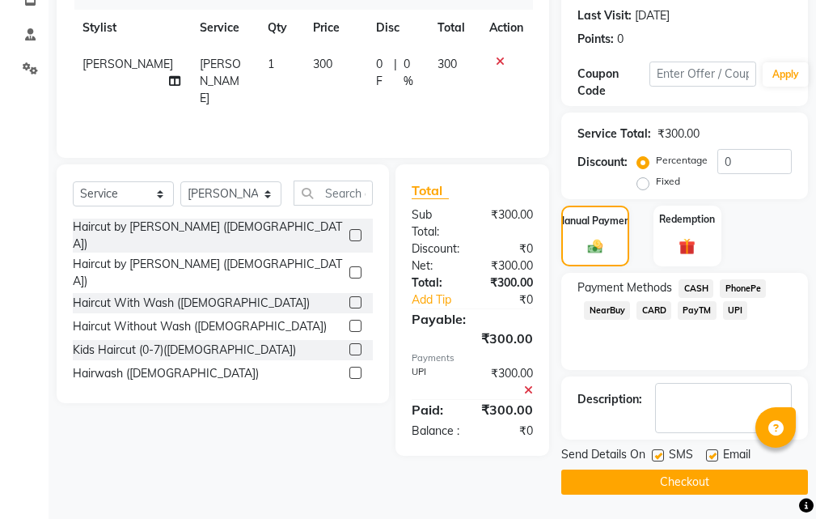
click at [632, 483] on button "Checkout" at bounding box center [685, 481] width 247 height 25
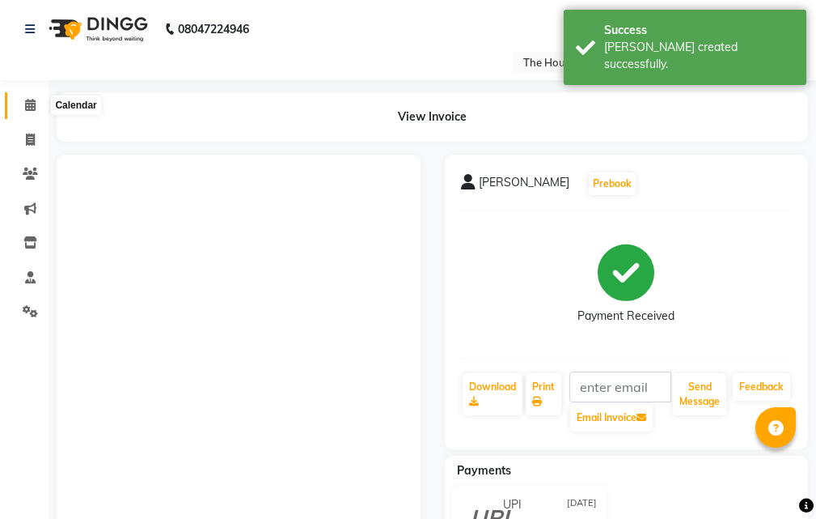
click at [31, 104] on icon at bounding box center [30, 105] width 11 height 12
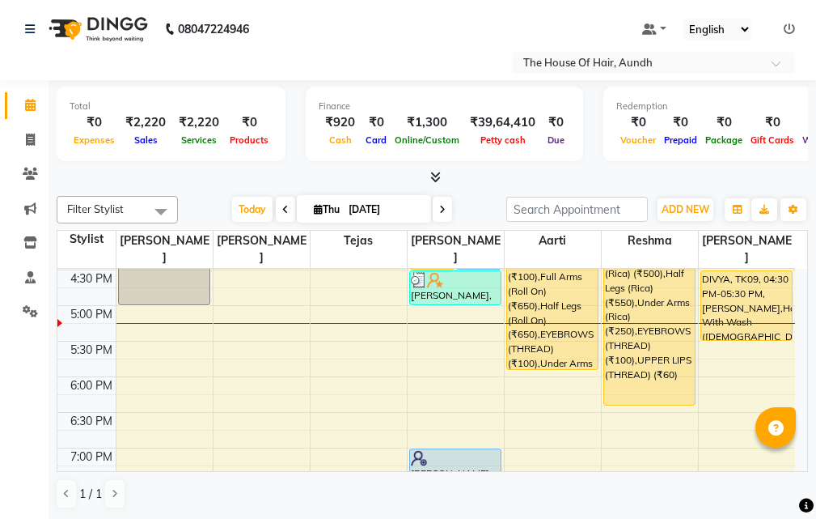
scroll to position [566, 0]
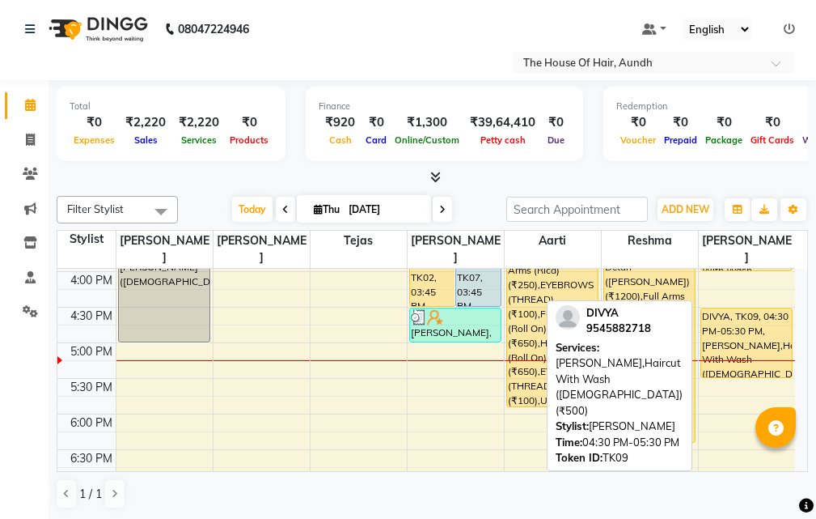
click at [767, 314] on div "DIVYA, TK09, 04:30 PM-05:30 PM, [PERSON_NAME],Haircut With Wash ([DEMOGRAPHIC_D…" at bounding box center [747, 342] width 91 height 69
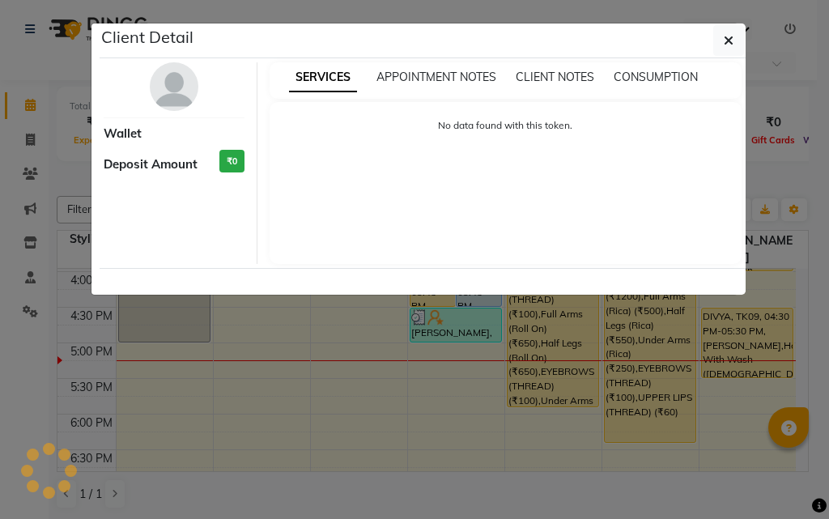
select select "1"
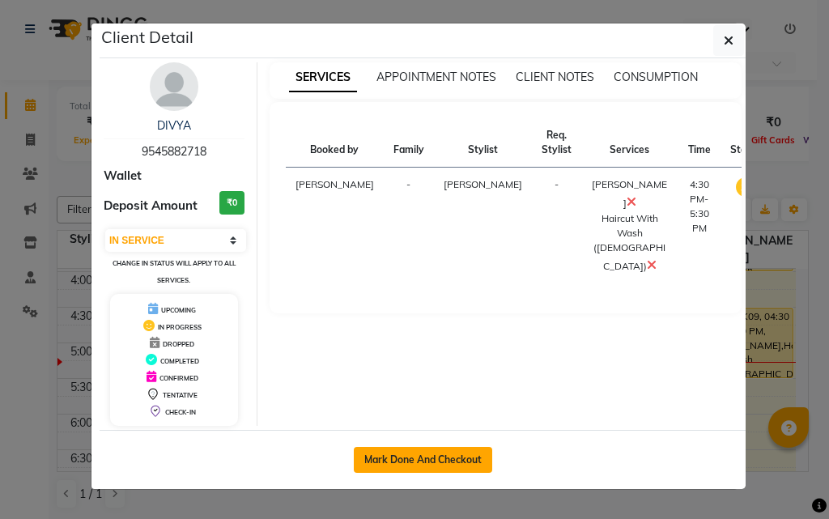
click at [458, 452] on button "Mark Done And Checkout" at bounding box center [423, 460] width 138 height 26
select select "26"
select select "service"
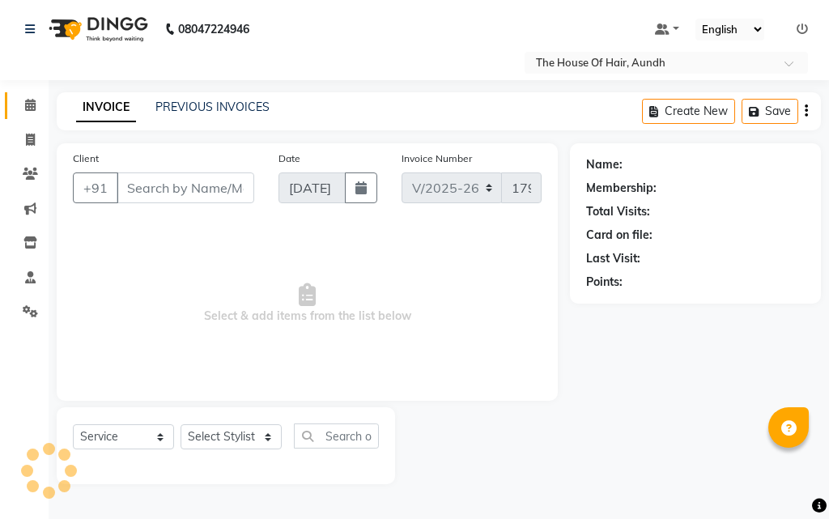
type input "9545882718"
select select "57809"
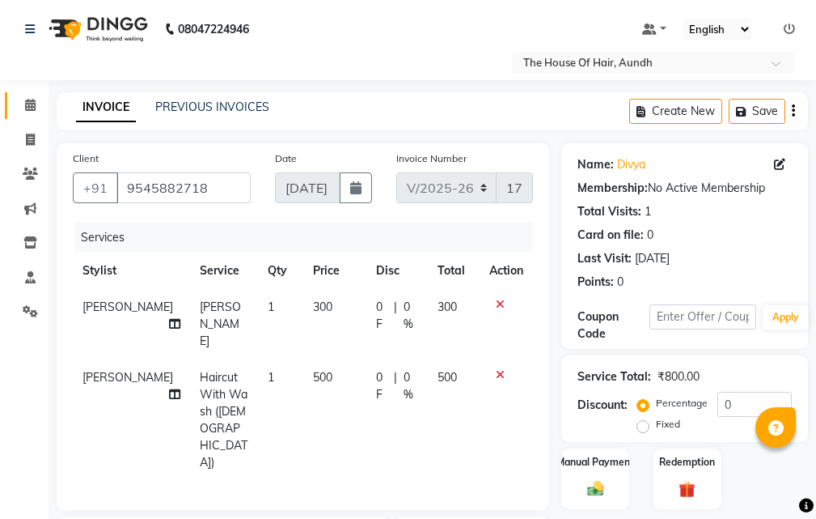
scroll to position [162, 0]
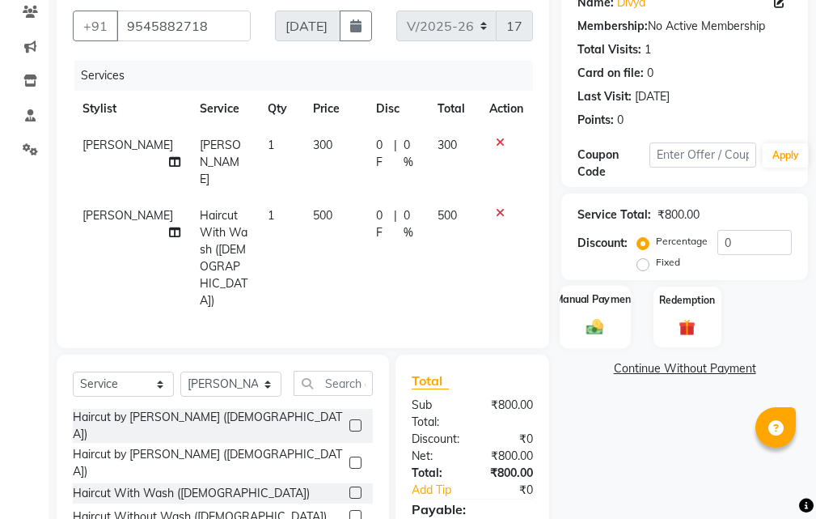
click at [584, 316] on div "Manual Payment" at bounding box center [596, 316] width 70 height 63
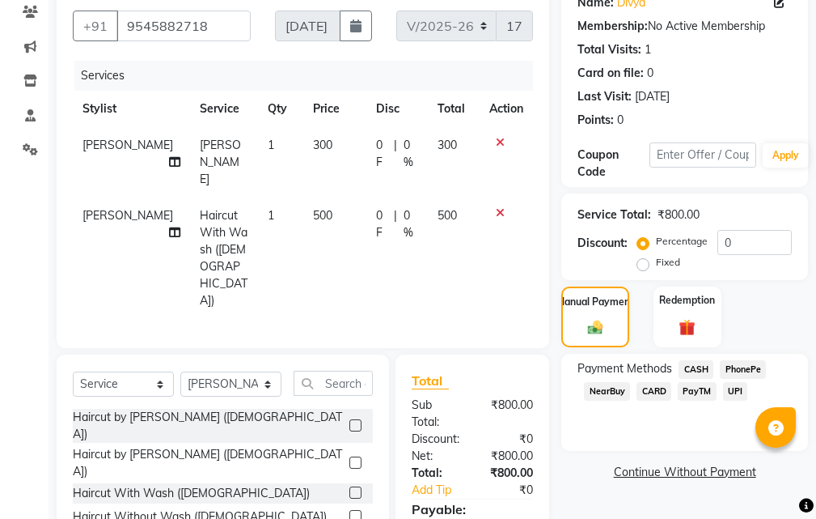
click at [735, 386] on span "UPI" at bounding box center [735, 391] width 25 height 19
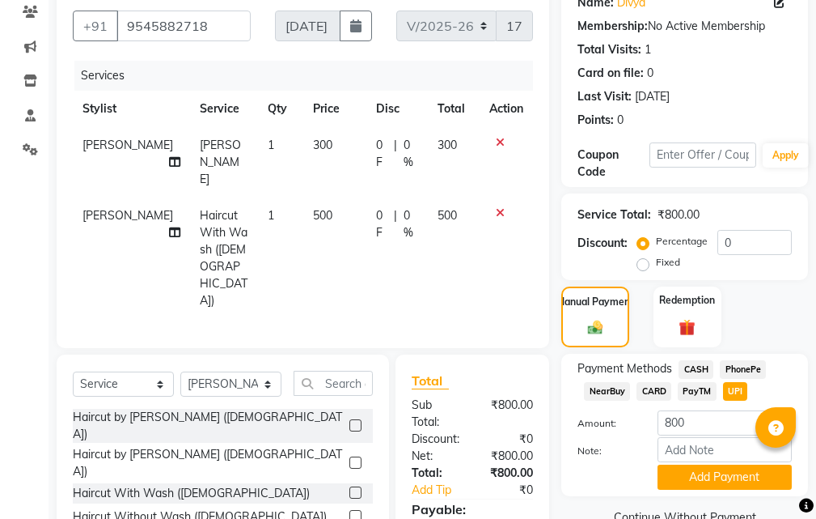
scroll to position [223, 0]
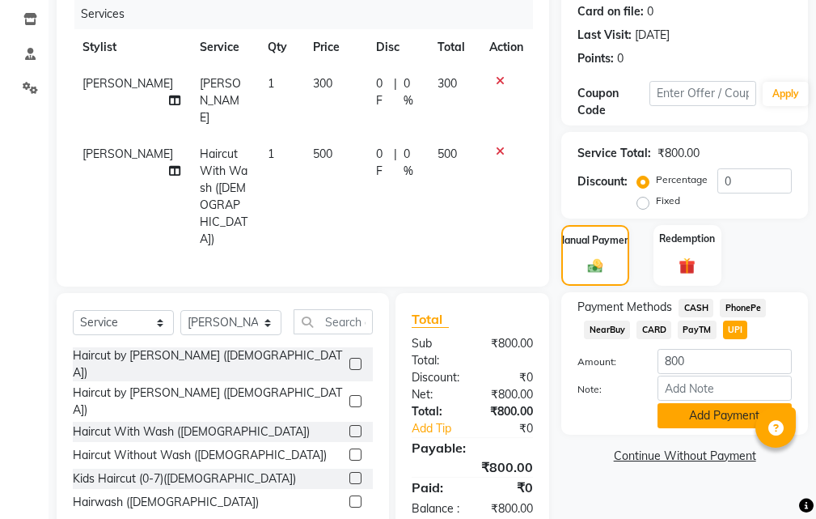
click at [704, 413] on button "Add Payment" at bounding box center [725, 415] width 134 height 25
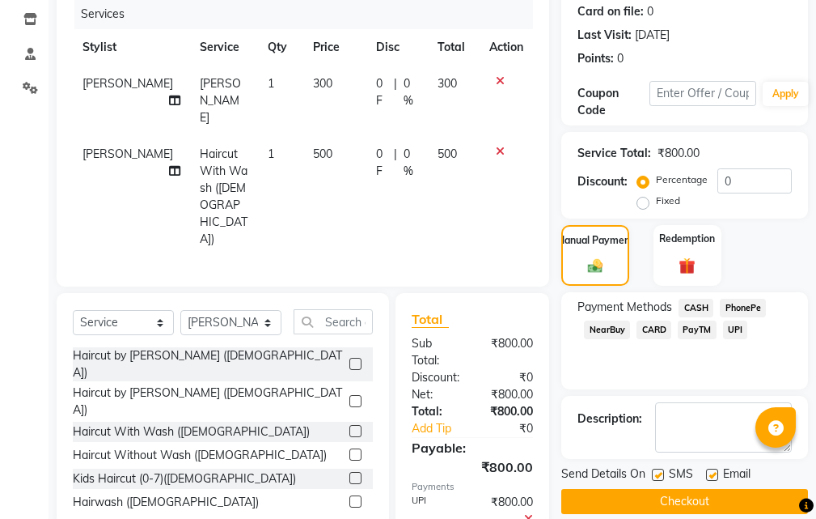
scroll to position [274, 0]
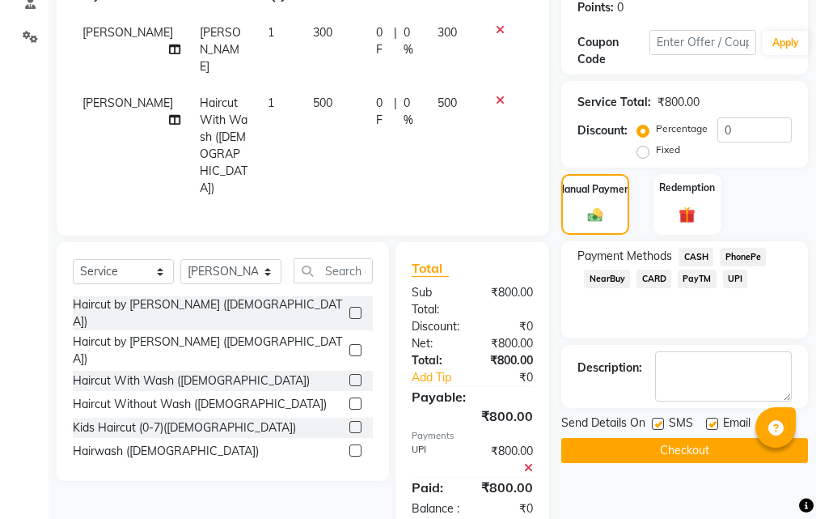
click at [659, 450] on button "Checkout" at bounding box center [685, 450] width 247 height 25
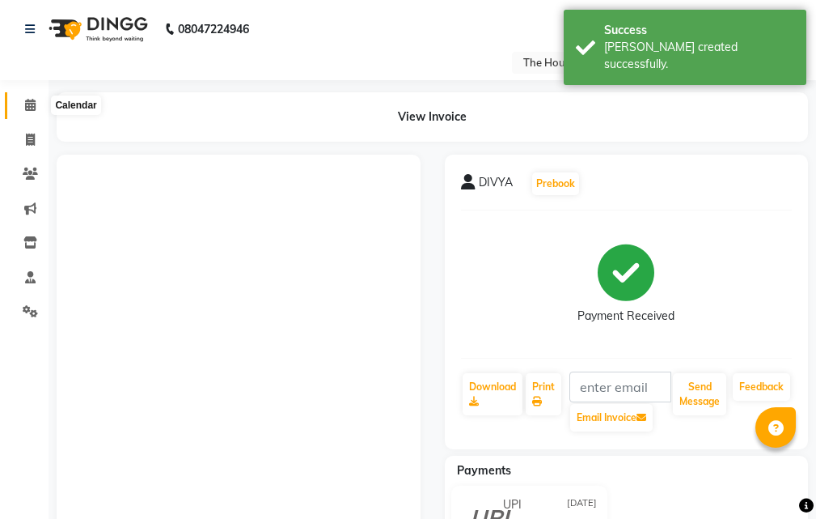
click at [28, 104] on icon at bounding box center [30, 105] width 11 height 12
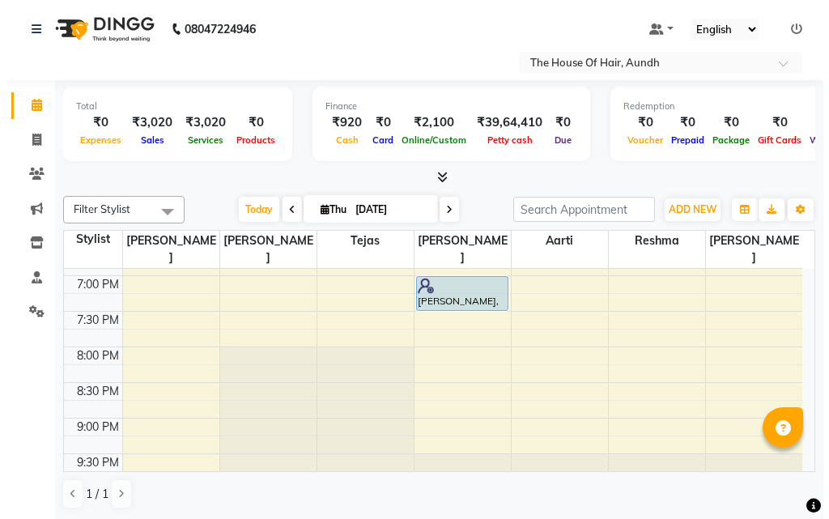
scroll to position [777, 0]
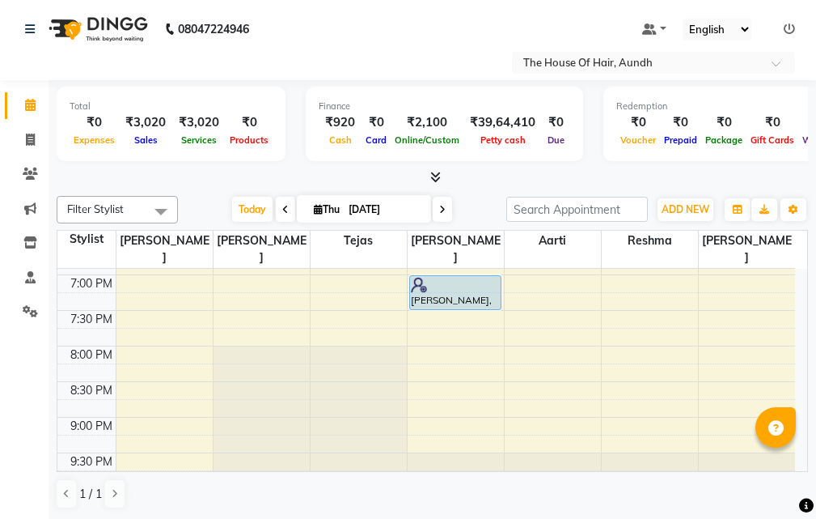
click at [793, 26] on icon at bounding box center [789, 28] width 11 height 11
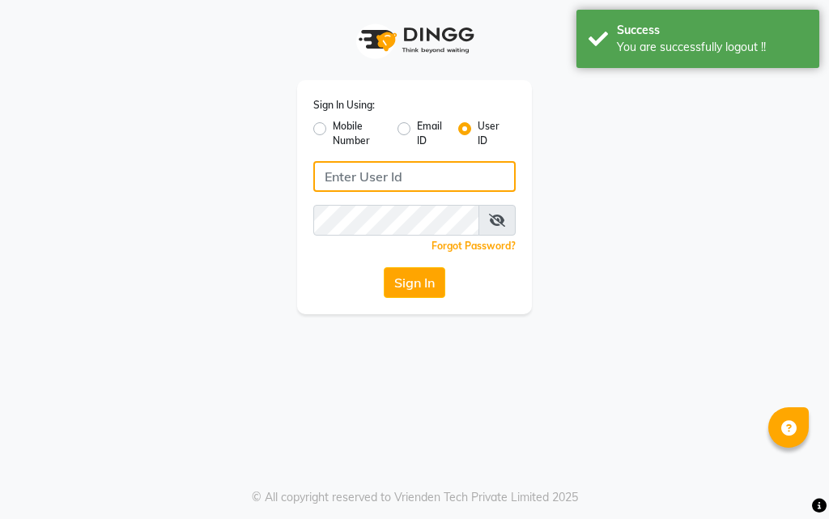
type input "9664374351"
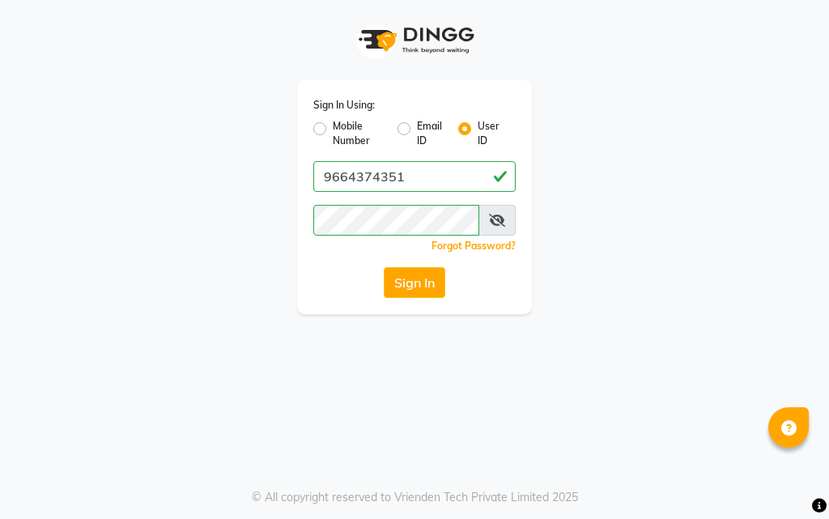
click at [333, 127] on label "Mobile Number" at bounding box center [359, 133] width 52 height 29
click at [333, 127] on input "Mobile Number" at bounding box center [338, 124] width 11 height 11
radio input "true"
radio input "false"
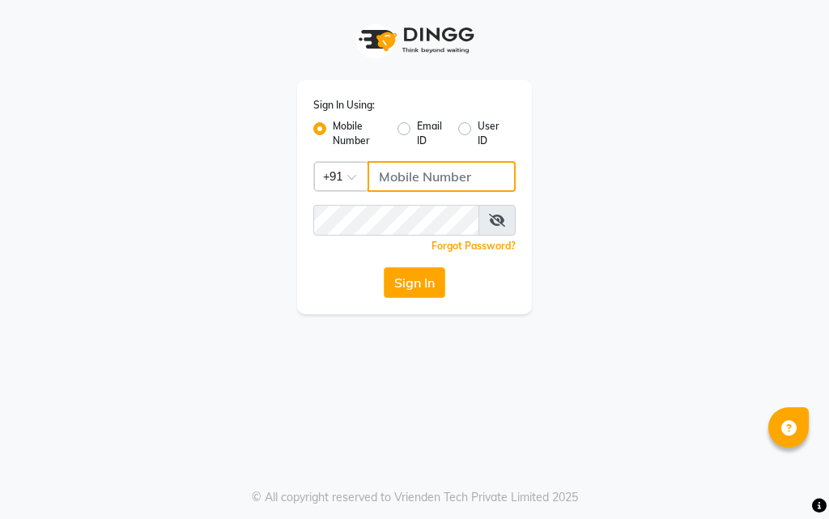
click at [390, 172] on input "Username" at bounding box center [441, 176] width 148 height 31
type input "8010546437"
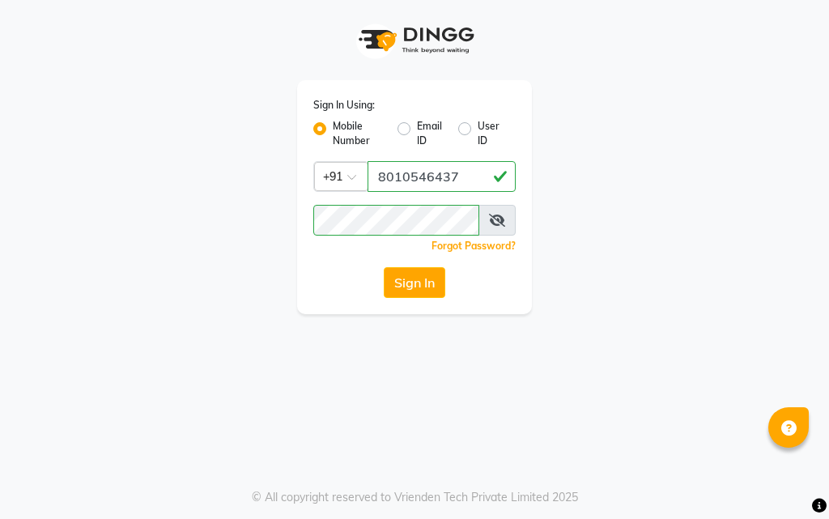
click at [598, 285] on div "Sign In Using: Mobile Number Email ID User ID Country Code × [PHONE_NUMBER] Rem…" at bounding box center [414, 157] width 777 height 314
click at [426, 280] on button "Sign In" at bounding box center [414, 282] width 61 height 31
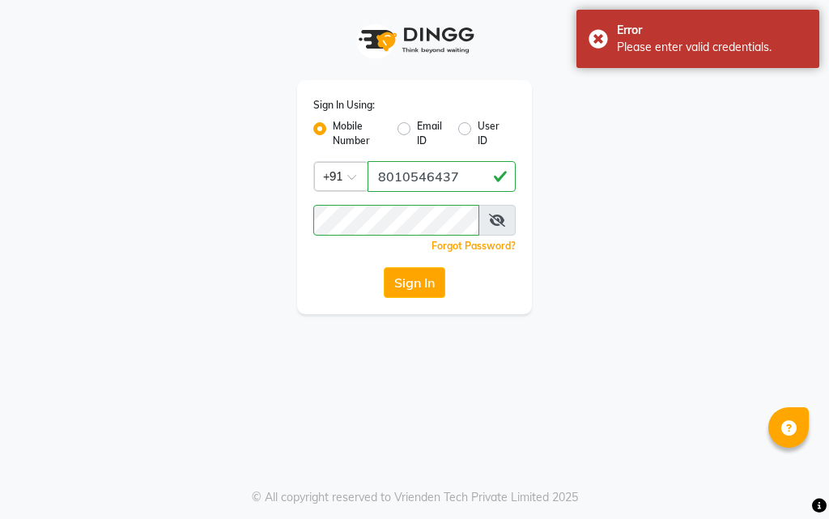
click at [494, 221] on icon at bounding box center [497, 220] width 16 height 13
click at [319, 244] on div "Sign In Using: Mobile Number Email ID User ID Country Code × [PHONE_NUMBER] Rem…" at bounding box center [414, 197] width 235 height 234
click at [409, 279] on button "Sign In" at bounding box center [414, 282] width 61 height 31
